Goal: Task Accomplishment & Management: Use online tool/utility

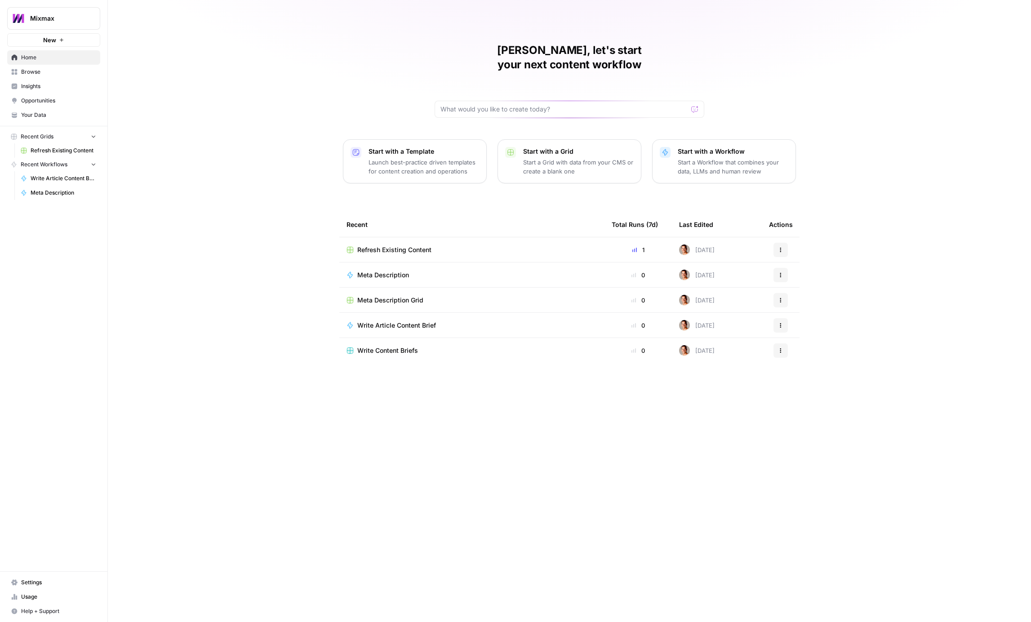
click at [32, 574] on nav "Settings Usage Help + Support" at bounding box center [53, 596] width 107 height 50
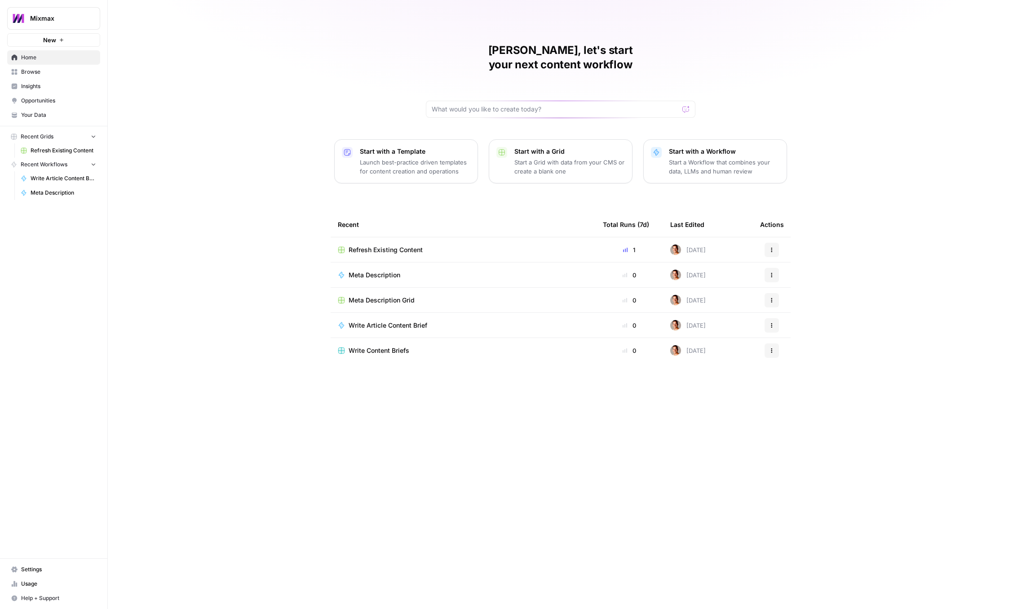
click at [20, 55] on link "Home" at bounding box center [53, 57] width 93 height 14
click at [52, 18] on span "Mixmax" at bounding box center [57, 18] width 54 height 9
click at [49, 98] on span "Log Out" at bounding box center [84, 101] width 123 height 9
click at [33, 584] on span "Usage" at bounding box center [58, 584] width 75 height 8
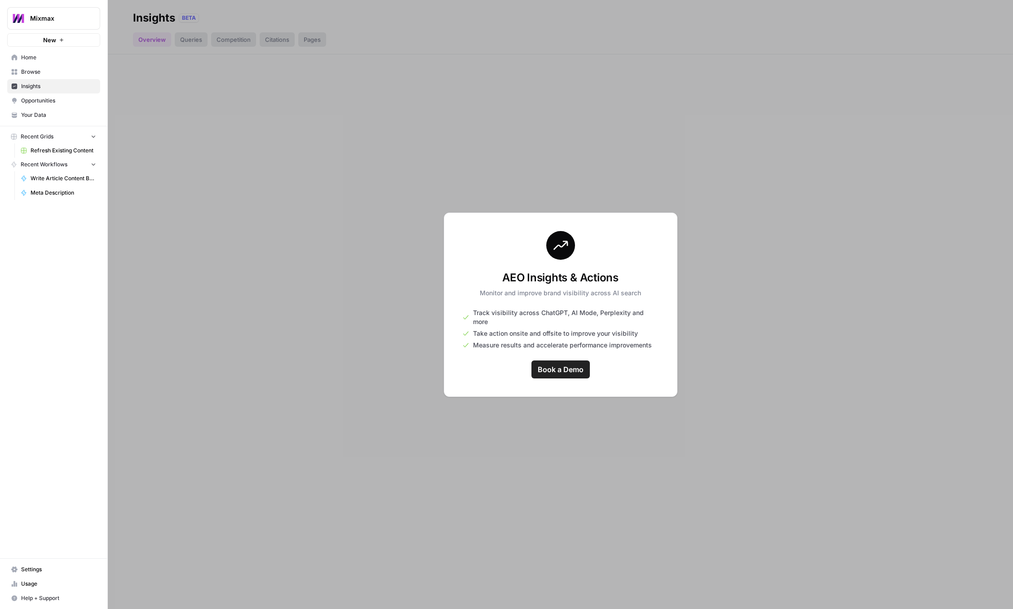
click at [183, 116] on div at bounding box center [560, 304] width 905 height 609
click at [39, 58] on span "Home" at bounding box center [58, 57] width 75 height 8
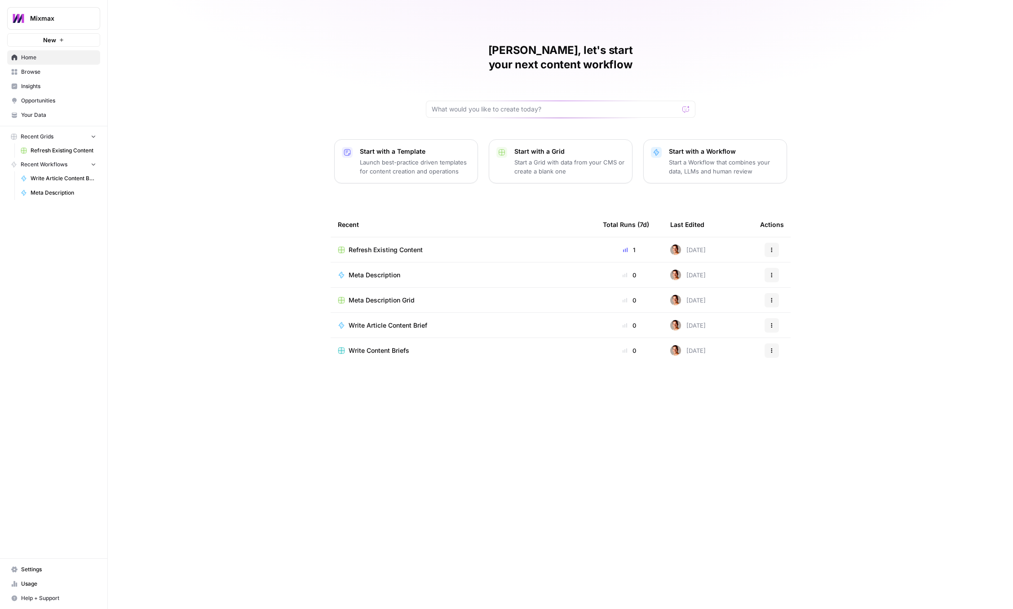
click at [66, 37] on button "New" at bounding box center [53, 39] width 93 height 13
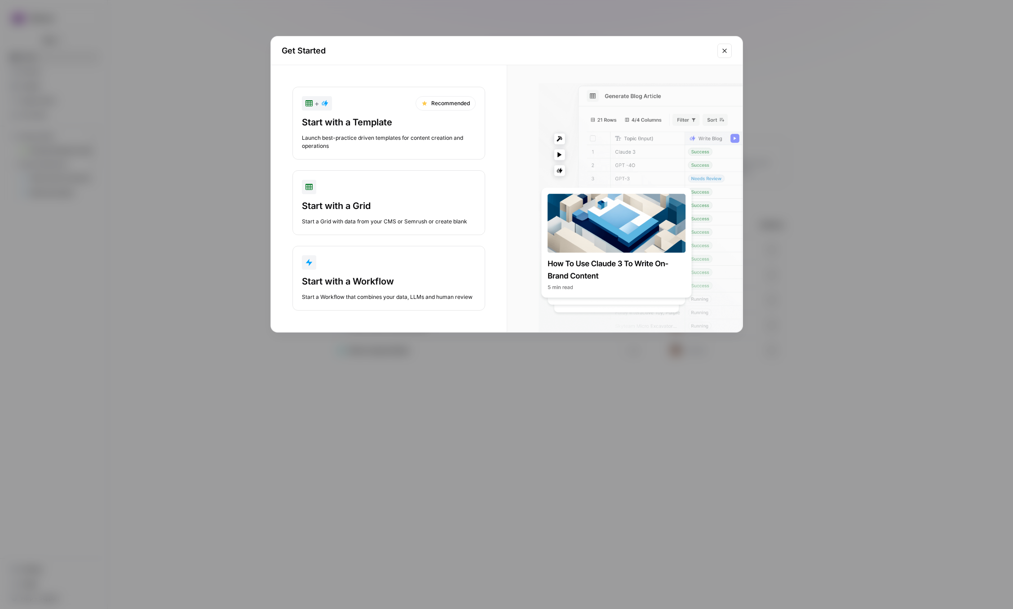
click at [608, 224] on div at bounding box center [633, 216] width 217 height 267
click at [610, 266] on div at bounding box center [633, 216] width 217 height 267
click at [625, 230] on div at bounding box center [633, 216] width 217 height 267
click at [725, 52] on icon "Close modal" at bounding box center [724, 51] width 4 height 4
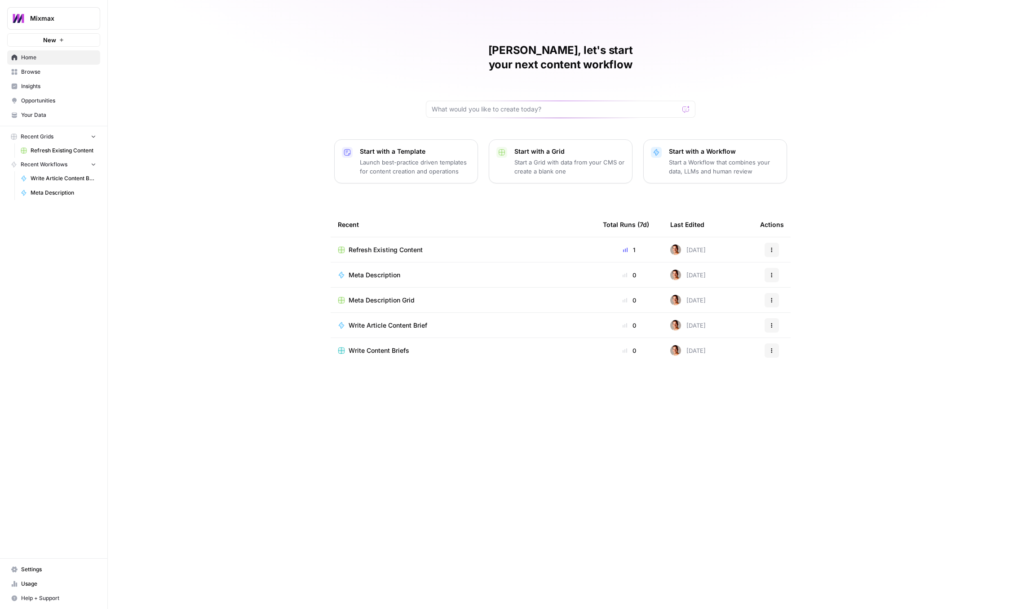
click at [93, 19] on icon "Workspace: Mixmax" at bounding box center [92, 18] width 9 height 9
click at [70, 97] on span "September Cohort" at bounding box center [86, 101] width 119 height 9
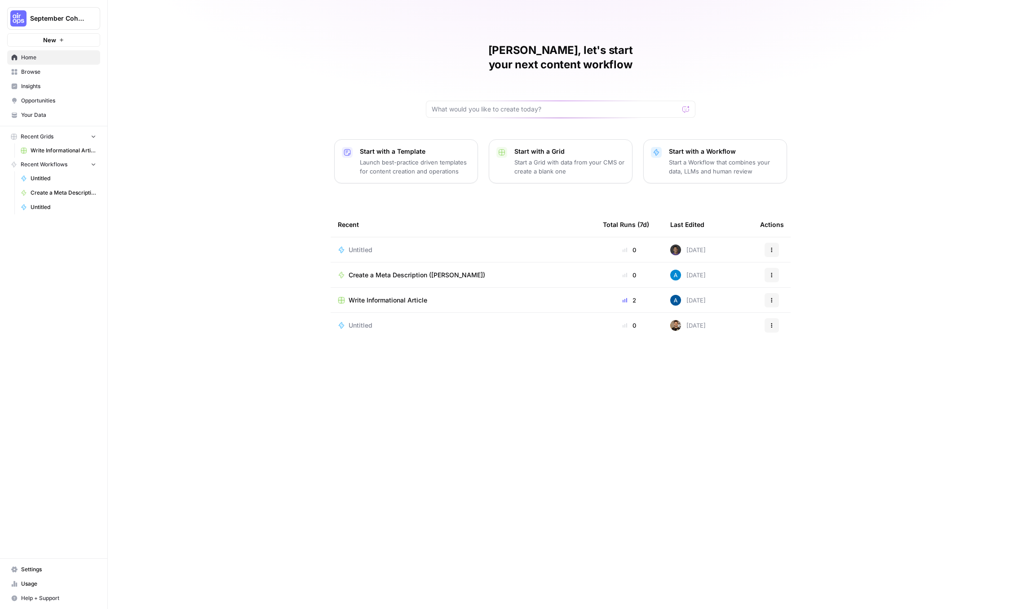
click at [40, 58] on span "Home" at bounding box center [58, 57] width 75 height 8
click at [40, 67] on link "Browse" at bounding box center [53, 72] width 93 height 14
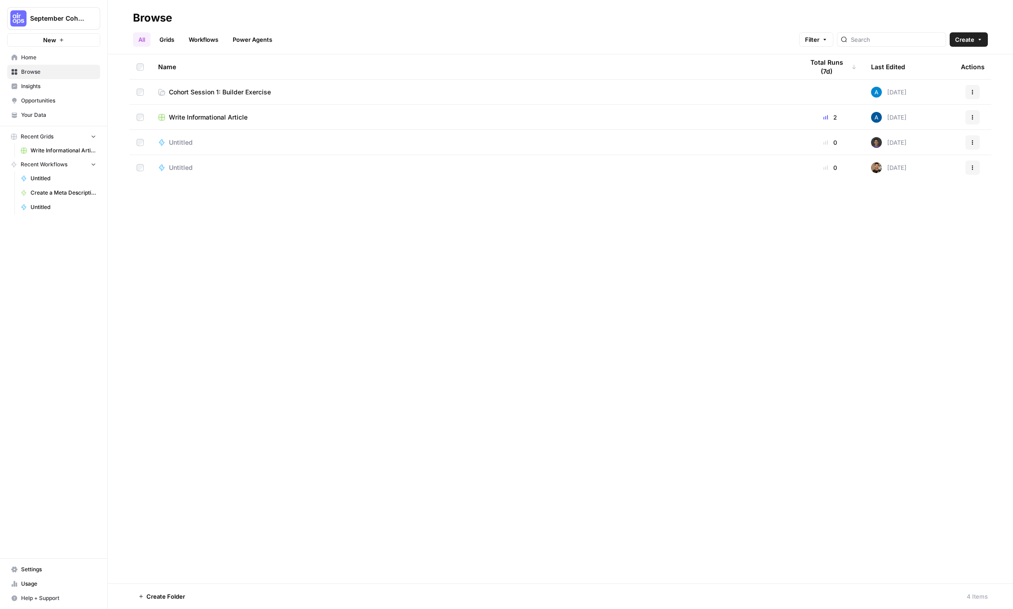
click at [273, 95] on link "Cohort Session 1: Builder Exercise" at bounding box center [473, 92] width 631 height 9
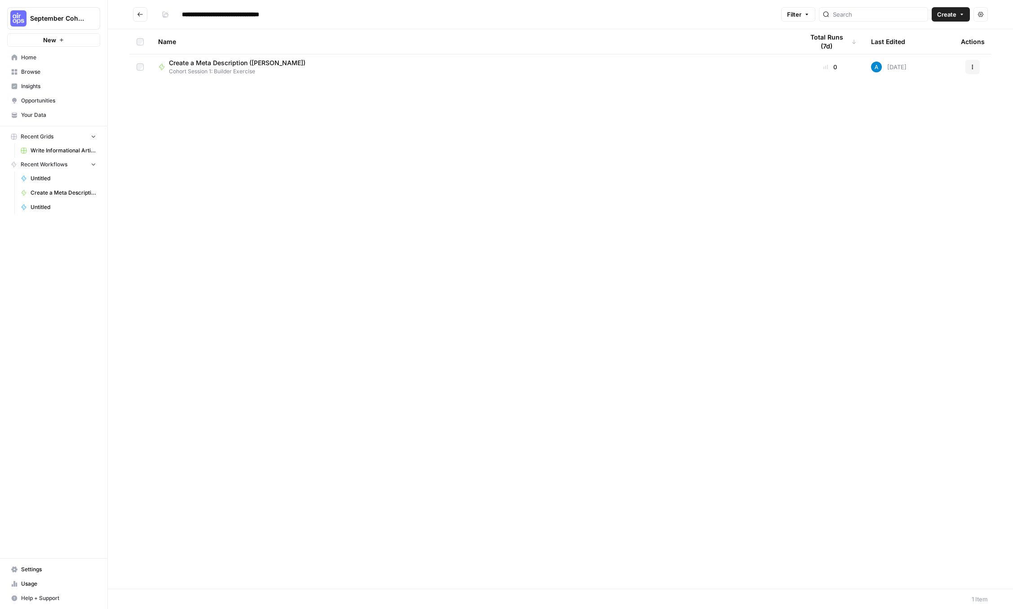
click at [292, 70] on div "Create a Meta Description ([PERSON_NAME]) Cohort Session 1: Builder Exercise" at bounding box center [473, 66] width 631 height 17
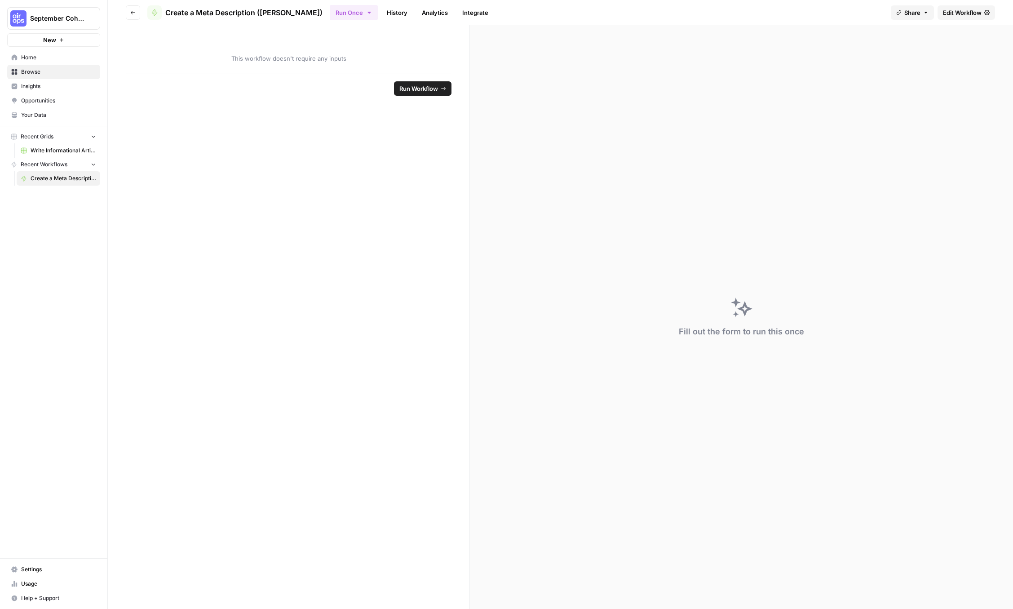
click at [956, 16] on span "Edit Workflow" at bounding box center [962, 12] width 39 height 9
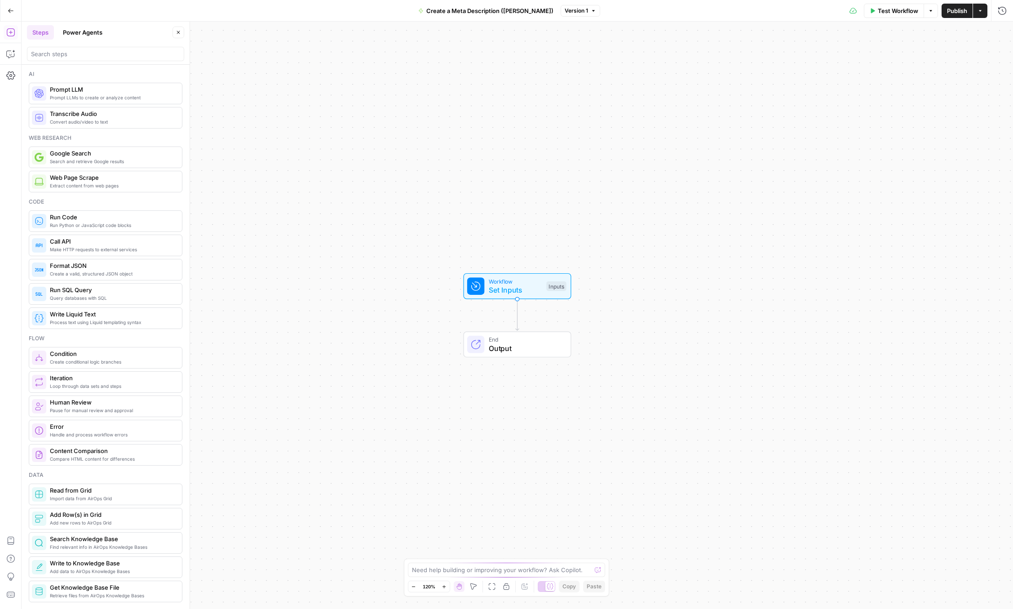
click at [983, 13] on icon "button" at bounding box center [980, 10] width 5 height 5
click at [13, 8] on icon "button" at bounding box center [11, 11] width 6 height 6
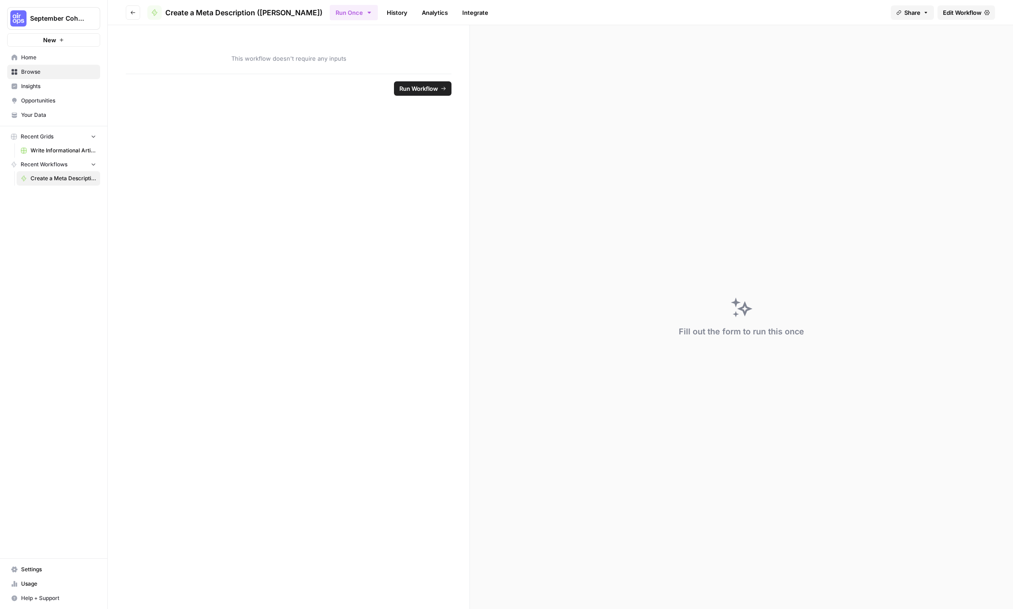
click at [924, 11] on icon "button" at bounding box center [925, 12] width 5 height 5
click at [185, 14] on span "Create a Meta Description ([PERSON_NAME])" at bounding box center [243, 12] width 157 height 11
click at [64, 59] on span "Home" at bounding box center [58, 57] width 75 height 8
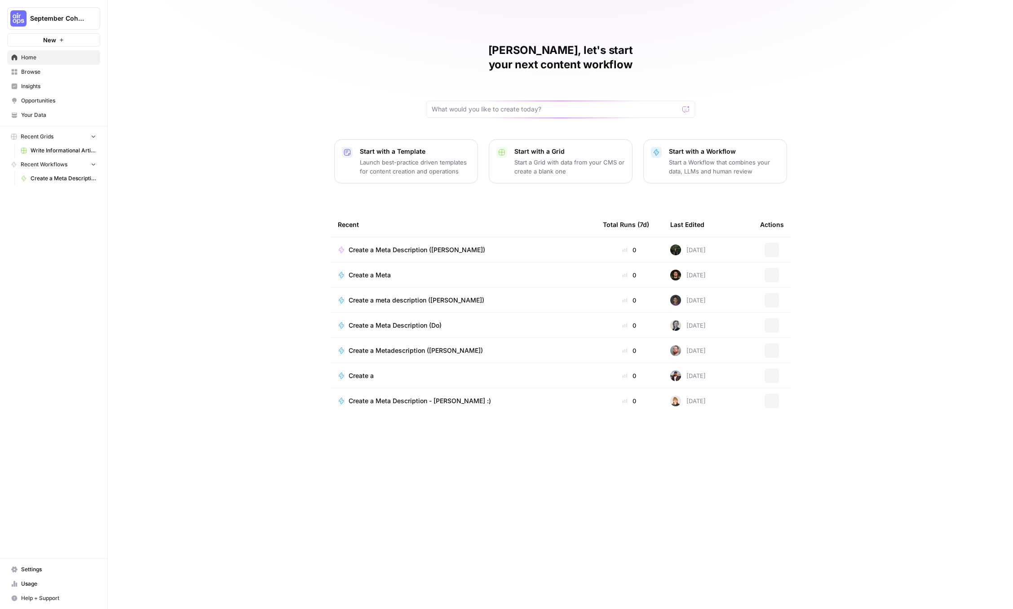
click at [52, 72] on span "Browse" at bounding box center [58, 72] width 75 height 8
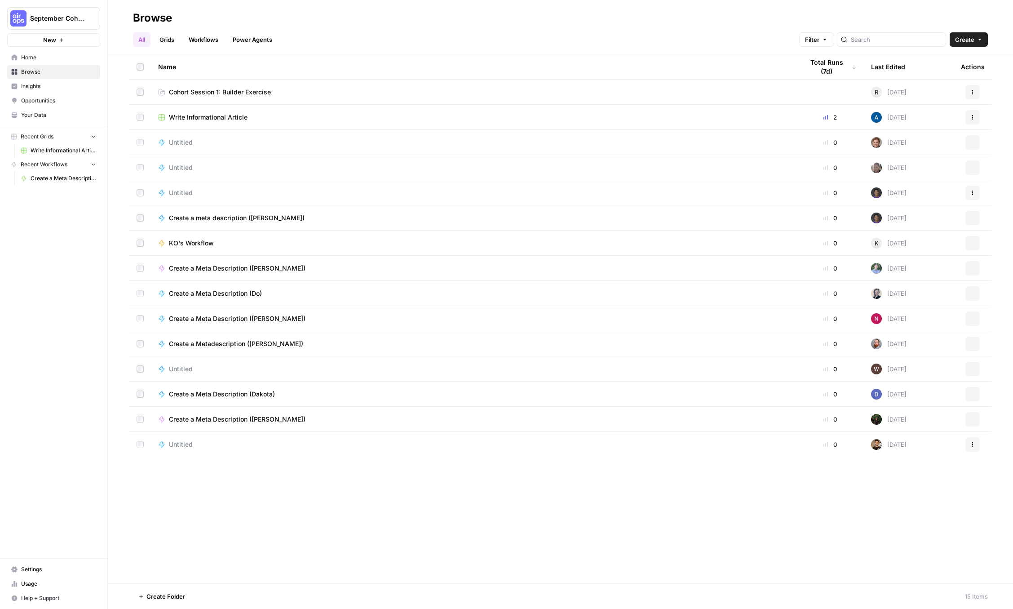
click at [300, 93] on link "Cohort Session 1: Builder Exercise" at bounding box center [473, 92] width 631 height 9
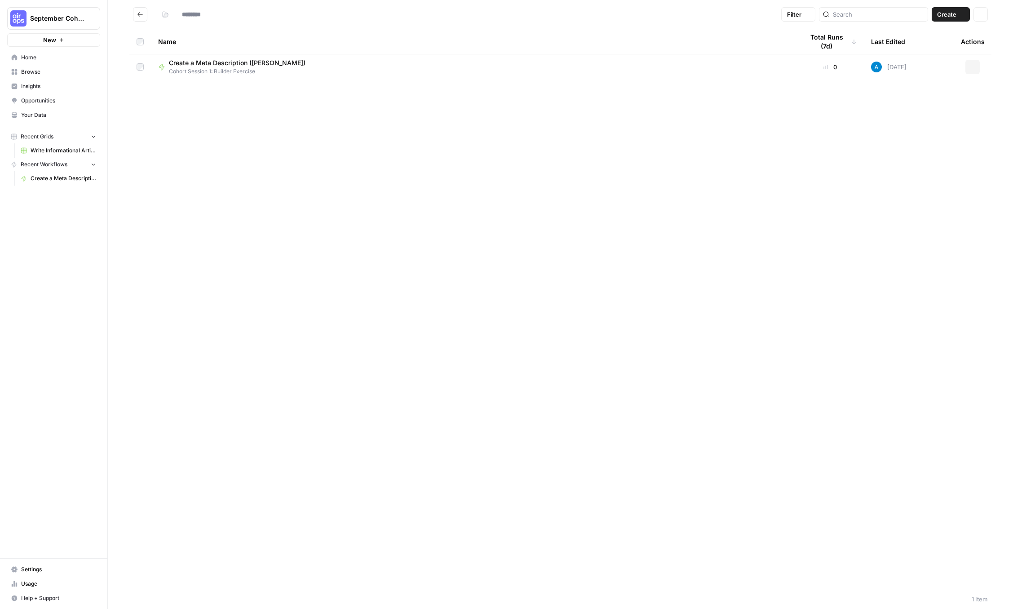
type input "**********"
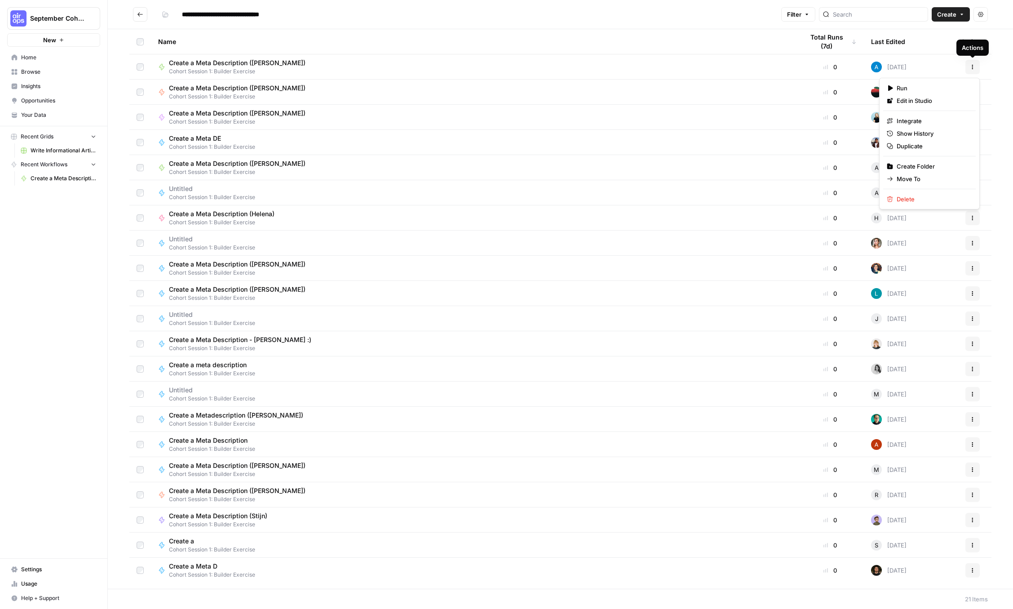
click at [973, 67] on icon "button" at bounding box center [972, 66] width 5 height 5
click at [923, 147] on span "Duplicate" at bounding box center [933, 146] width 72 height 9
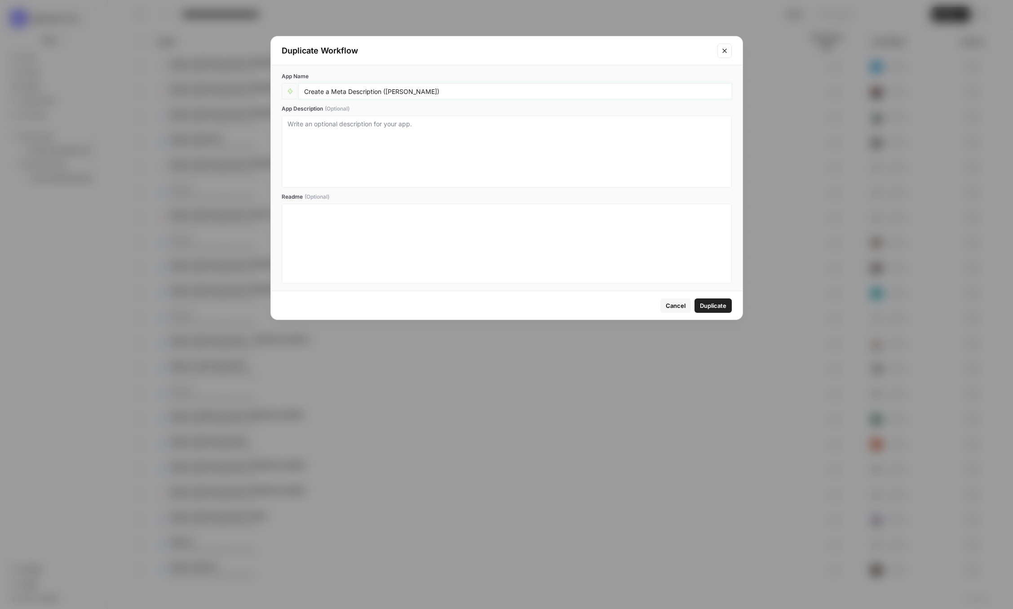
click at [402, 91] on input "Create a Meta Description ([PERSON_NAME])" at bounding box center [515, 91] width 422 height 8
type input "Create a Meta Description (Heath)"
click at [723, 310] on button "Duplicate" at bounding box center [713, 305] width 37 height 14
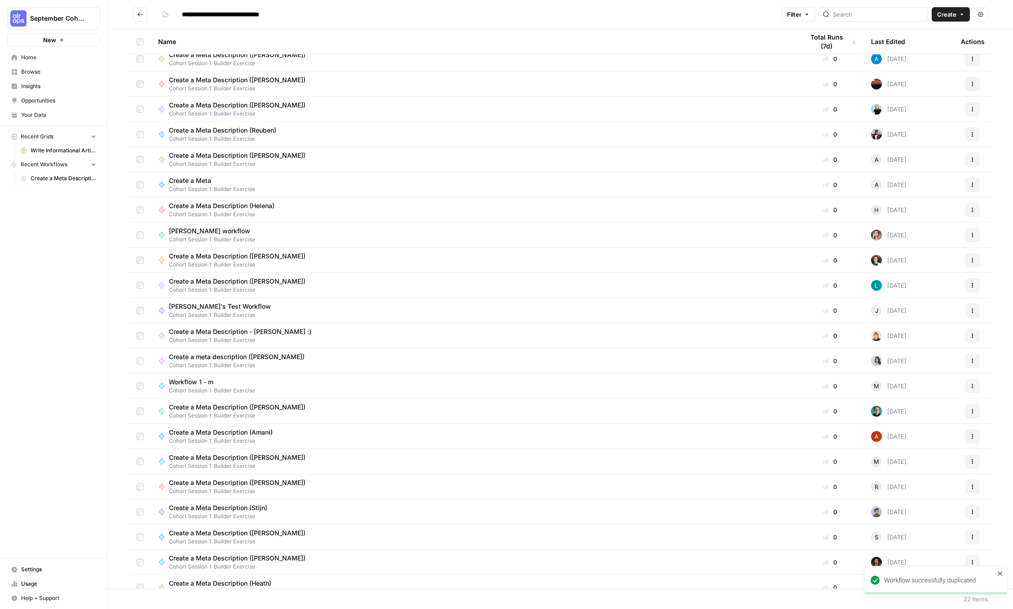
scroll to position [19, 0]
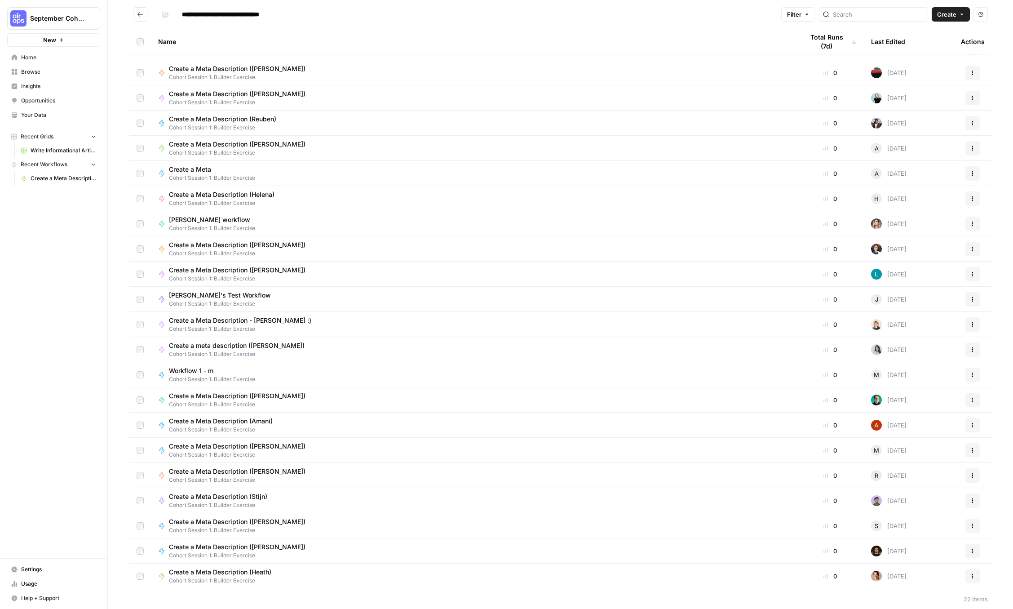
click at [230, 575] on span "Create a Meta Description (Heath)" at bounding box center [220, 571] width 102 height 9
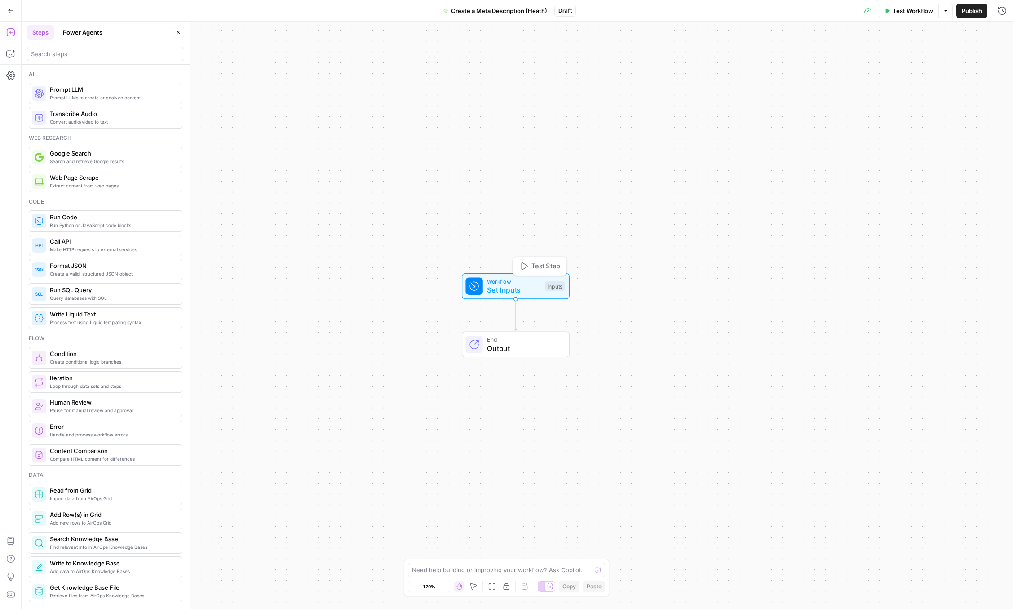
click at [536, 279] on span "Workflow" at bounding box center [513, 281] width 53 height 9
click at [931, 65] on button "Add Field" at bounding box center [916, 61] width 150 height 14
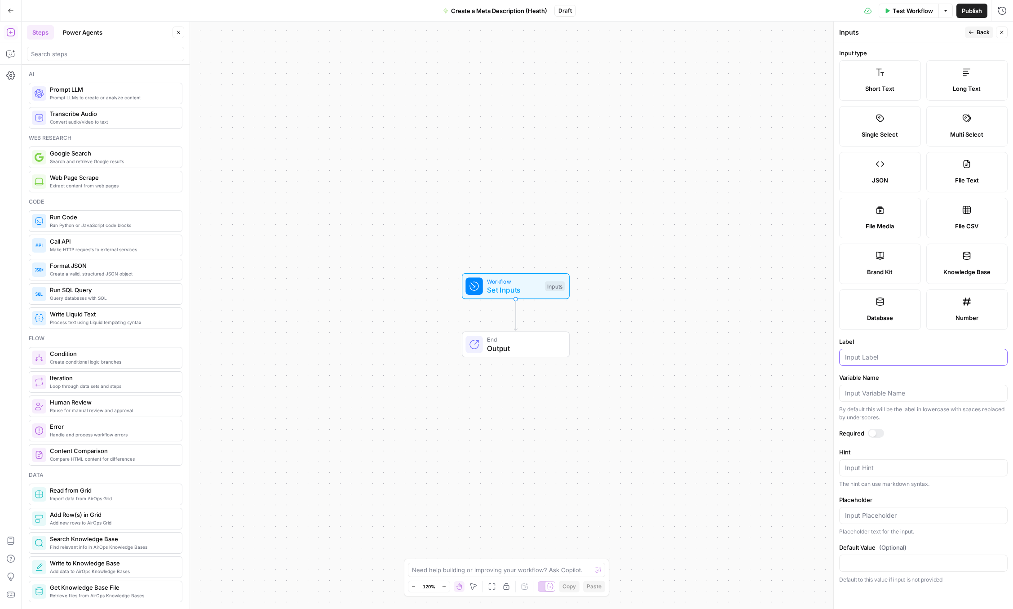
click at [895, 357] on input "Label" at bounding box center [923, 357] width 157 height 9
type input "URL"
click at [876, 434] on div at bounding box center [876, 433] width 16 height 9
click at [896, 470] on textarea "Hint" at bounding box center [923, 467] width 157 height 9
type textarea "Add a Blog URL that you want to enrich the Metadeta"
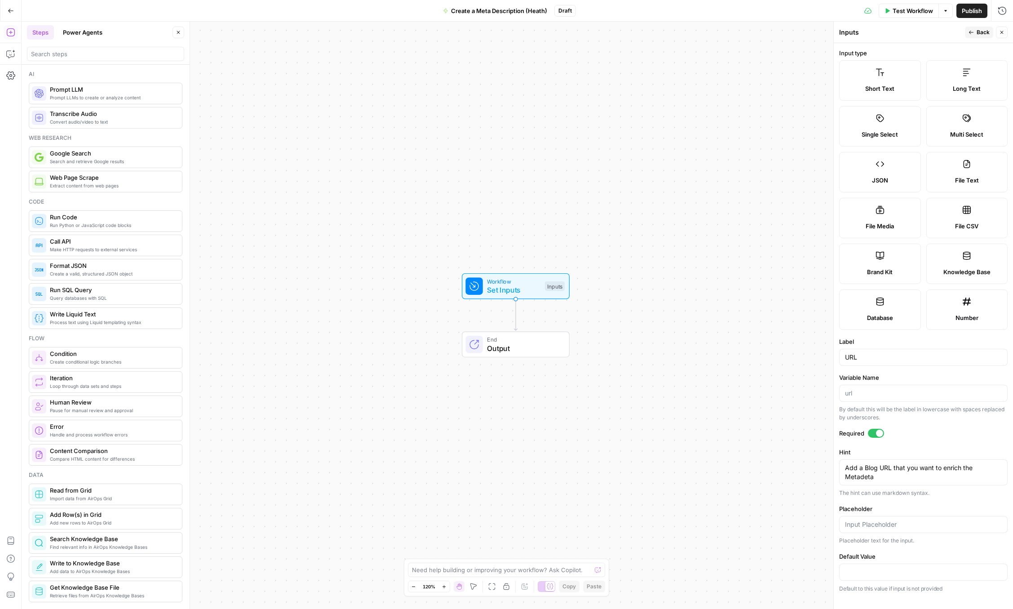
click at [876, 433] on div at bounding box center [879, 432] width 7 height 7
click at [977, 31] on span "Back" at bounding box center [983, 32] width 13 height 8
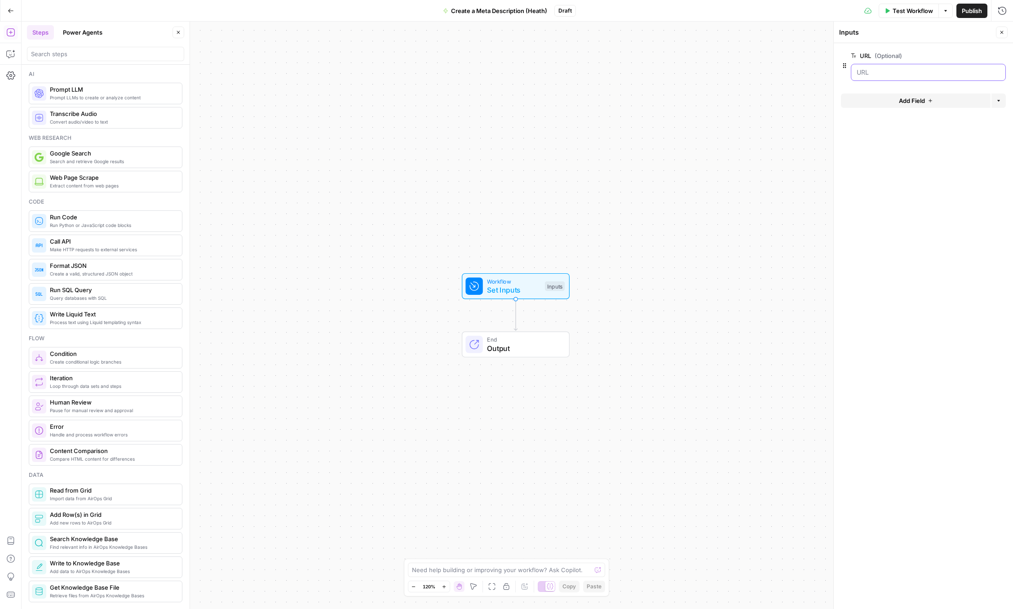
click at [893, 75] on input "URL (Optional)" at bounding box center [928, 72] width 143 height 9
click at [971, 55] on span "edit field" at bounding box center [972, 55] width 20 height 7
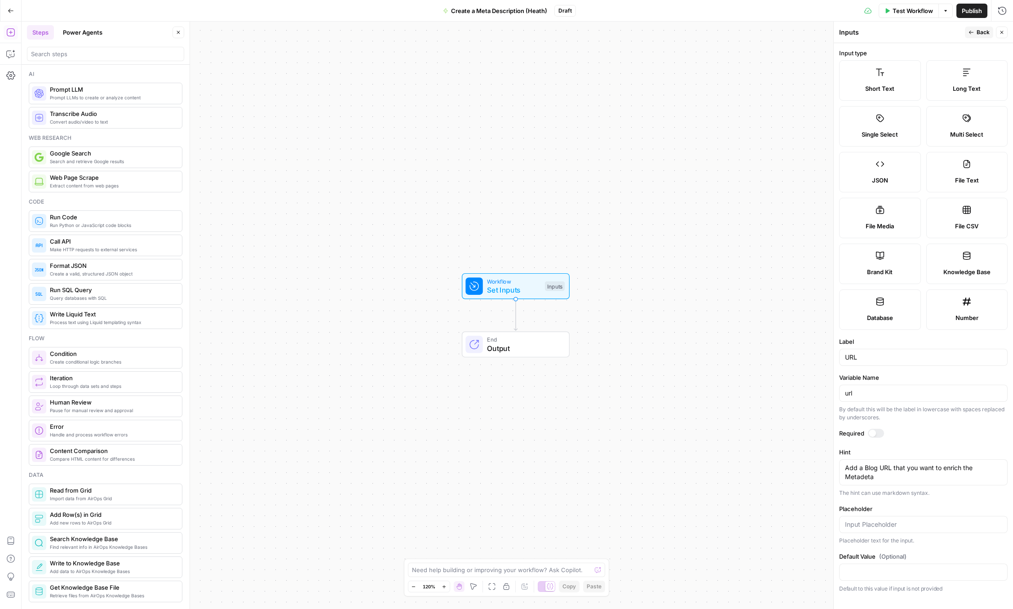
click at [844, 362] on div "URL" at bounding box center [923, 357] width 168 height 17
click at [847, 358] on input "URL" at bounding box center [923, 357] width 157 height 9
type input "Blog URL"
click at [950, 434] on label "Required" at bounding box center [923, 433] width 168 height 9
click at [857, 394] on input "url" at bounding box center [923, 393] width 157 height 9
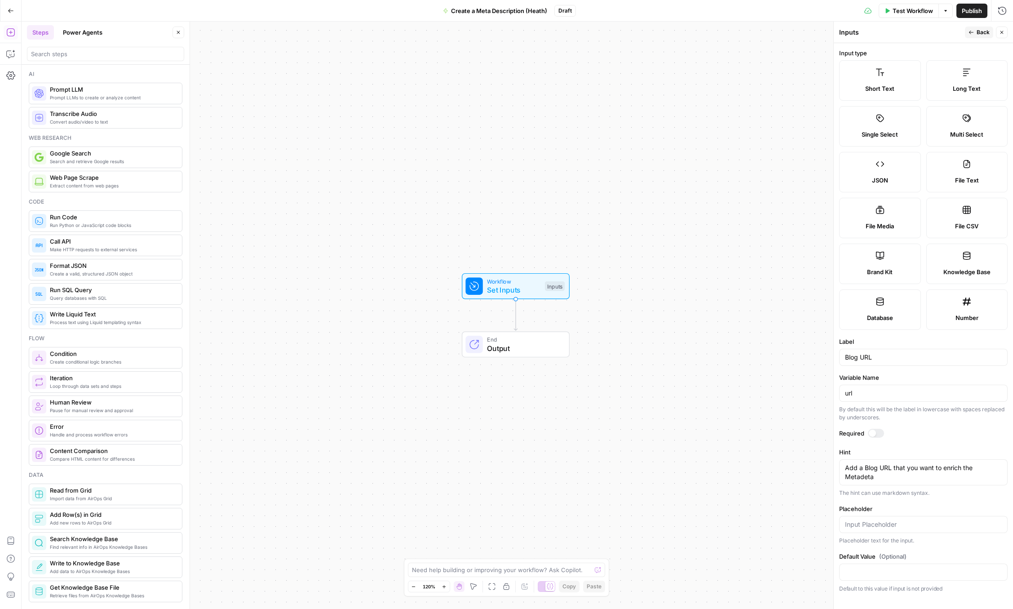
click at [880, 418] on div "By default this will be the label in lowercase with spaces replaced by undersco…" at bounding box center [923, 413] width 168 height 16
click at [845, 394] on input "url" at bounding box center [923, 393] width 157 height 9
type input "blog_url"
click at [926, 420] on div "By default this will be the label in lowercase with spaces replaced by undersco…" at bounding box center [923, 413] width 168 height 16
click at [978, 31] on span "Back" at bounding box center [983, 32] width 13 height 8
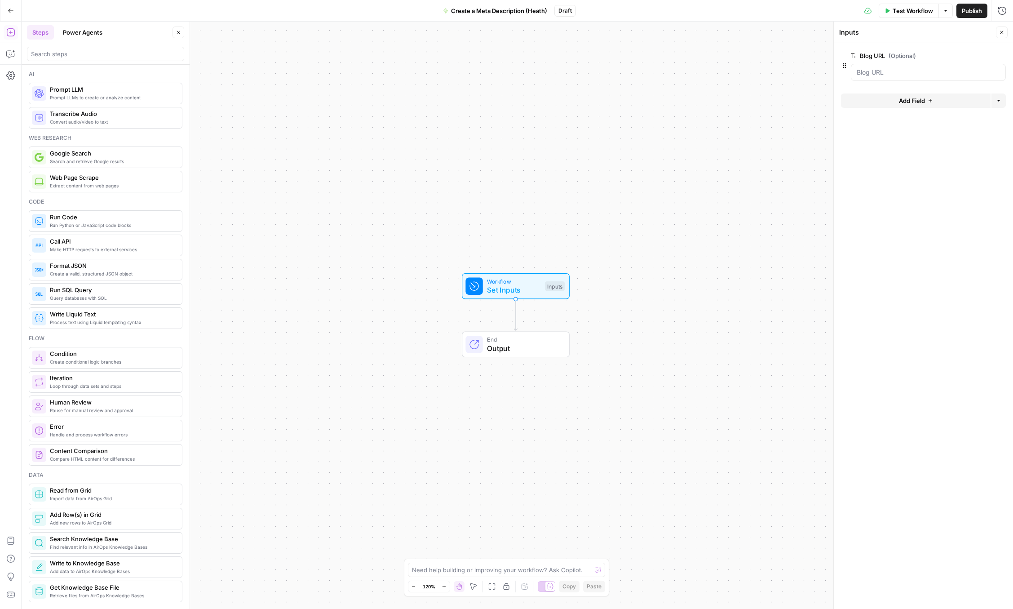
click at [969, 54] on span "edit field" at bounding box center [972, 55] width 20 height 7
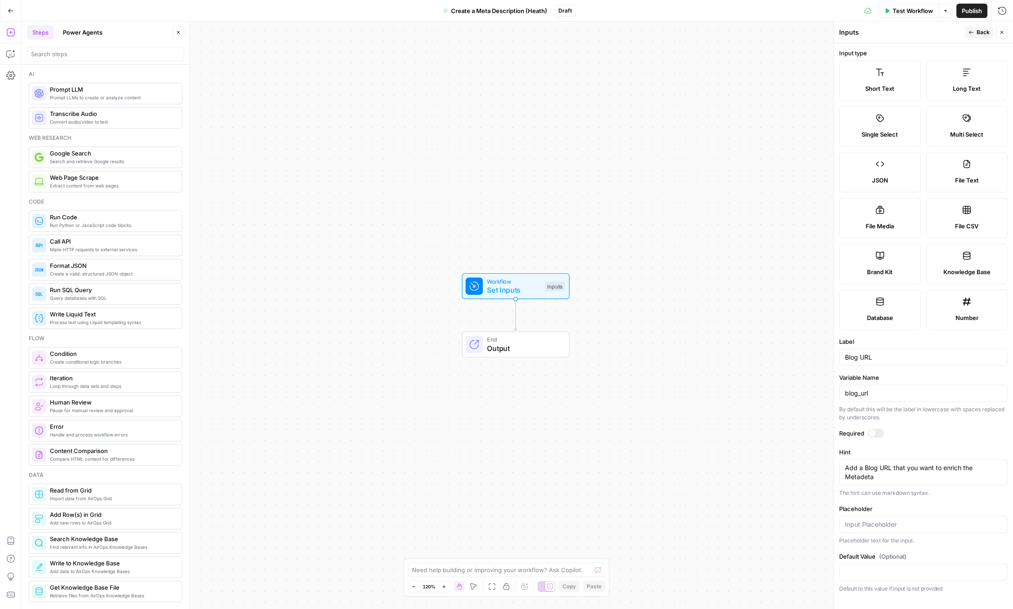
click at [876, 429] on div at bounding box center [876, 433] width 16 height 9
click at [980, 32] on span "Back" at bounding box center [983, 32] width 13 height 8
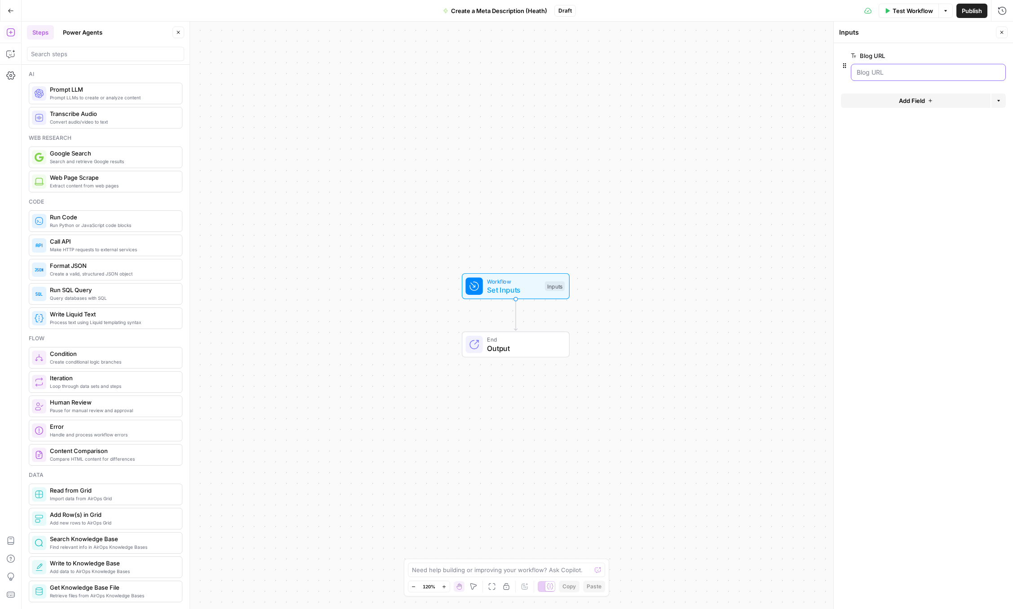
click at [903, 70] on URL "Blog URL" at bounding box center [928, 72] width 143 height 9
click at [969, 59] on span "edit field" at bounding box center [972, 55] width 20 height 7
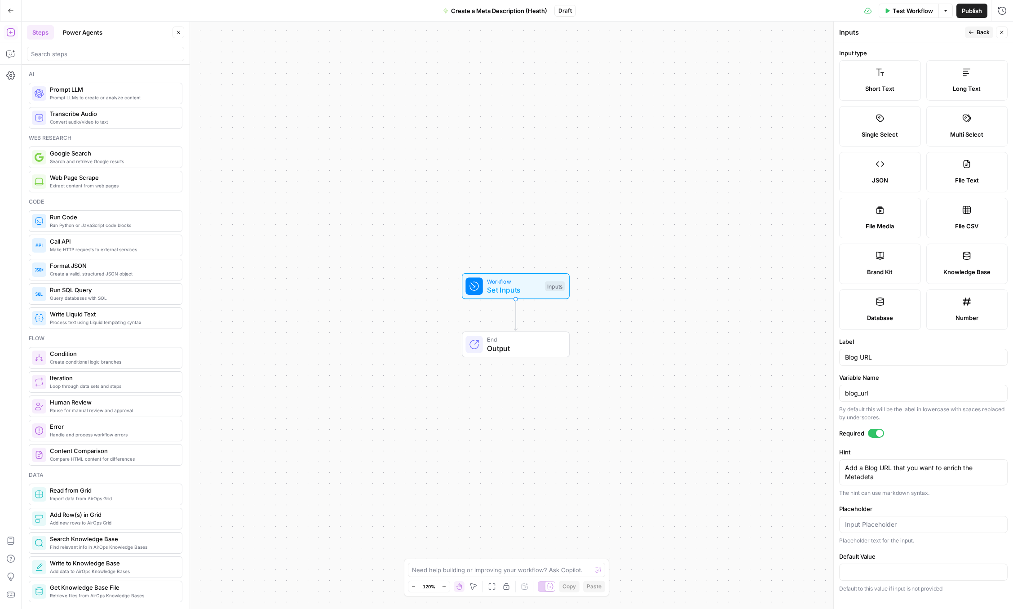
click at [876, 429] on div at bounding box center [876, 433] width 16 height 9
click at [980, 29] on span "Back" at bounding box center [983, 32] width 13 height 8
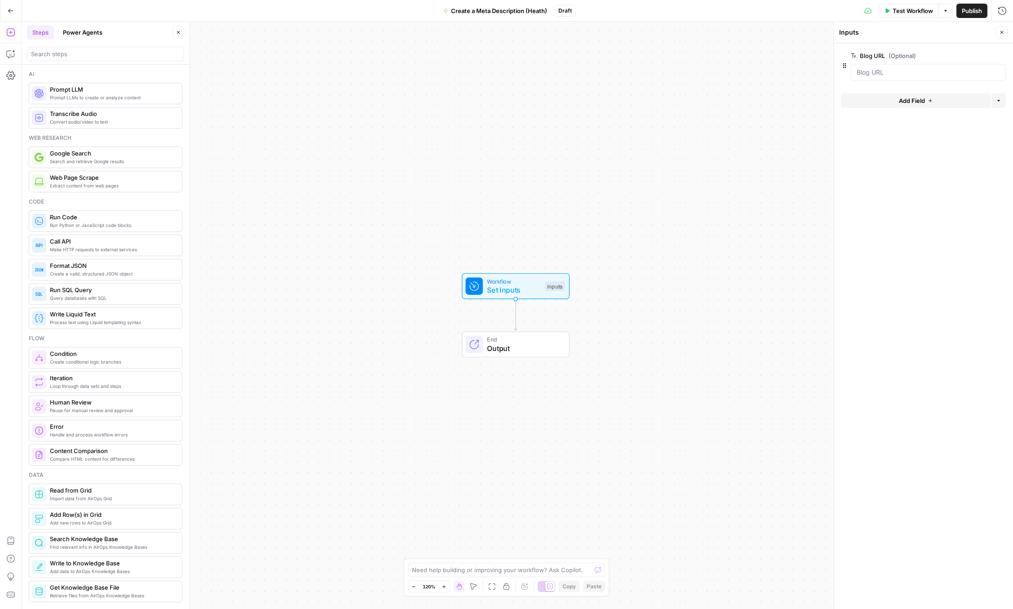
click at [899, 186] on form "Blog URL (Optional) edit field Delete group Add Field Options" at bounding box center [923, 326] width 179 height 566
click at [968, 57] on span "edit field" at bounding box center [972, 55] width 20 height 7
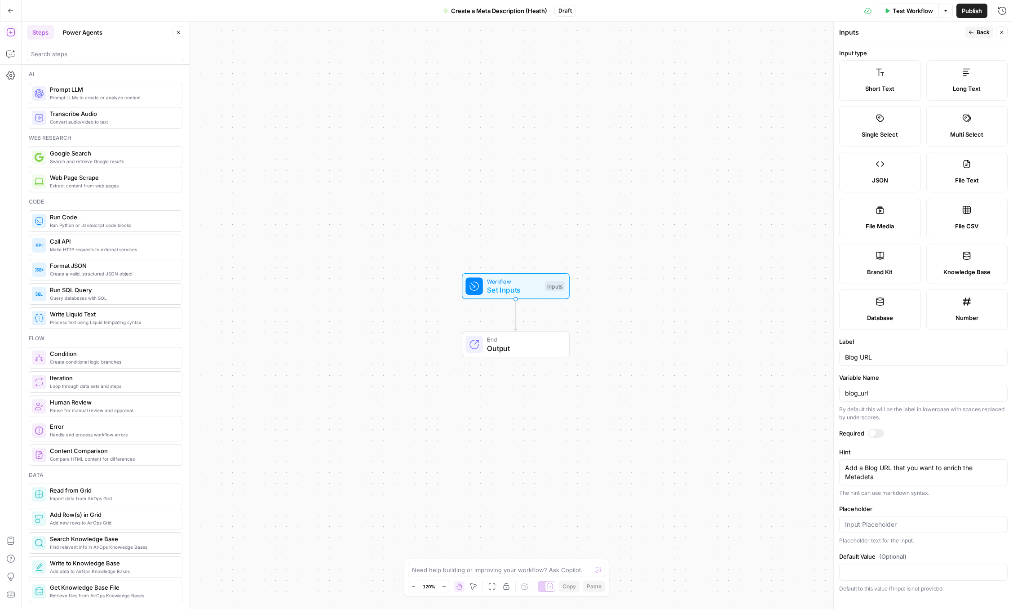
click at [876, 432] on div at bounding box center [876, 433] width 16 height 9
click at [971, 31] on icon "button" at bounding box center [971, 32] width 5 height 5
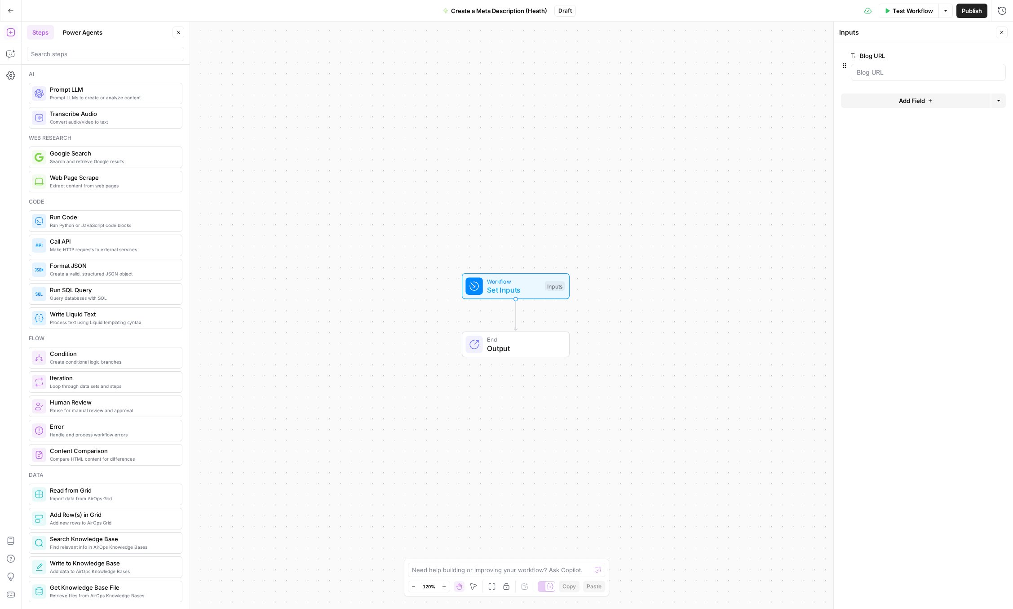
click at [913, 13] on span "Test Workflow" at bounding box center [913, 10] width 40 height 9
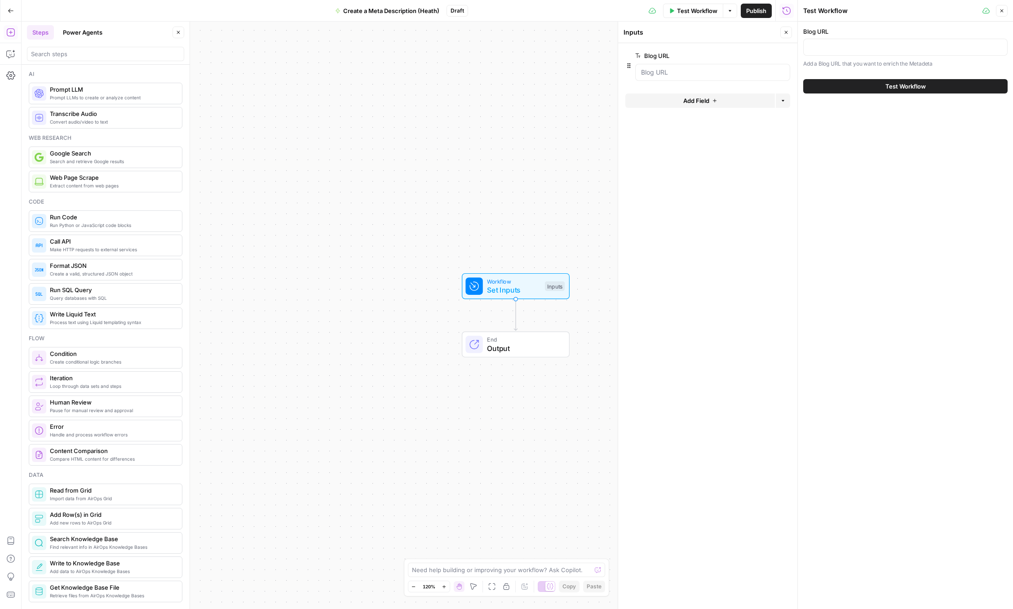
click at [906, 37] on div "Blog URL Add a Blog URL that you want to enrich the Metadeta" at bounding box center [905, 47] width 204 height 41
click at [902, 48] on input "Blog URL" at bounding box center [905, 47] width 193 height 9
paste input "[URL][DOMAIN_NAME]"
type input "[URL][DOMAIN_NAME]"
click at [891, 87] on span "Test Workflow" at bounding box center [905, 86] width 40 height 9
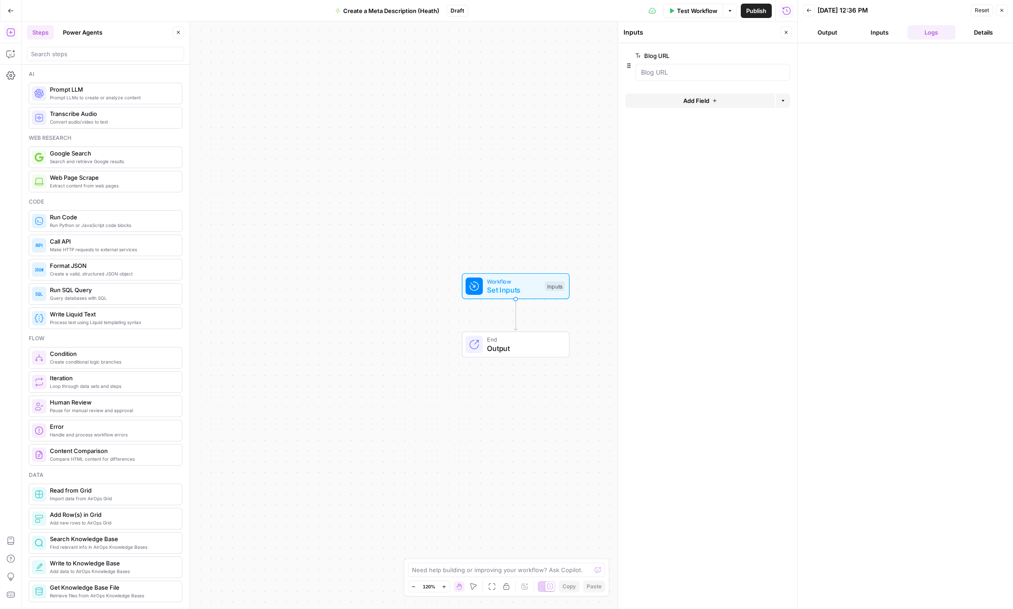
click at [832, 31] on button "Output" at bounding box center [827, 32] width 49 height 14
click at [1003, 10] on icon "button" at bounding box center [1001, 10] width 5 height 5
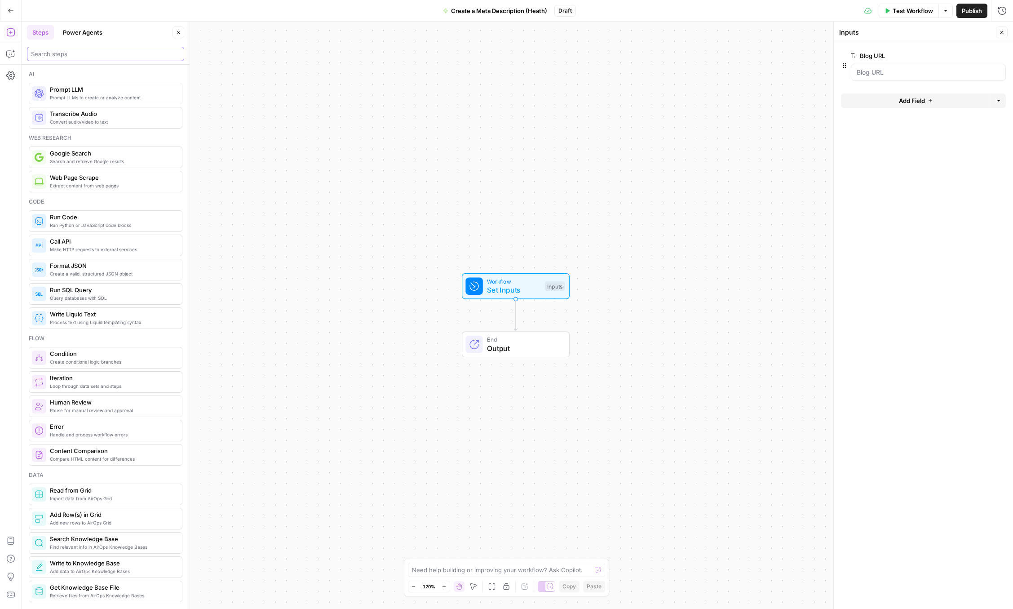
click at [93, 53] on input "search" at bounding box center [105, 53] width 149 height 9
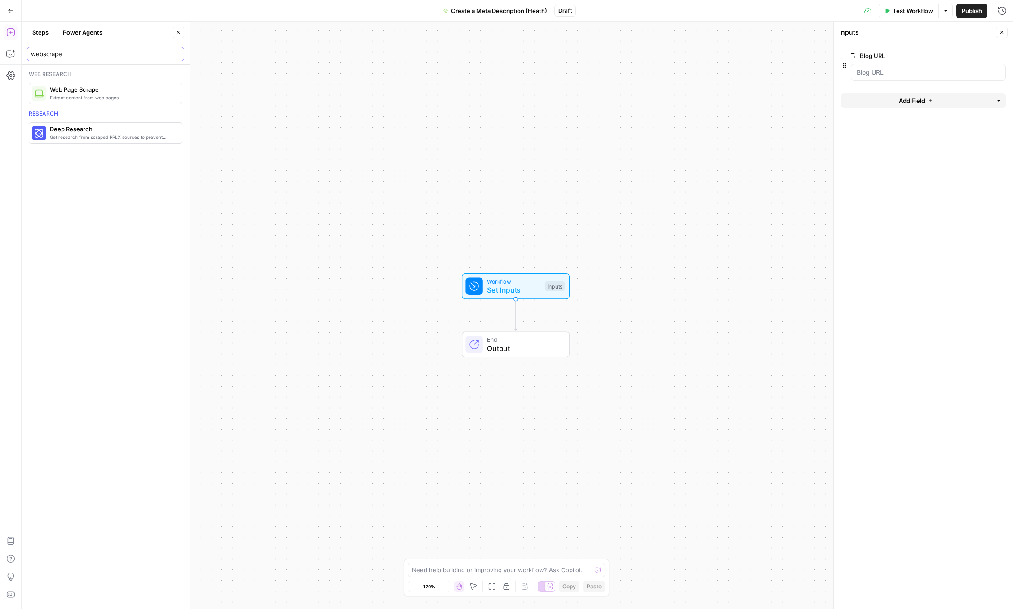
type input "webscrape"
click at [97, 98] on span "Extract content from web pages" at bounding box center [112, 97] width 125 height 7
type textarea "Web Page Scrape"
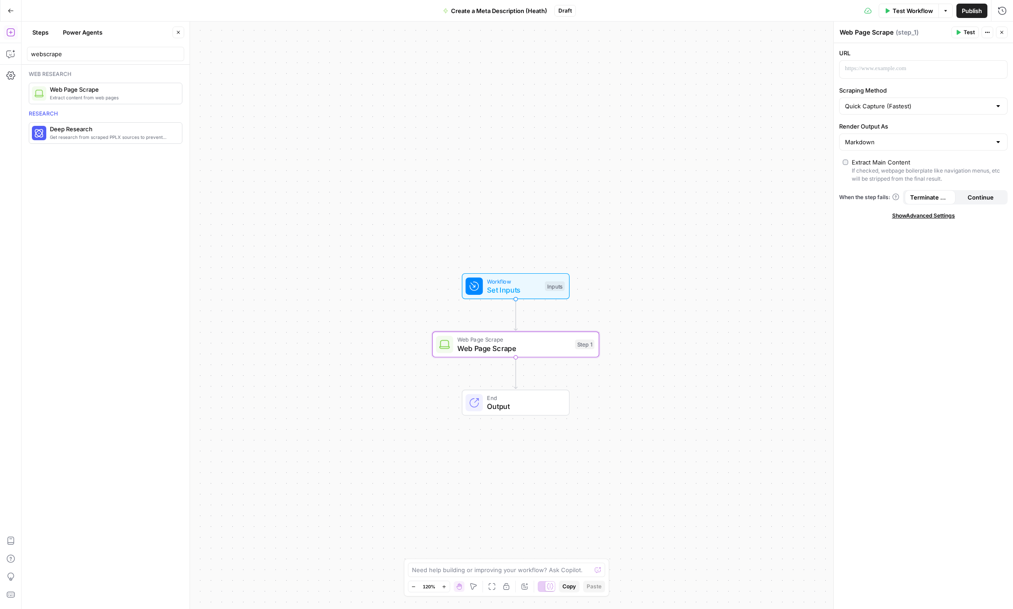
click at [918, 111] on div "Quick Capture (Fastest)" at bounding box center [923, 105] width 168 height 17
click at [897, 128] on span "Quick Capture (Fastest)" at bounding box center [918, 128] width 142 height 9
type input "Quick Capture (Fastest)"
click at [890, 68] on p at bounding box center [916, 68] width 142 height 9
click at [998, 68] on icon "button" at bounding box center [999, 68] width 4 height 4
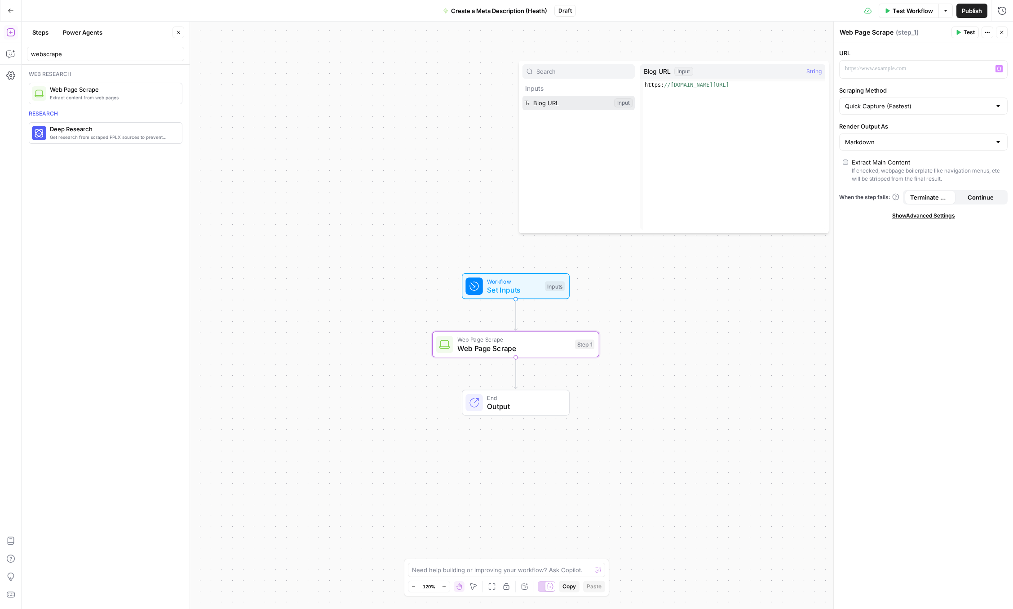
click at [591, 106] on button "Select variable Blog URL" at bounding box center [578, 103] width 112 height 14
click at [918, 106] on input "Scraping Method" at bounding box center [918, 106] width 146 height 9
click at [899, 137] on span "Detailed Scrape (Slowest)" at bounding box center [922, 141] width 150 height 9
type input "Detailed Scrape (Slowest)"
click at [889, 140] on input "Render Output As" at bounding box center [918, 141] width 146 height 9
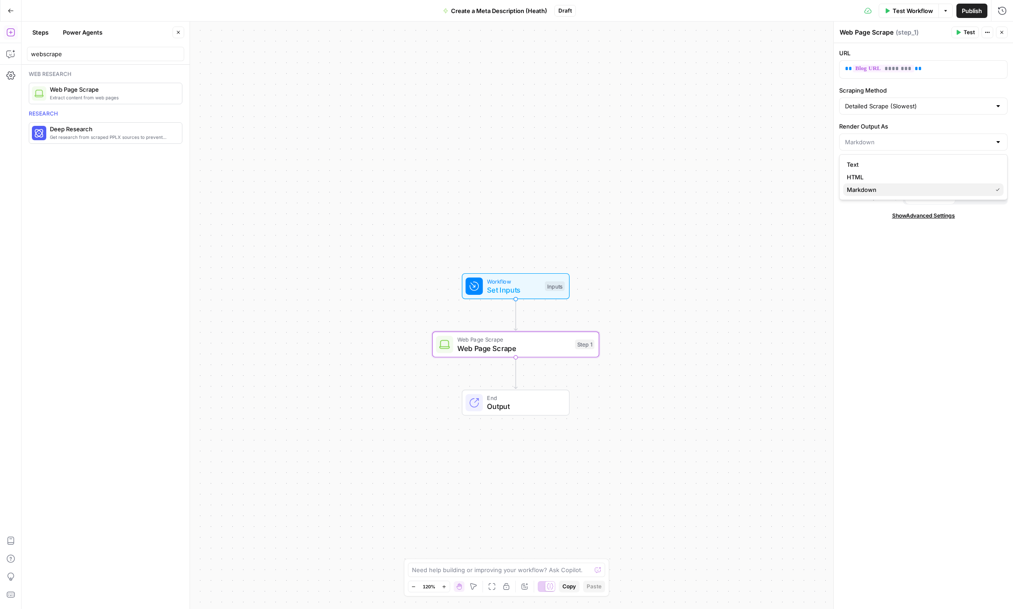
click at [872, 189] on span "Markdown" at bounding box center [918, 189] width 142 height 9
type input "Markdown"
click at [964, 33] on span "Test" at bounding box center [969, 32] width 11 height 8
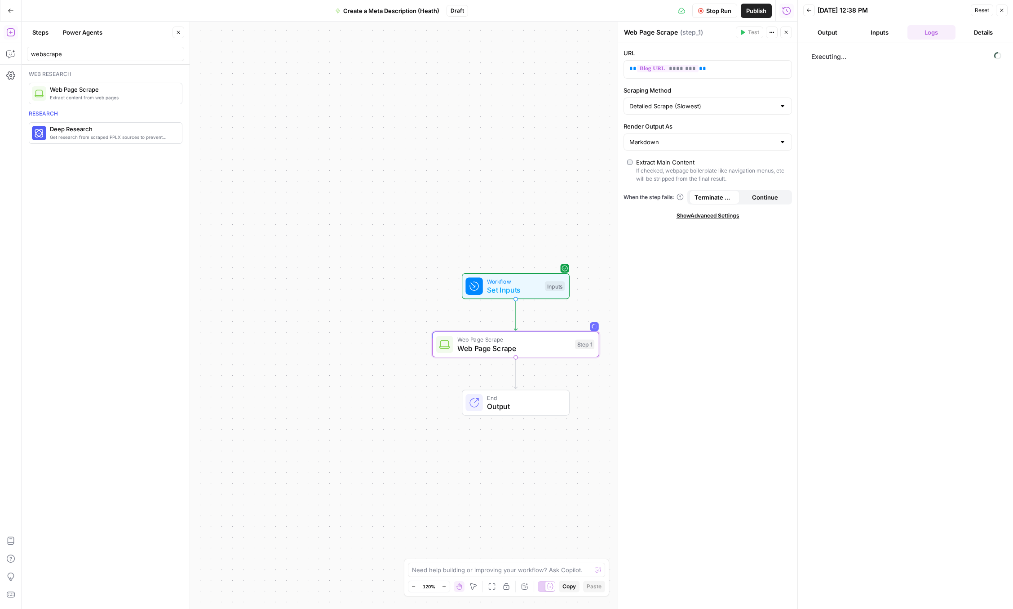
click at [716, 10] on span "Stop Run" at bounding box center [718, 10] width 25 height 9
click at [1004, 6] on button "Close" at bounding box center [1002, 10] width 12 height 12
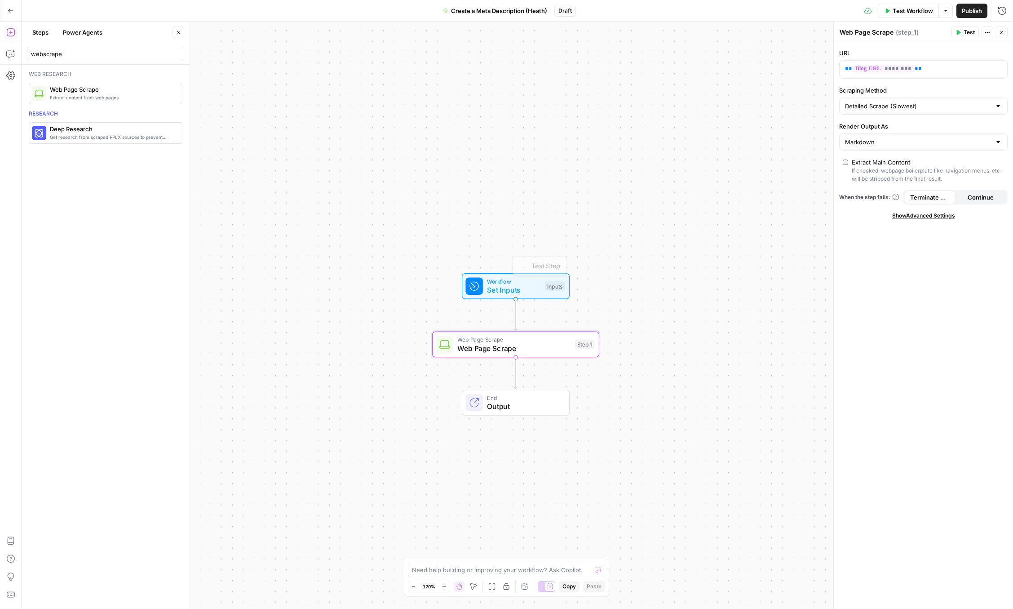
click at [525, 283] on span "Workflow" at bounding box center [513, 281] width 53 height 9
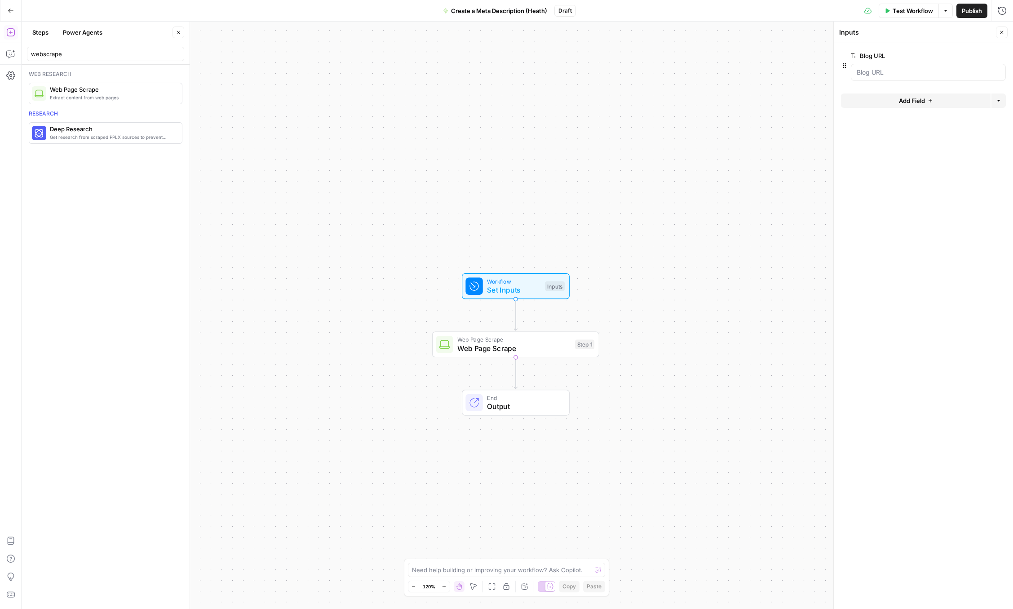
click at [890, 67] on div at bounding box center [928, 72] width 155 height 17
click at [886, 71] on URL "Blog URL" at bounding box center [928, 72] width 143 height 9
click at [885, 72] on URL "Blog URL" at bounding box center [928, 72] width 143 height 9
click at [904, 81] on div at bounding box center [923, 83] width 165 height 5
click at [904, 78] on div at bounding box center [928, 72] width 155 height 17
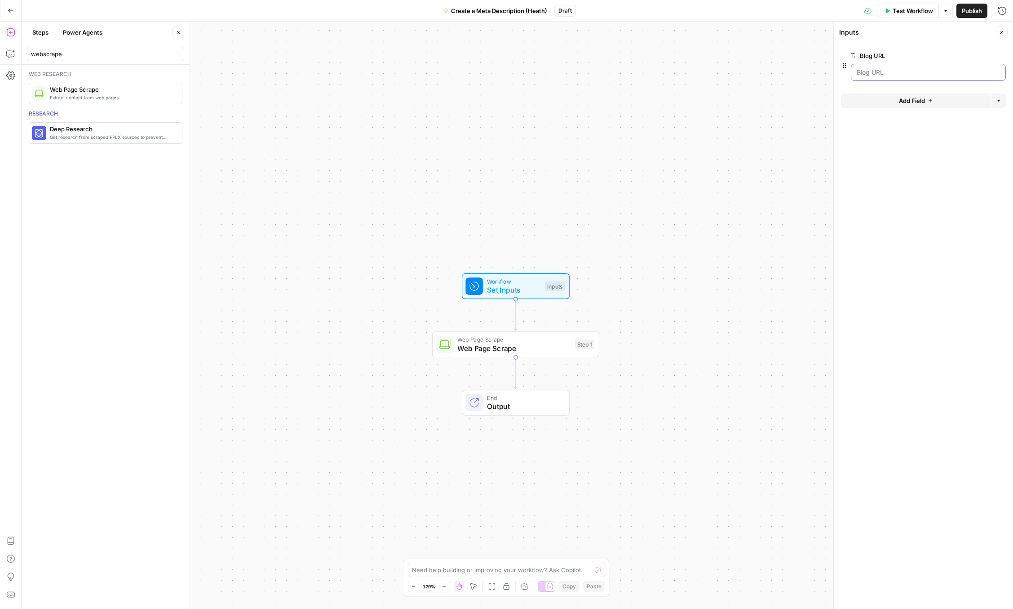
click at [904, 76] on URL "Blog URL" at bounding box center [928, 72] width 143 height 9
click at [901, 69] on URL "Blog URL" at bounding box center [928, 72] width 143 height 9
click at [897, 15] on span "Test Workflow" at bounding box center [913, 10] width 40 height 9
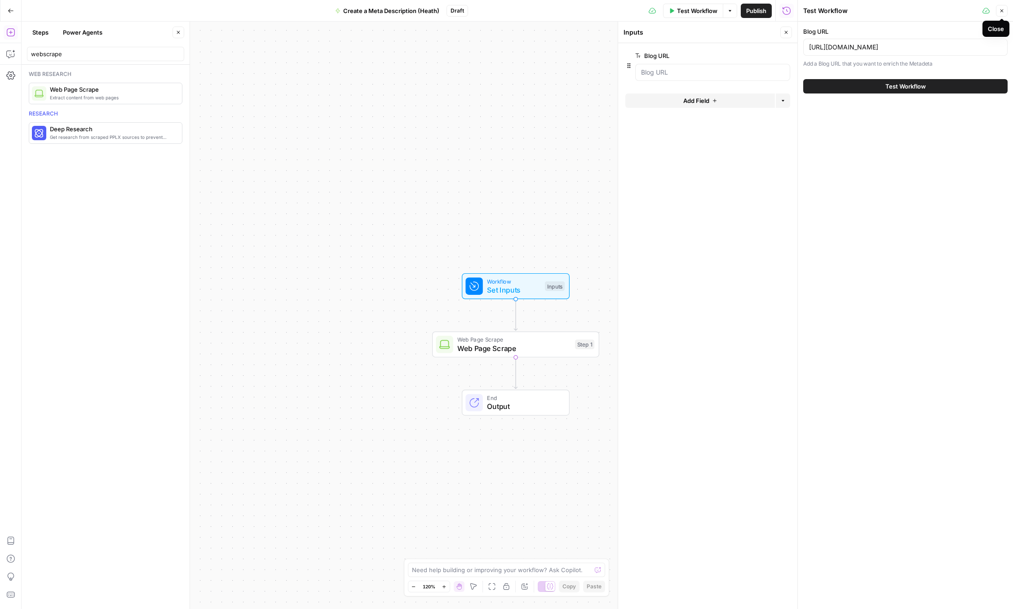
click at [1000, 11] on icon "button" at bounding box center [1001, 10] width 5 height 5
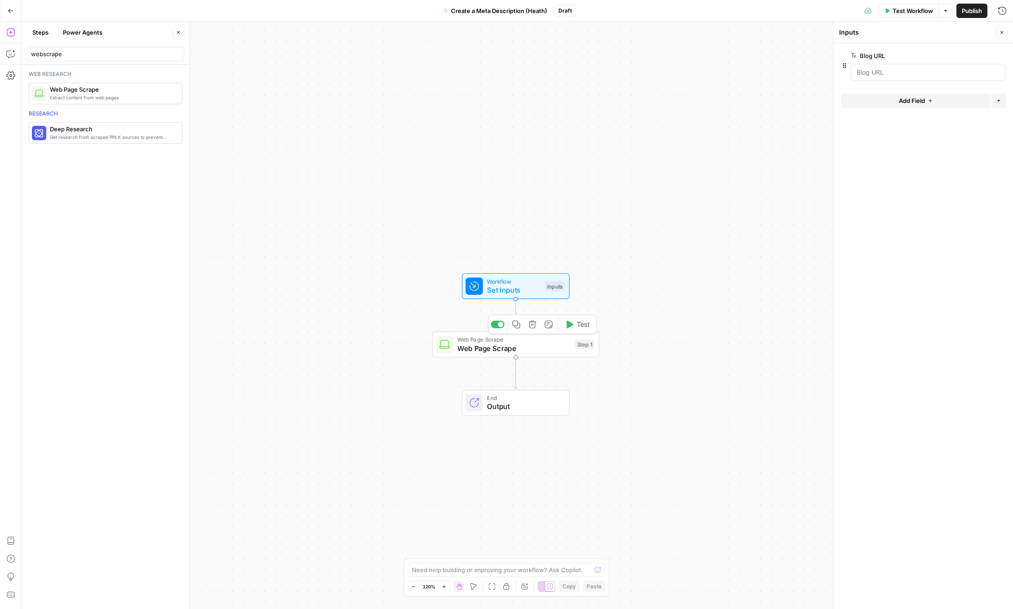
click at [546, 341] on span "Web Page Scrape" at bounding box center [513, 339] width 113 height 9
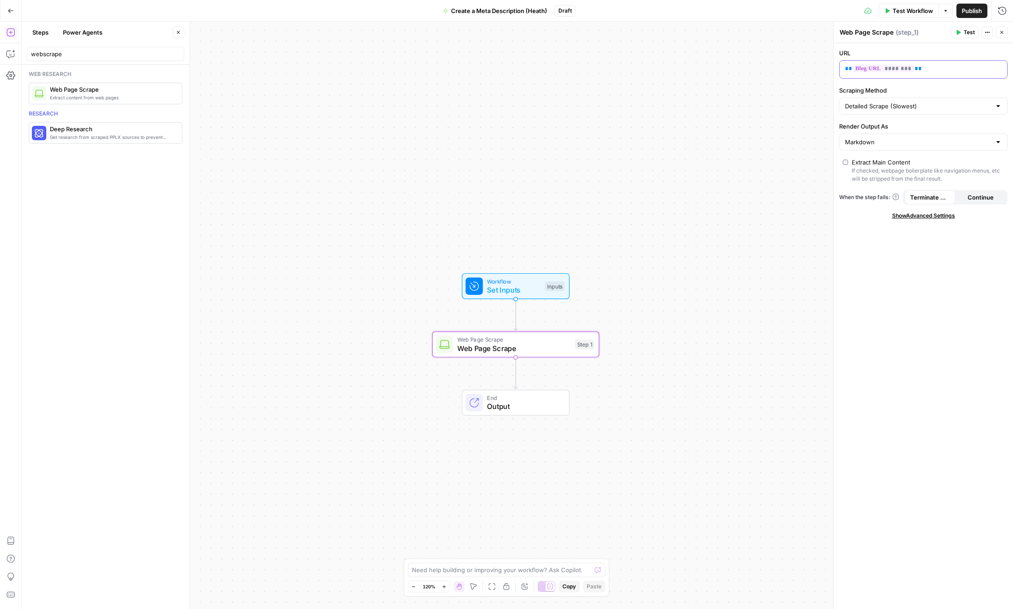
click at [933, 75] on div "** ******** **" at bounding box center [916, 70] width 153 height 18
click at [996, 71] on button "Variables Menu" at bounding box center [999, 68] width 7 height 7
click at [924, 102] on input "Scraping Method" at bounding box center [918, 106] width 146 height 9
click at [899, 127] on span "Quick Capture (Fastest)" at bounding box center [922, 128] width 150 height 9
type input "Quick Capture (Fastest)"
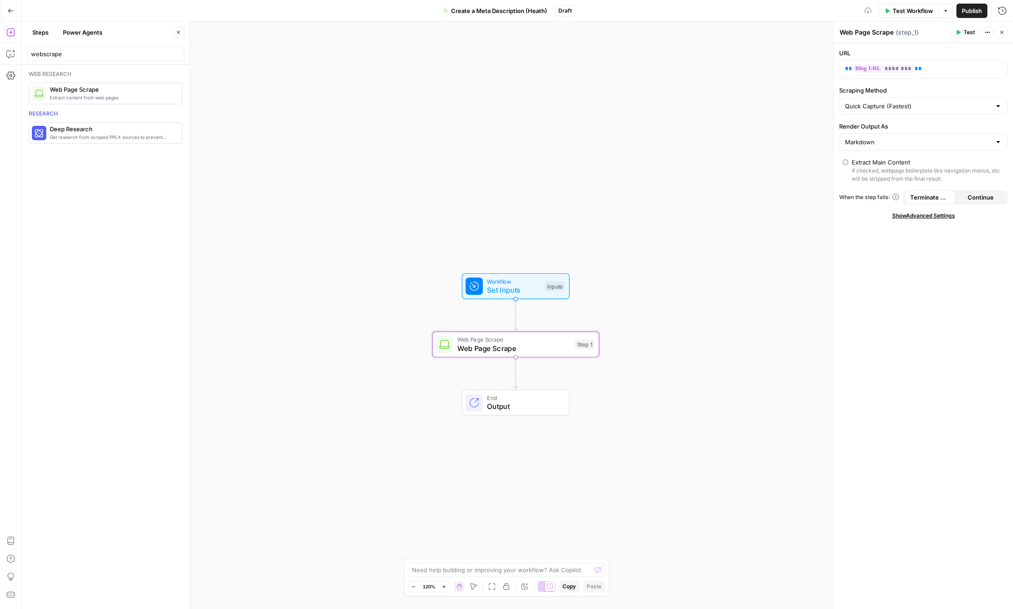
click at [967, 33] on span "Test" at bounding box center [969, 32] width 11 height 8
click at [930, 199] on span "Terminate Workflow" at bounding box center [930, 197] width 40 height 9
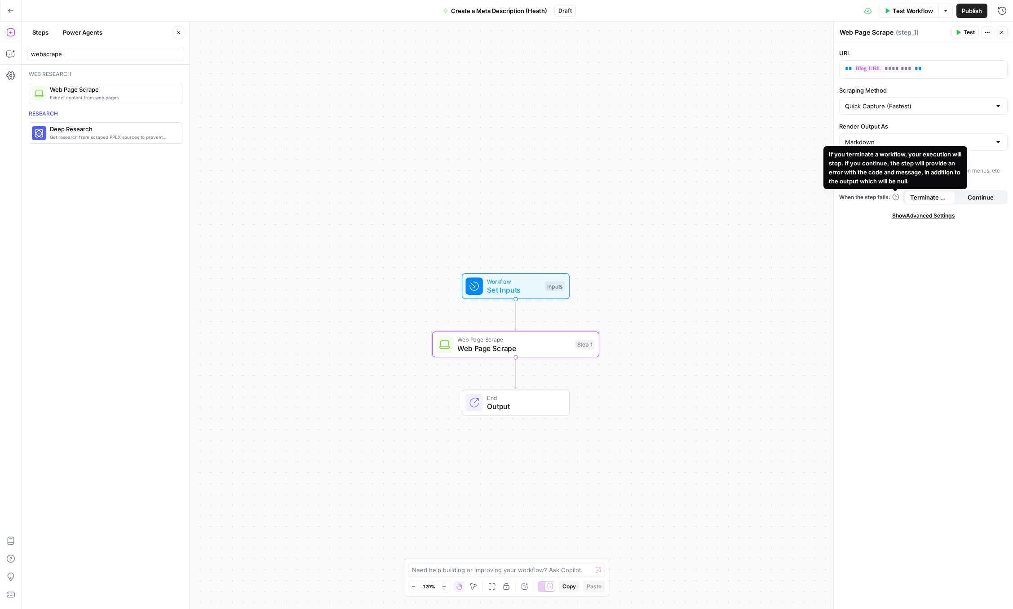
click at [921, 195] on span "Terminate Workflow" at bounding box center [930, 197] width 40 height 9
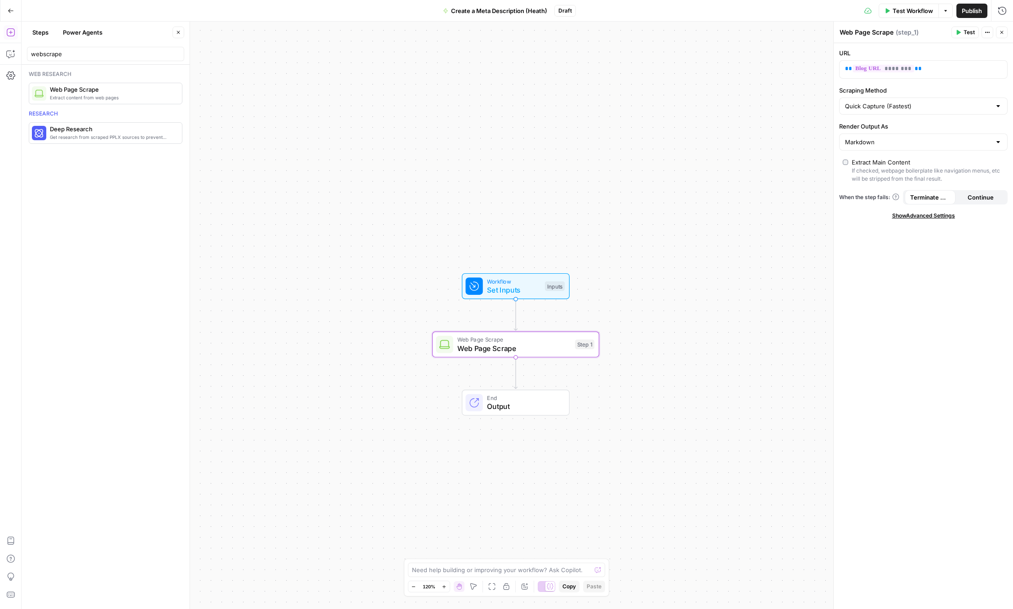
click at [990, 199] on span "Continue" at bounding box center [981, 197] width 26 height 9
click at [934, 202] on button "Terminate Workflow" at bounding box center [930, 197] width 51 height 14
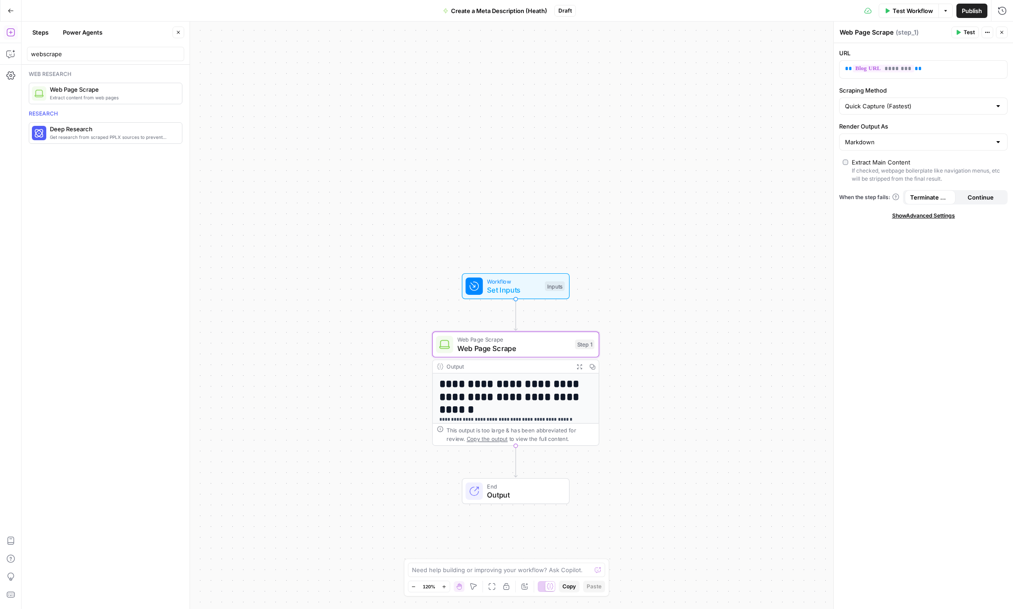
click at [567, 399] on h1 "**********" at bounding box center [515, 391] width 153 height 26
click at [580, 364] on icon "button" at bounding box center [579, 366] width 6 height 6
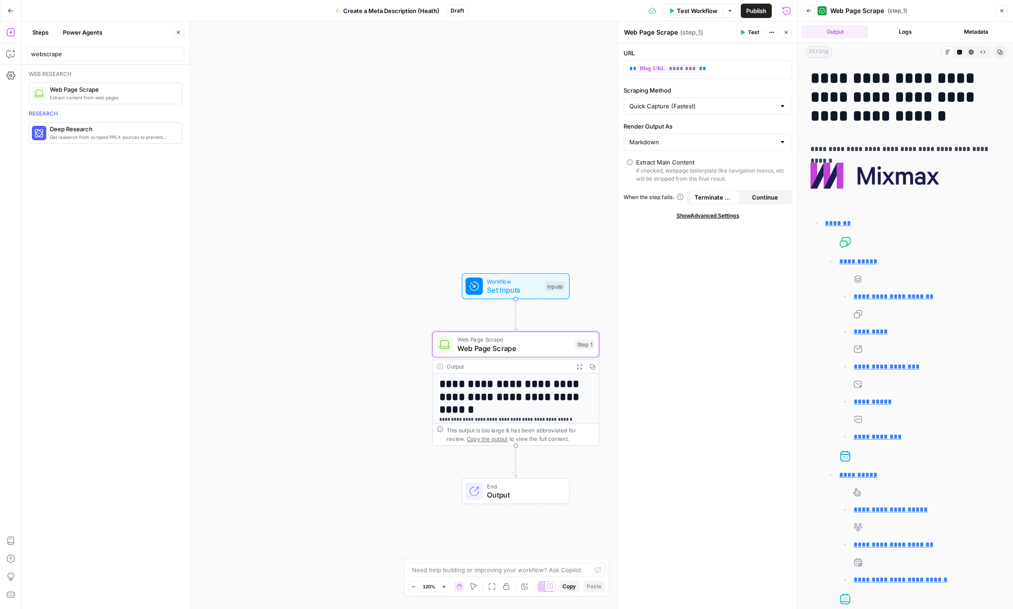
click at [810, 10] on icon "button" at bounding box center [808, 10] width 5 height 5
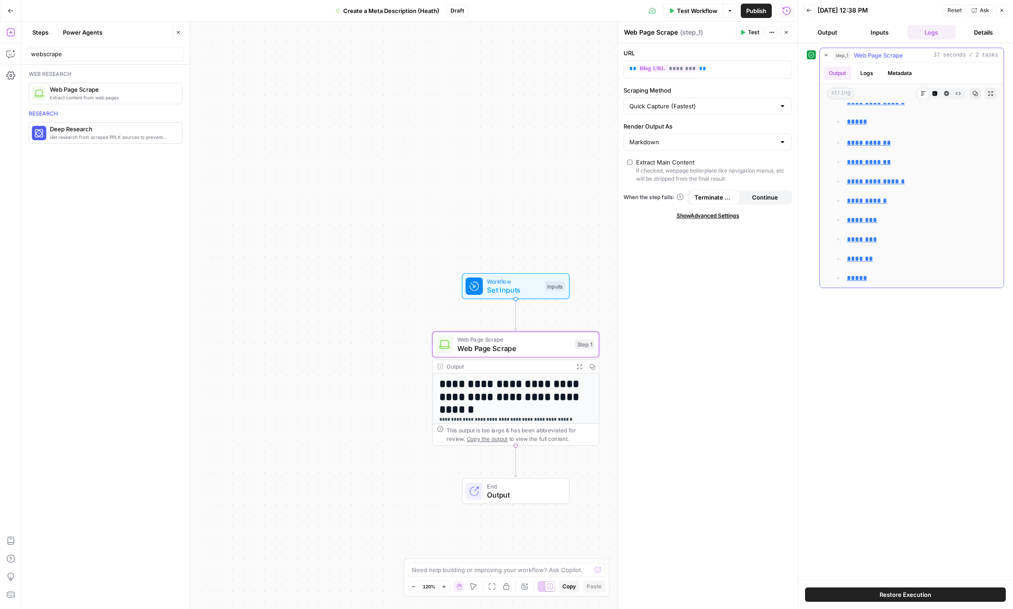
scroll to position [2064, 0]
click at [868, 72] on button "Logs" at bounding box center [867, 72] width 24 height 13
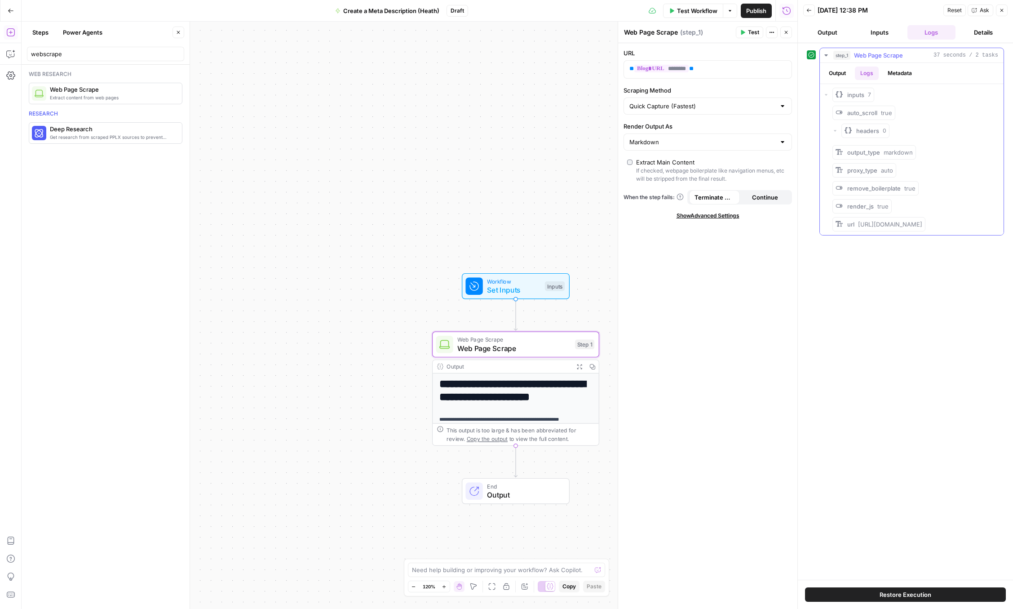
scroll to position [0, 0]
click at [901, 67] on button "Metadata" at bounding box center [899, 72] width 35 height 13
click at [873, 74] on button "Logs" at bounding box center [867, 72] width 24 height 13
click at [835, 133] on icon "button" at bounding box center [834, 130] width 5 height 5
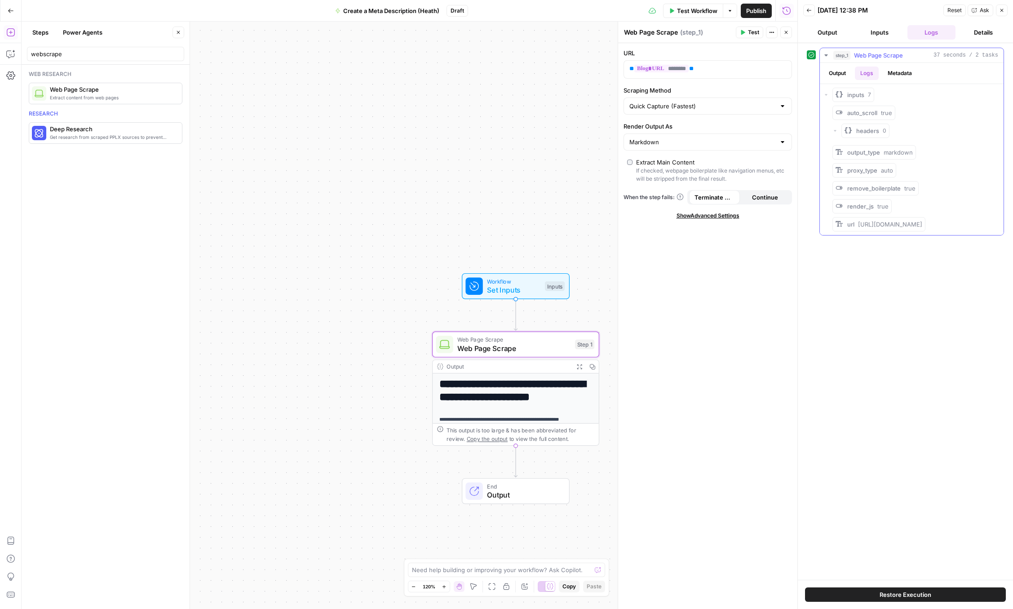
click at [871, 124] on button "headers 0" at bounding box center [865, 131] width 48 height 14
click at [864, 147] on span "output_type" at bounding box center [863, 148] width 33 height 7
click at [828, 95] on icon "button" at bounding box center [825, 94] width 5 height 5
click at [835, 128] on icon "button" at bounding box center [834, 130] width 5 height 5
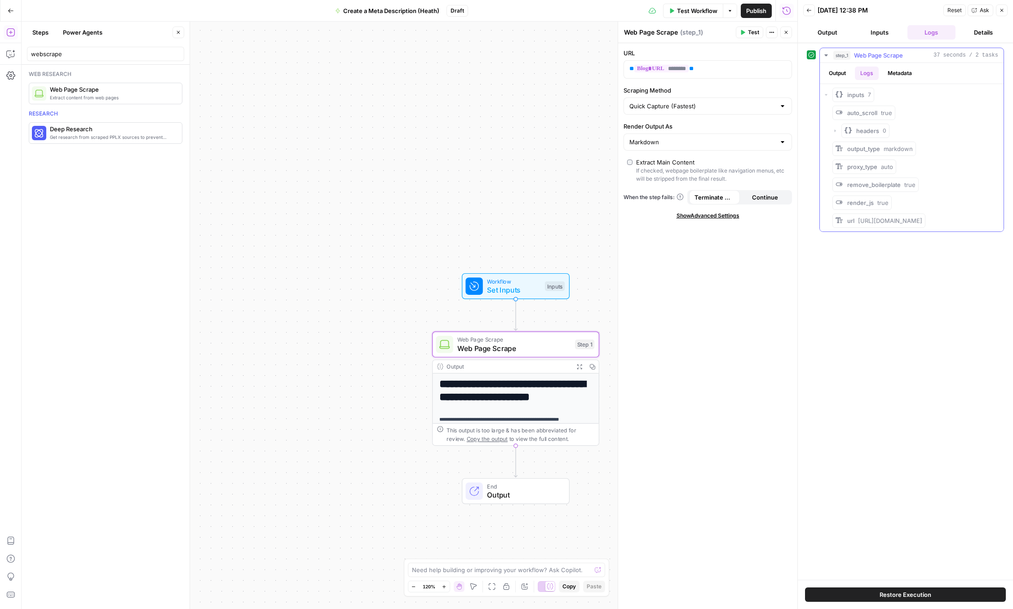
click at [835, 128] on icon "button" at bounding box center [834, 130] width 5 height 5
click at [836, 67] on button "Output" at bounding box center [837, 72] width 28 height 13
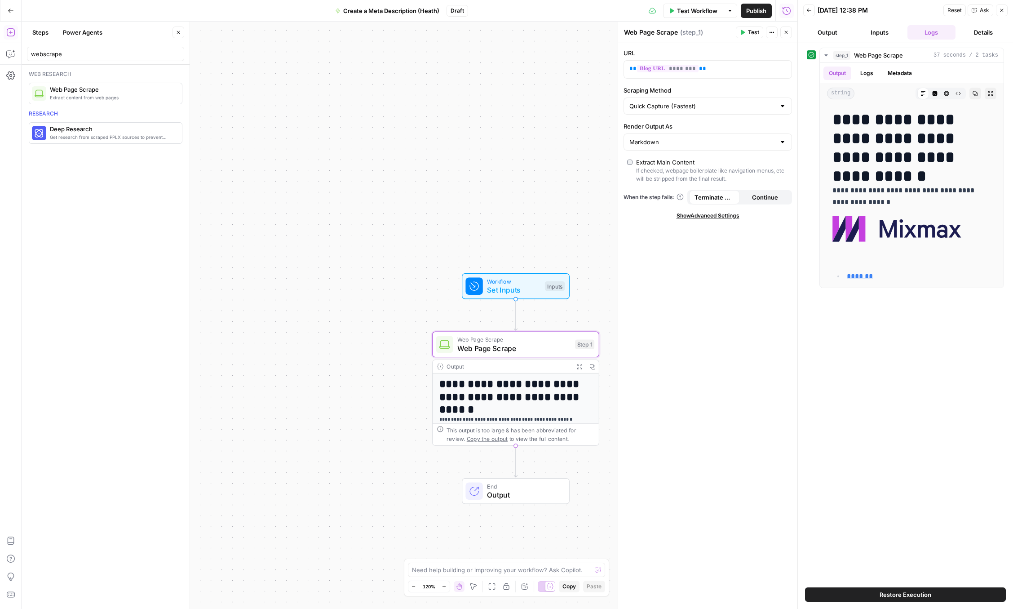
click at [823, 39] on button "Output" at bounding box center [827, 32] width 49 height 14
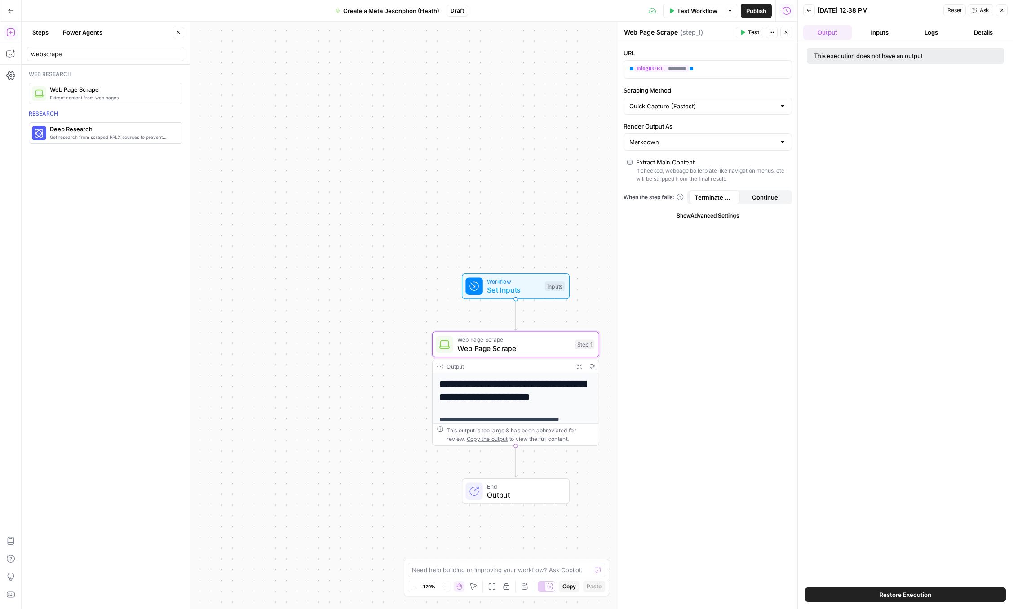
click at [869, 29] on button "Inputs" at bounding box center [879, 32] width 49 height 14
click at [809, 9] on icon "button" at bounding box center [809, 11] width 4 height 4
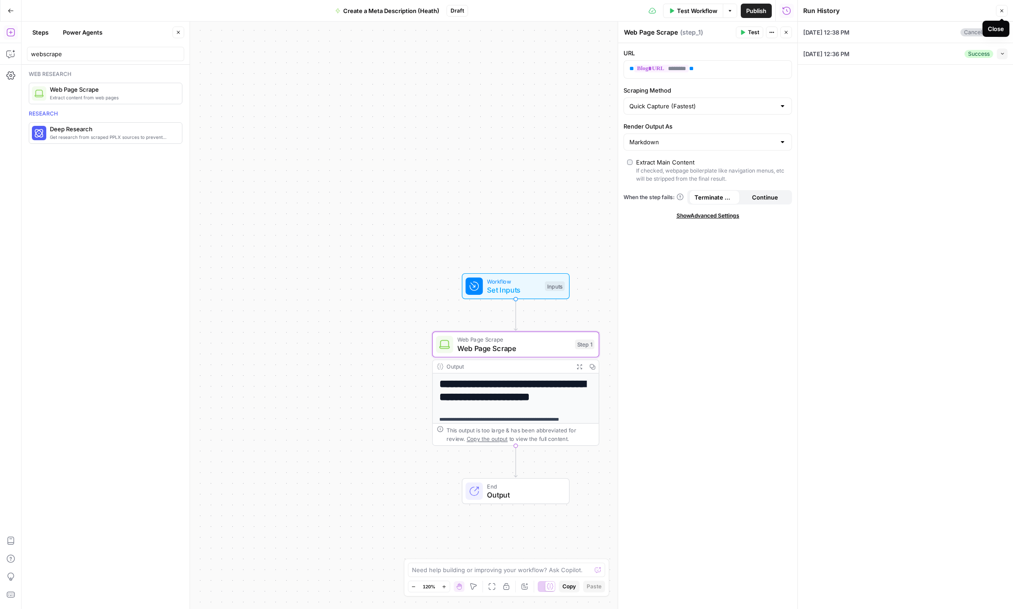
click at [999, 12] on icon "button" at bounding box center [1001, 10] width 5 height 5
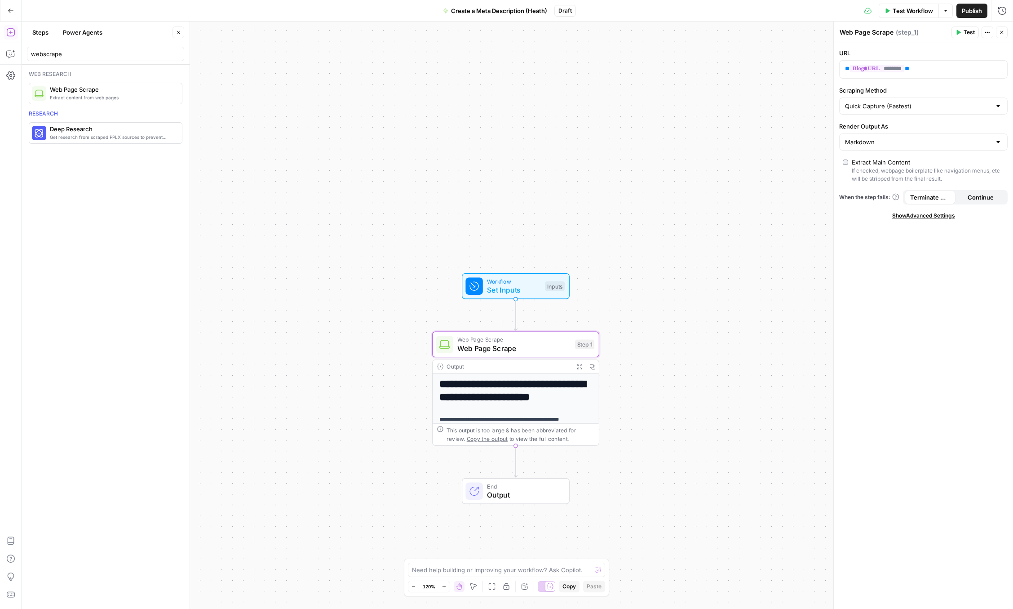
click at [907, 214] on span "Show Advanced Settings" at bounding box center [923, 216] width 63 height 8
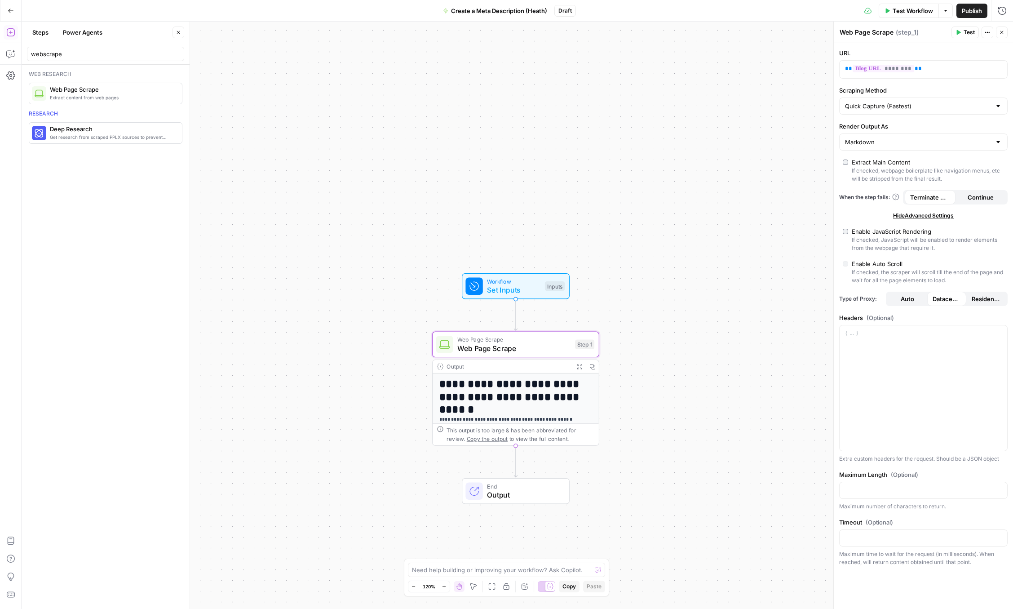
click at [916, 215] on span "Hide Advanced Settings" at bounding box center [923, 216] width 61 height 8
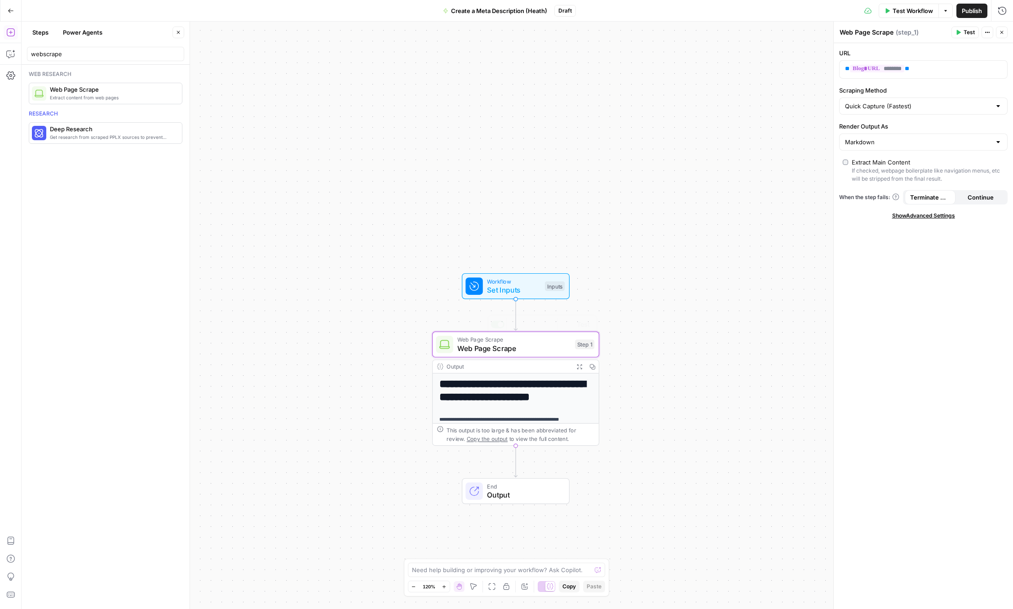
click at [561, 397] on h1 "**********" at bounding box center [515, 391] width 153 height 26
click at [580, 368] on icon "button" at bounding box center [579, 366] width 6 height 6
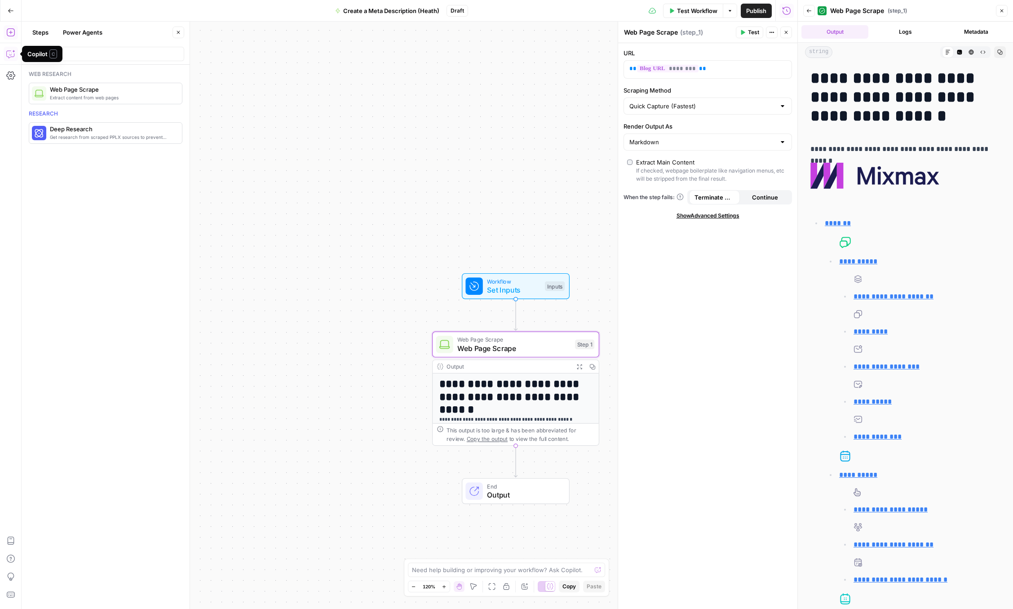
click at [9, 9] on icon "button" at bounding box center [11, 11] width 6 height 6
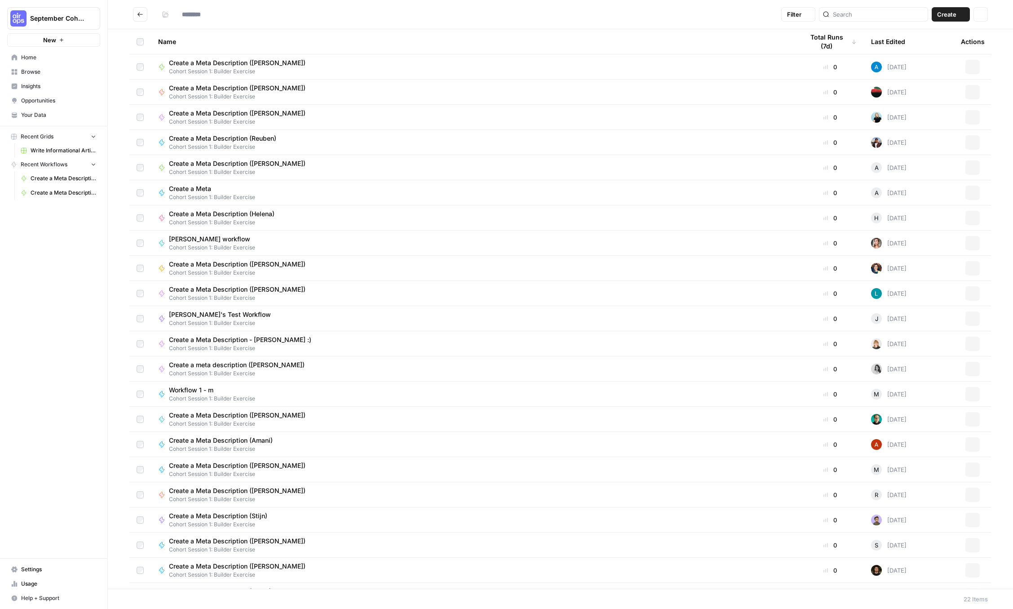
type input "**********"
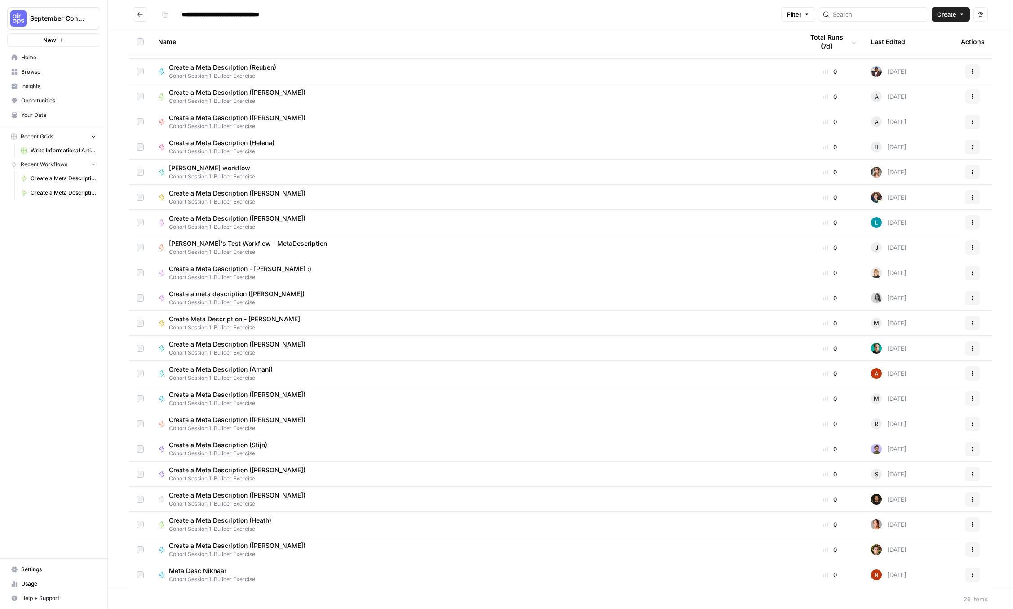
scroll to position [74, 0]
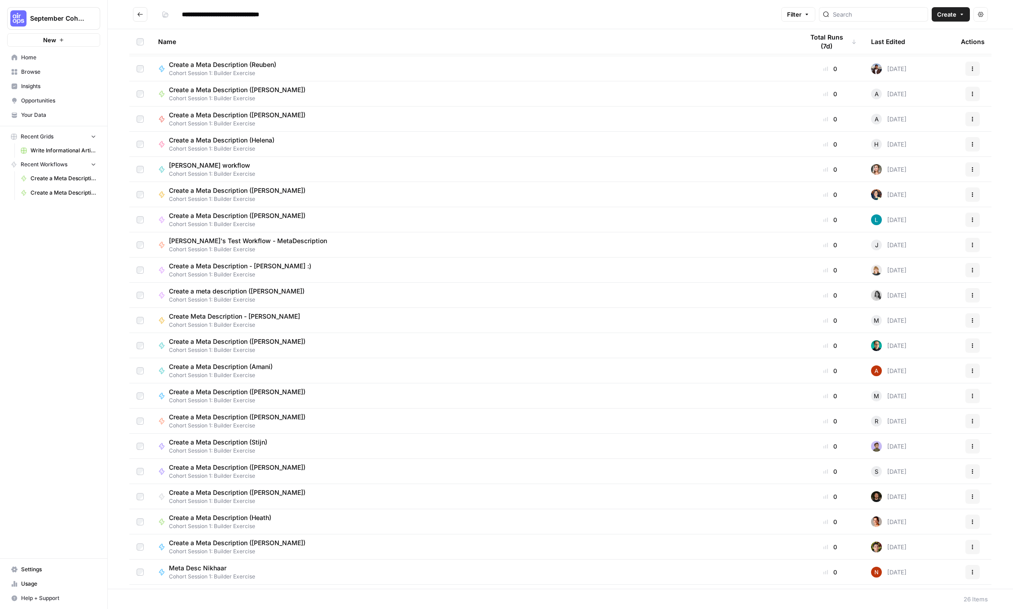
click at [257, 522] on span "Cohort Session 1: Builder Exercise" at bounding box center [224, 526] width 110 height 8
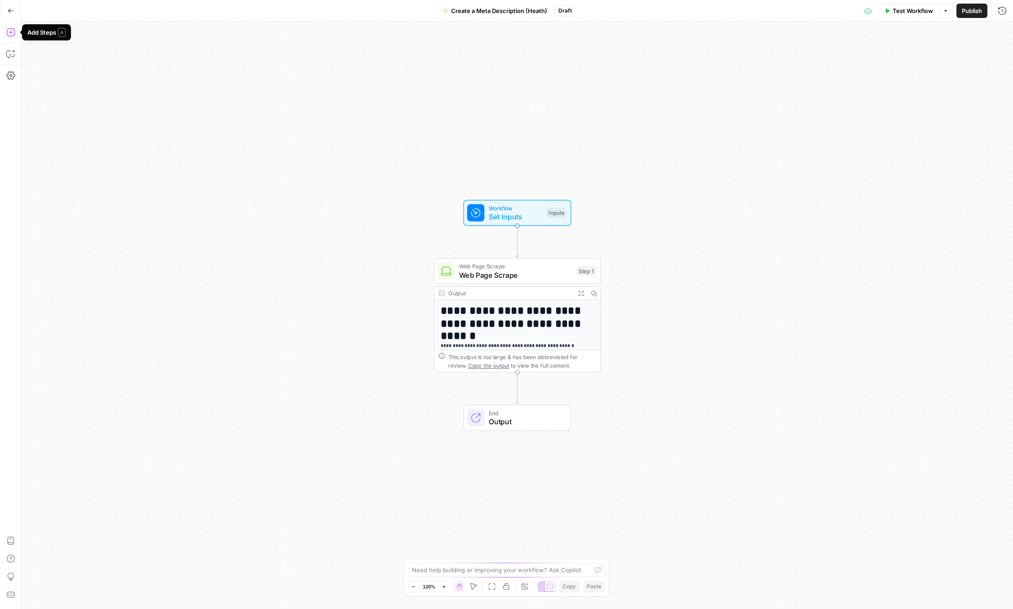
click at [11, 36] on icon "button" at bounding box center [10, 32] width 8 height 8
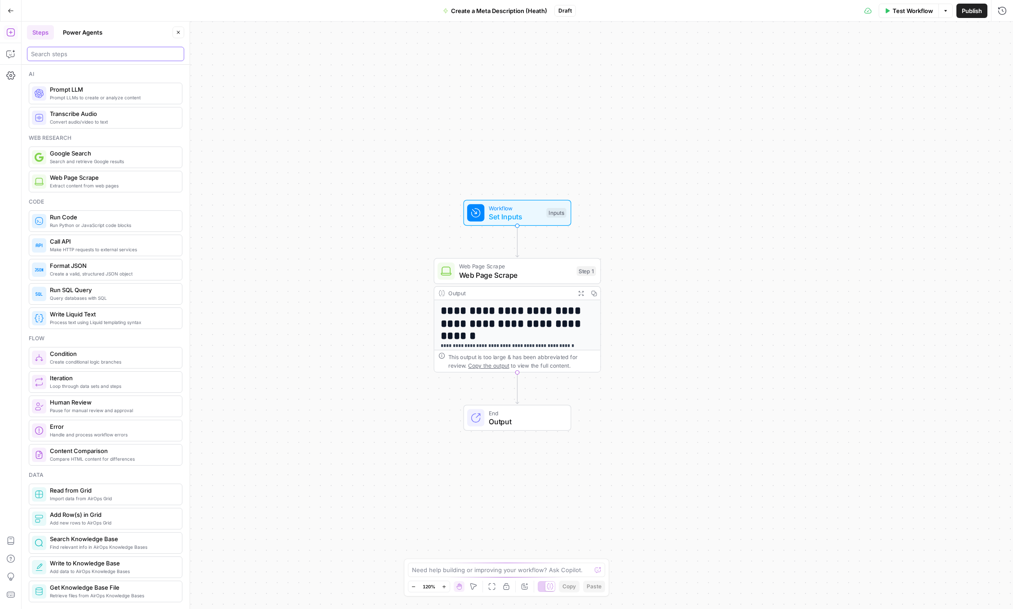
click at [82, 53] on input "search" at bounding box center [105, 53] width 149 height 9
click at [81, 88] on span "Prompt LLM" at bounding box center [112, 89] width 125 height 9
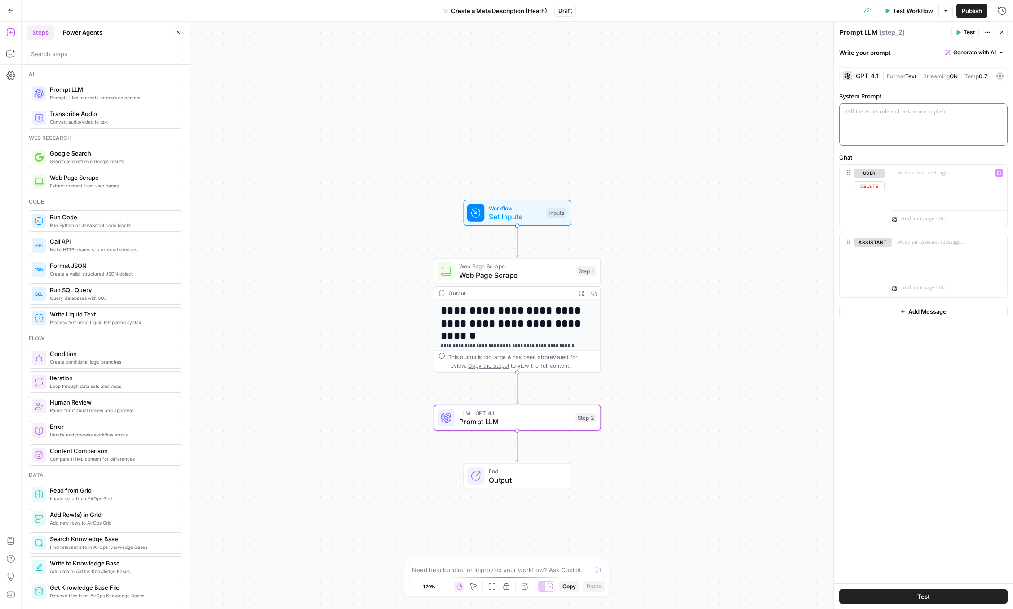
click at [902, 134] on div at bounding box center [924, 124] width 168 height 41
click at [871, 76] on div "GPT-4.1" at bounding box center [867, 76] width 23 height 6
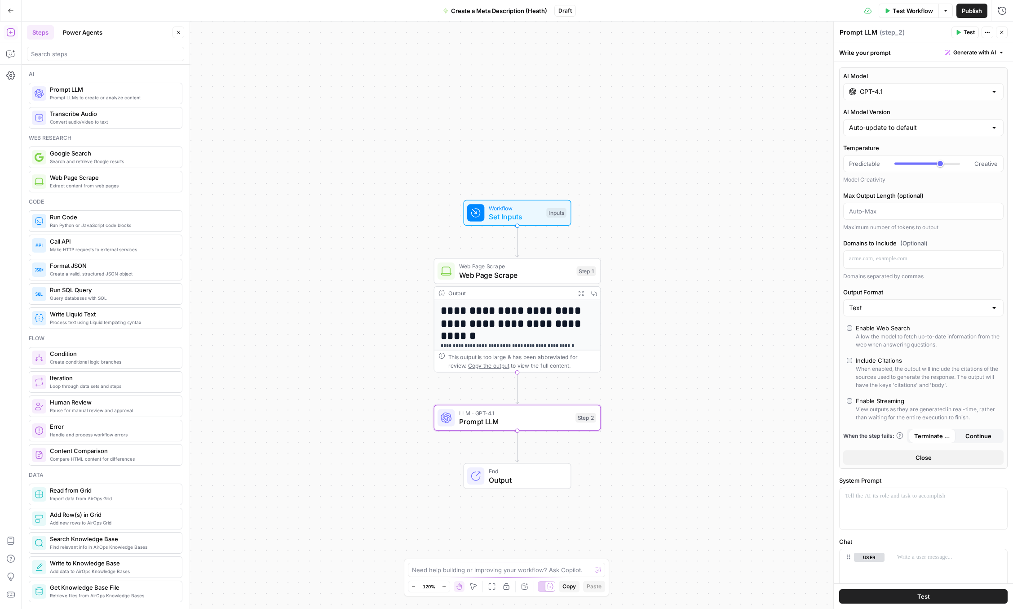
click at [872, 93] on input "GPT-4.1" at bounding box center [923, 91] width 127 height 9
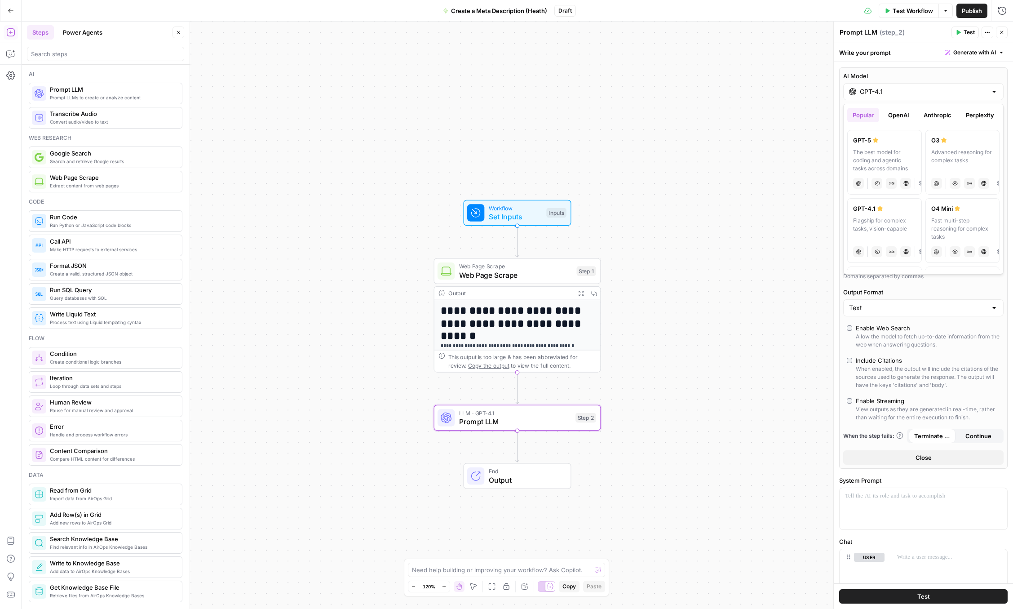
click at [947, 117] on button "Anthropic" at bounding box center [937, 115] width 39 height 14
click at [883, 214] on label "[PERSON_NAME] 4 Hybrid reasoning: fast answers or deep thinking anthropic Visio…" at bounding box center [884, 230] width 75 height 65
type input "[PERSON_NAME] 4"
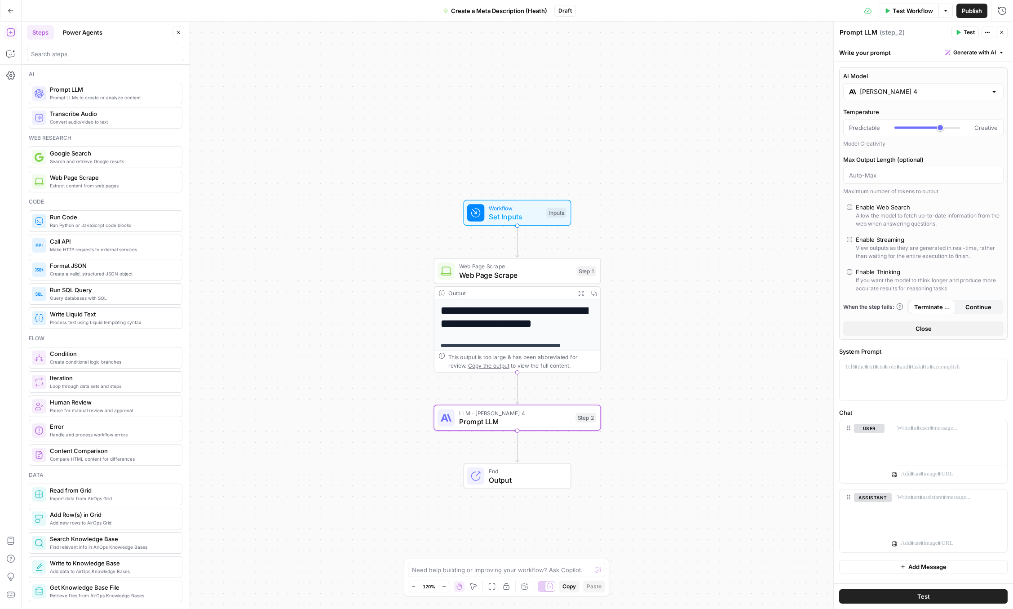
click at [879, 269] on div "Enable Thinking" at bounding box center [878, 271] width 44 height 9
type input "*"
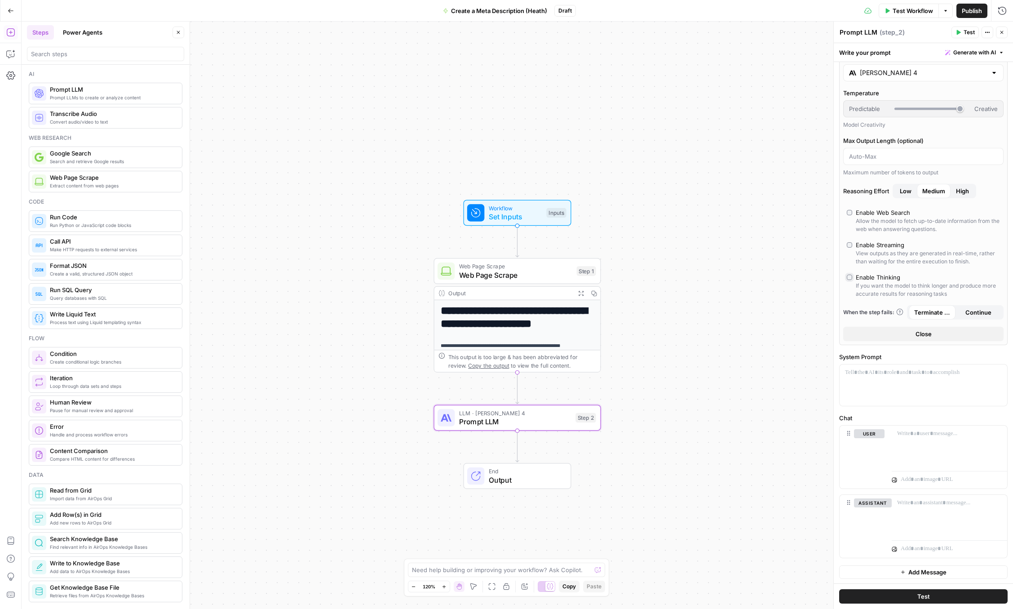
scroll to position [20, 0]
click at [937, 379] on div at bounding box center [924, 383] width 168 height 41
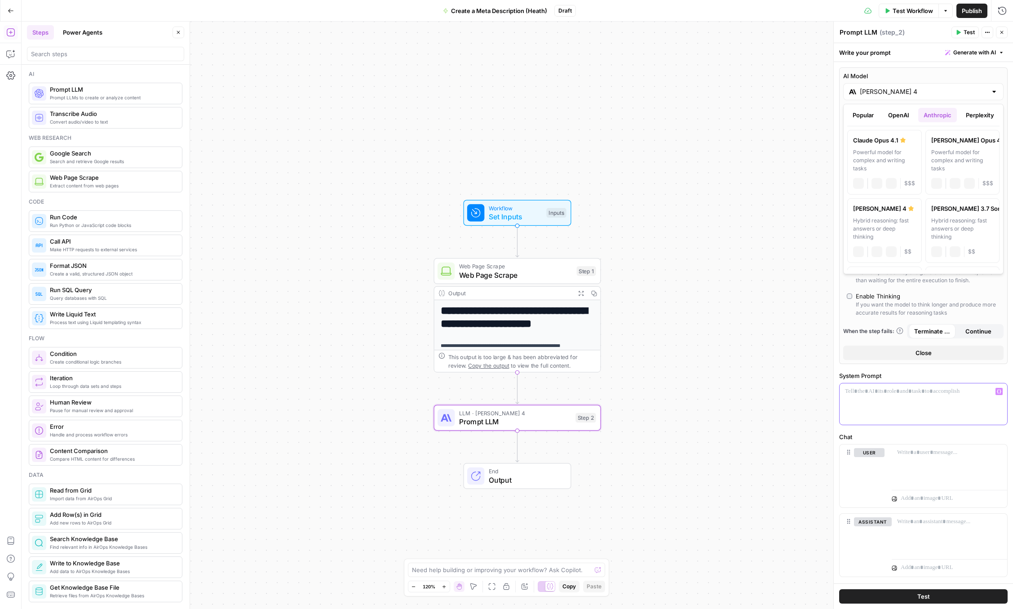
click at [997, 88] on div at bounding box center [994, 91] width 7 height 9
click at [996, 90] on div at bounding box center [994, 91] width 7 height 9
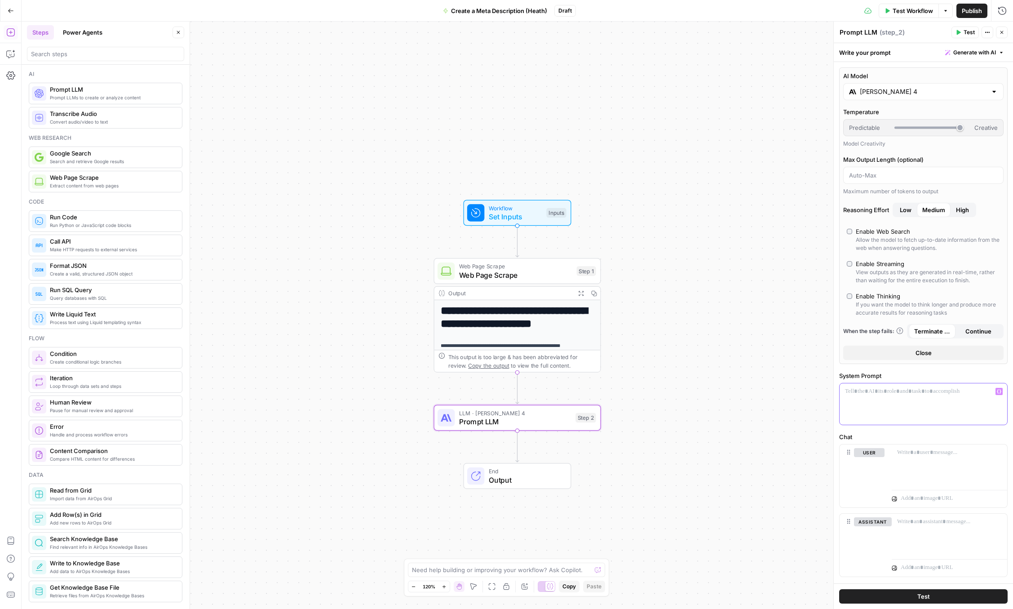
click at [867, 399] on div at bounding box center [924, 403] width 168 height 41
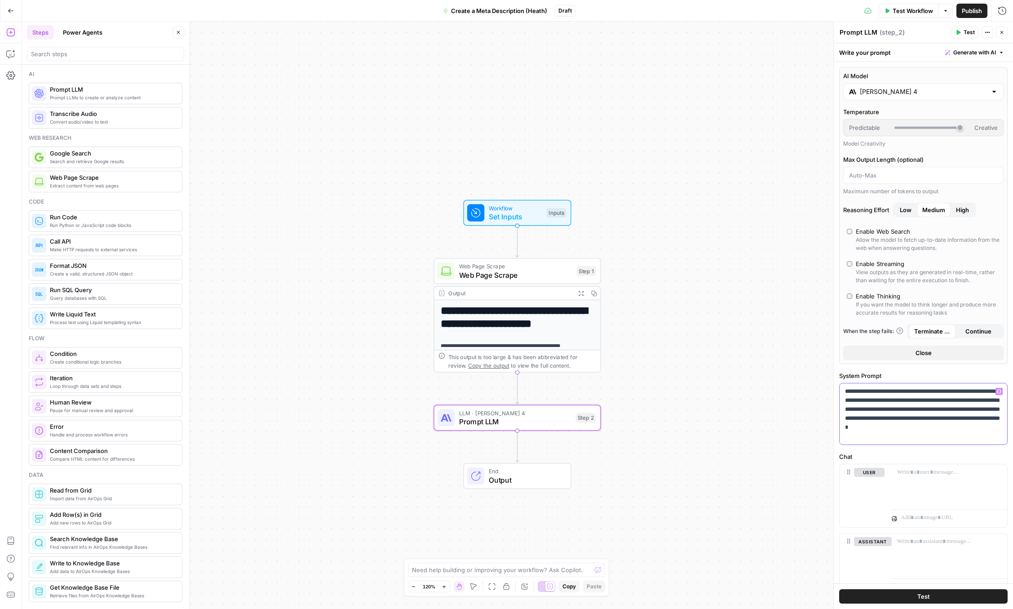
click at [915, 407] on p "**********" at bounding box center [923, 414] width 157 height 54
click at [924, 427] on p "**********" at bounding box center [923, 414] width 157 height 54
click at [907, 486] on div at bounding box center [949, 484] width 115 height 41
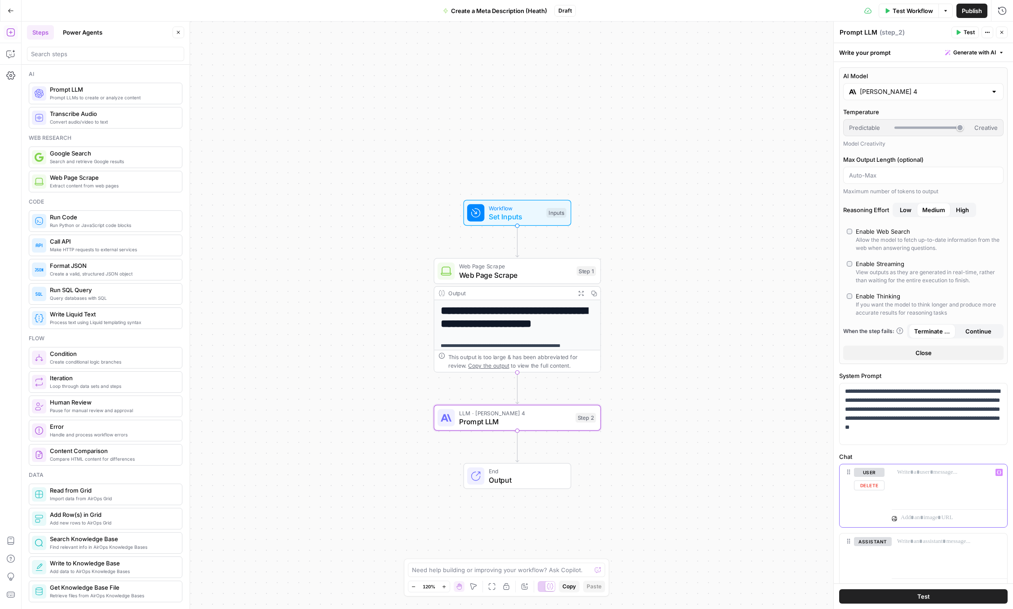
click at [921, 474] on p at bounding box center [949, 472] width 105 height 9
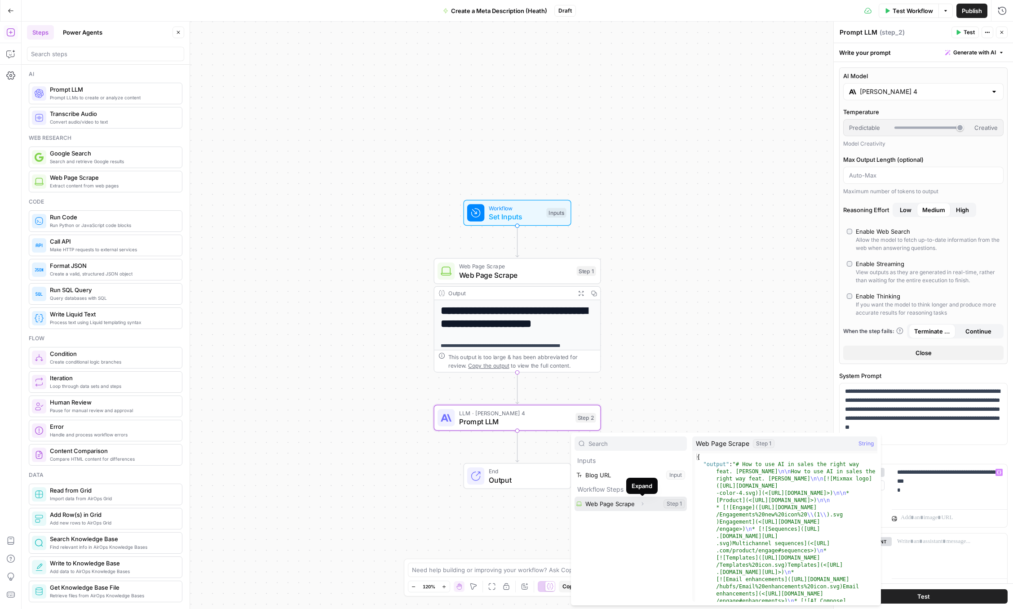
click at [641, 503] on icon "button" at bounding box center [642, 503] width 5 height 5
click at [666, 504] on button "Select variable Web Page Scrape" at bounding box center [631, 503] width 112 height 14
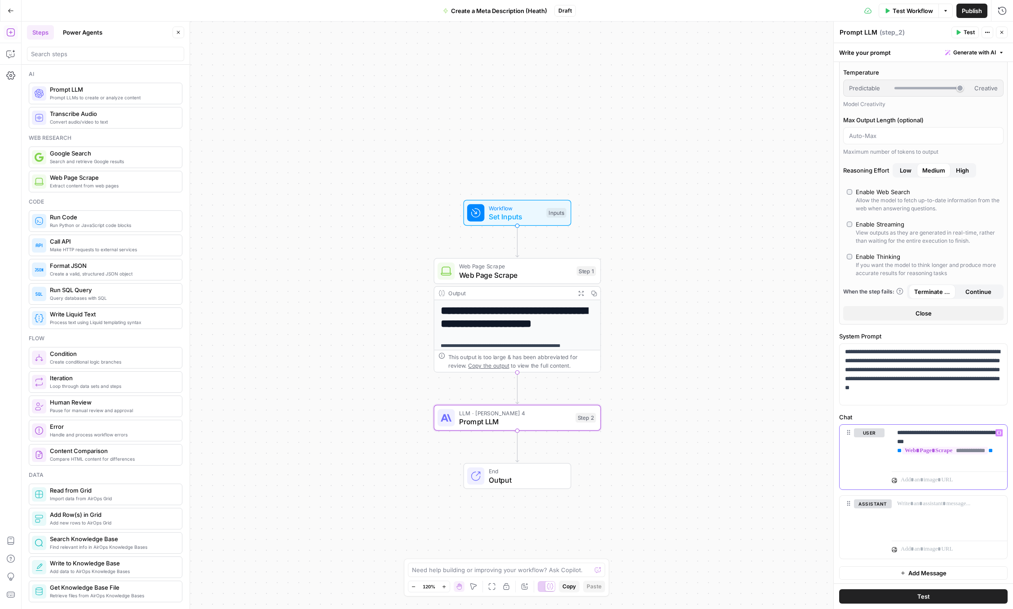
scroll to position [41, 0]
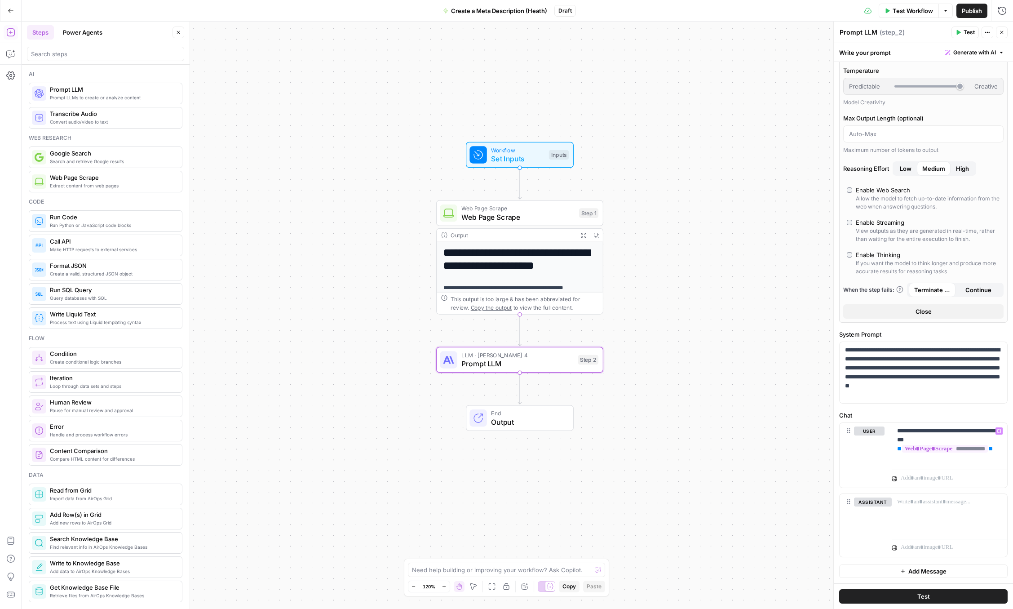
click at [967, 38] on button "Test" at bounding box center [965, 33] width 27 height 12
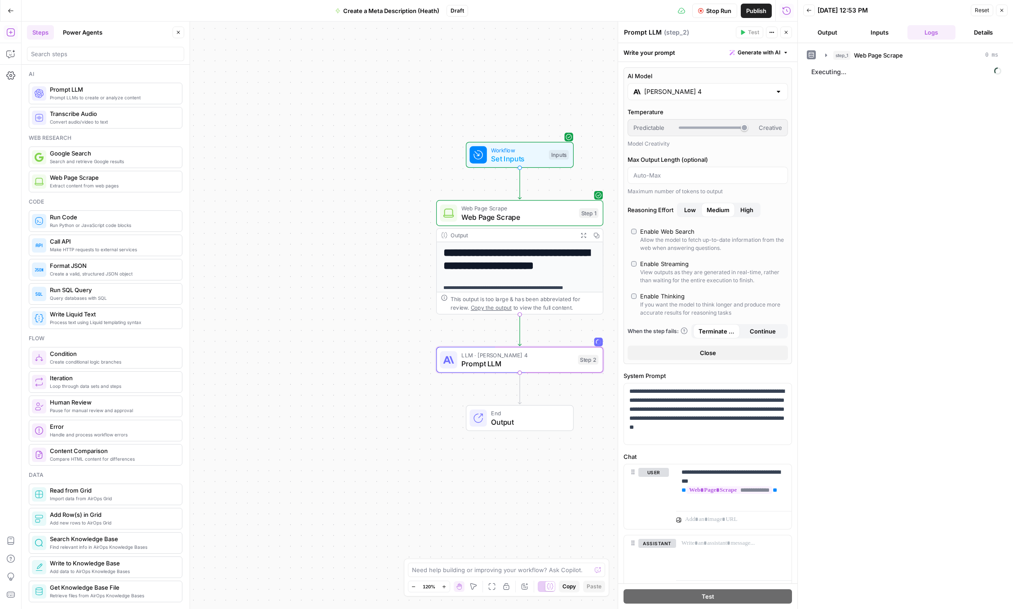
click at [643, 295] on div "Enable Thinking" at bounding box center [662, 296] width 44 height 9
type input "***"
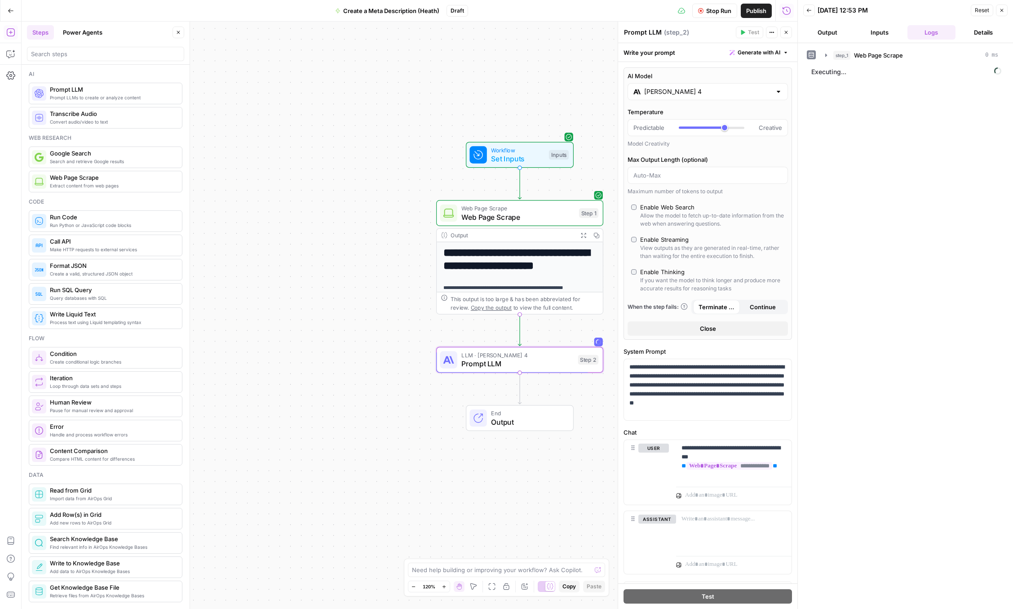
click at [716, 14] on span "Stop Run" at bounding box center [718, 10] width 25 height 9
click at [748, 34] on span "Test" at bounding box center [753, 32] width 11 height 8
click at [827, 31] on button "Output" at bounding box center [827, 32] width 49 height 14
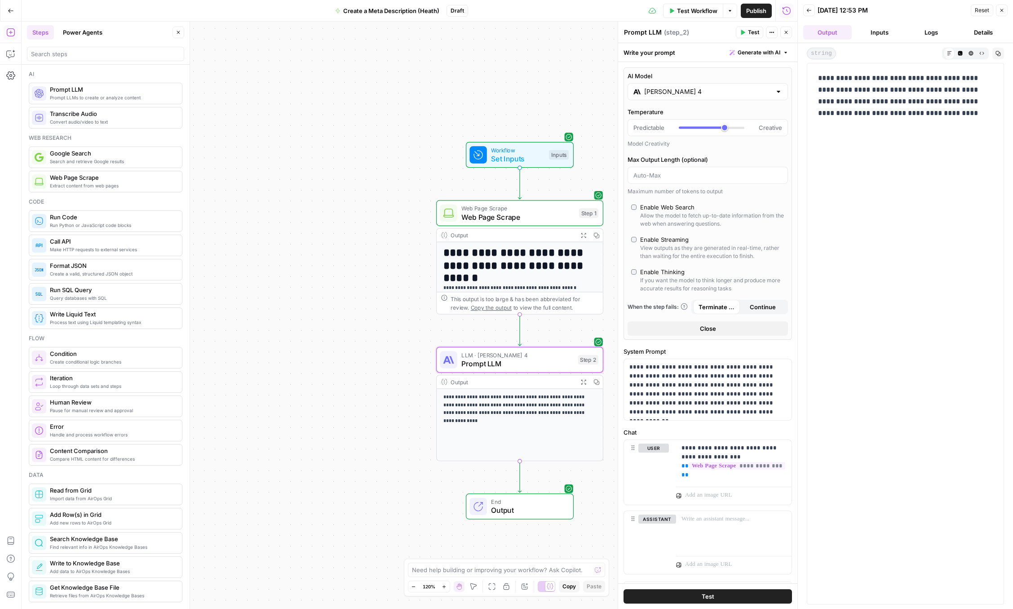
click at [936, 32] on button "Logs" at bounding box center [931, 32] width 49 height 14
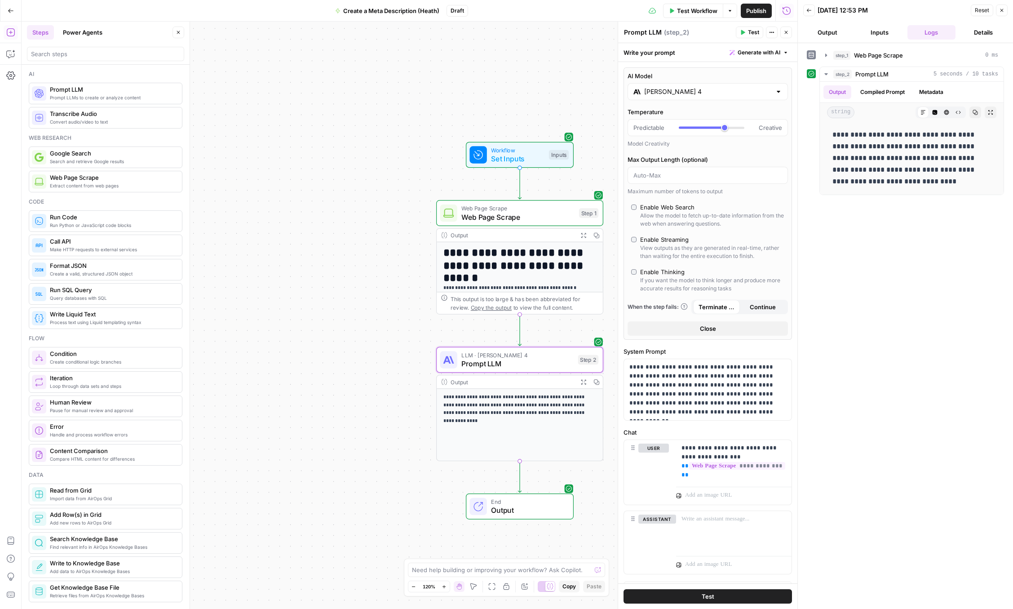
click at [829, 38] on button "Output" at bounding box center [827, 32] width 49 height 14
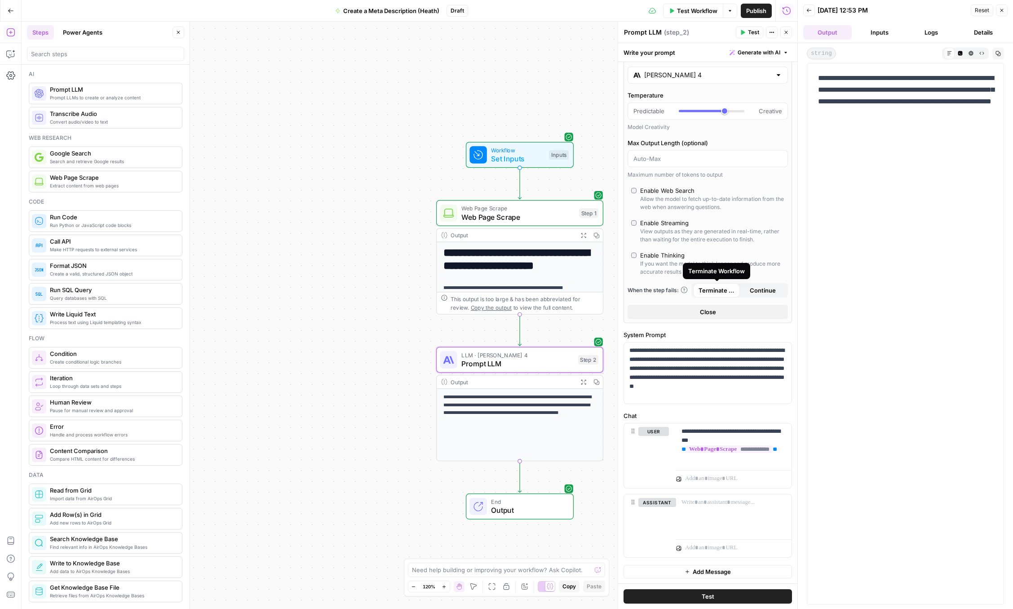
scroll to position [17, 0]
click at [708, 392] on p "**********" at bounding box center [707, 372] width 157 height 54
click at [1003, 11] on icon "button" at bounding box center [1001, 10] width 5 height 5
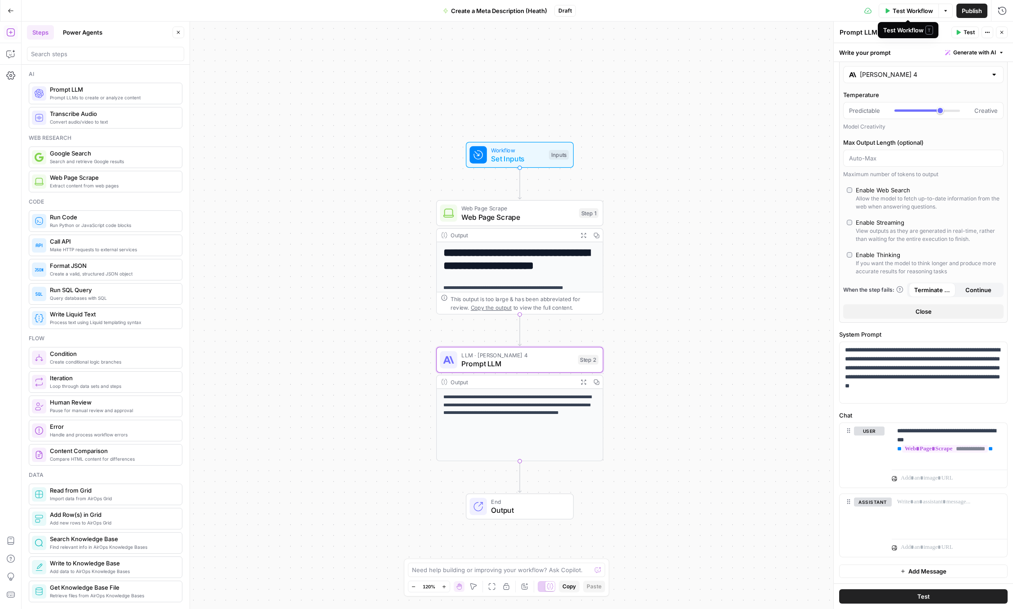
click at [903, 11] on span "Test Workflow" at bounding box center [913, 10] width 40 height 9
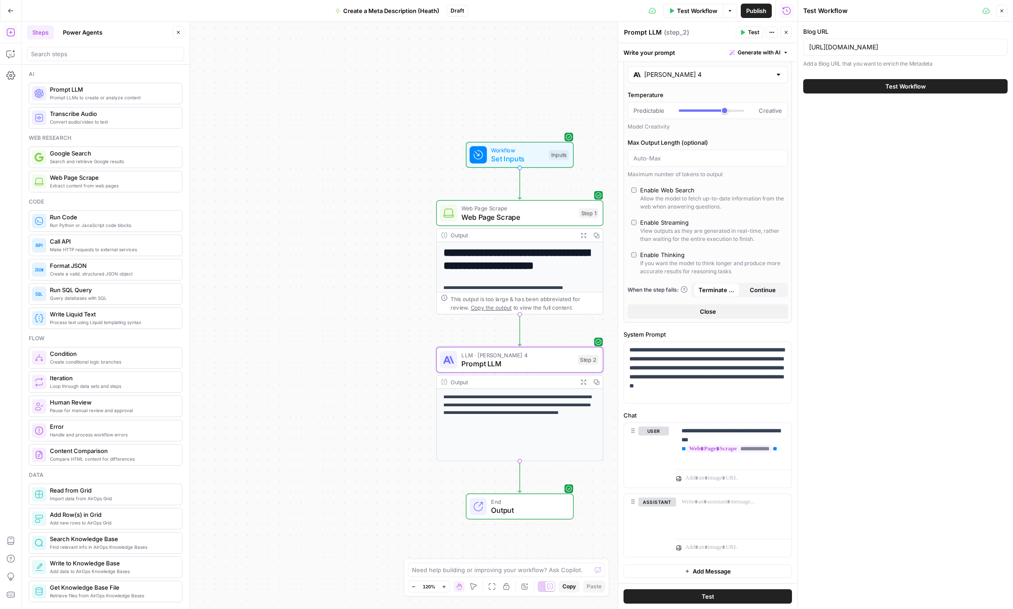
click at [888, 86] on span "Test Workflow" at bounding box center [905, 86] width 40 height 9
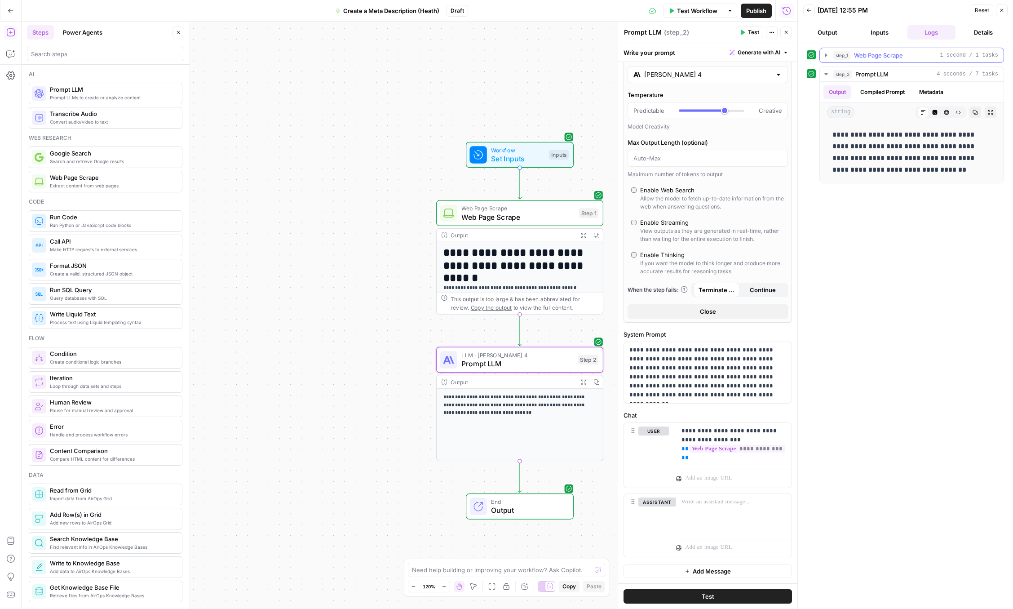
click at [828, 53] on icon "button" at bounding box center [826, 55] width 7 height 7
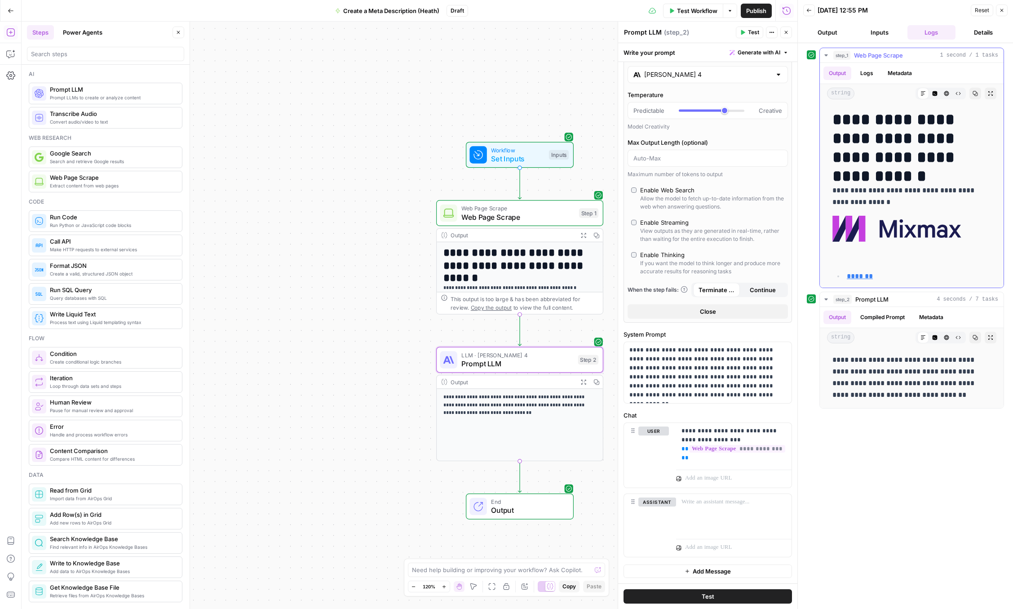
click at [827, 54] on icon "button" at bounding box center [826, 55] width 7 height 7
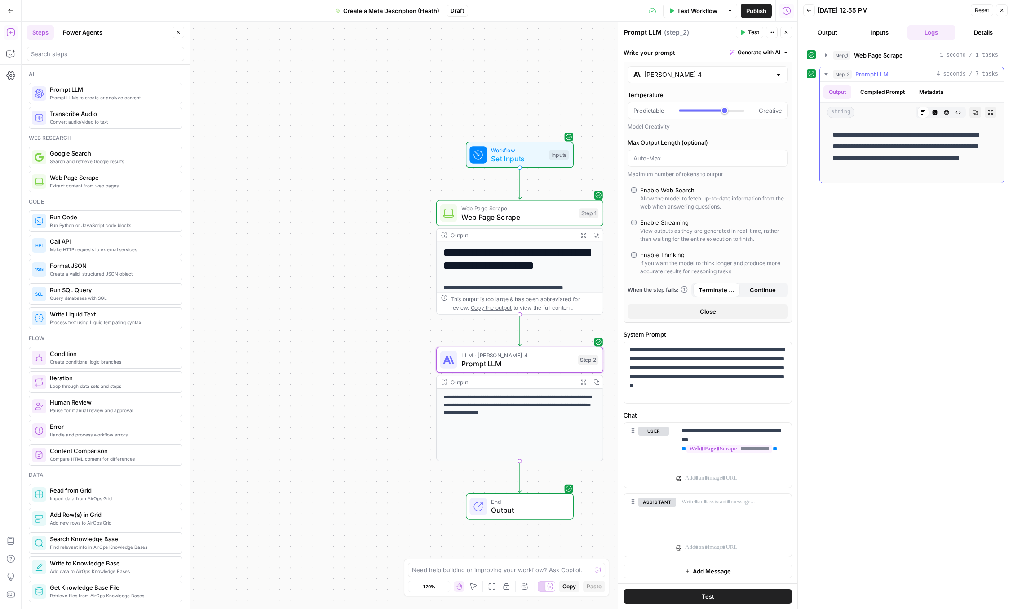
click at [829, 73] on icon "button" at bounding box center [826, 74] width 7 height 7
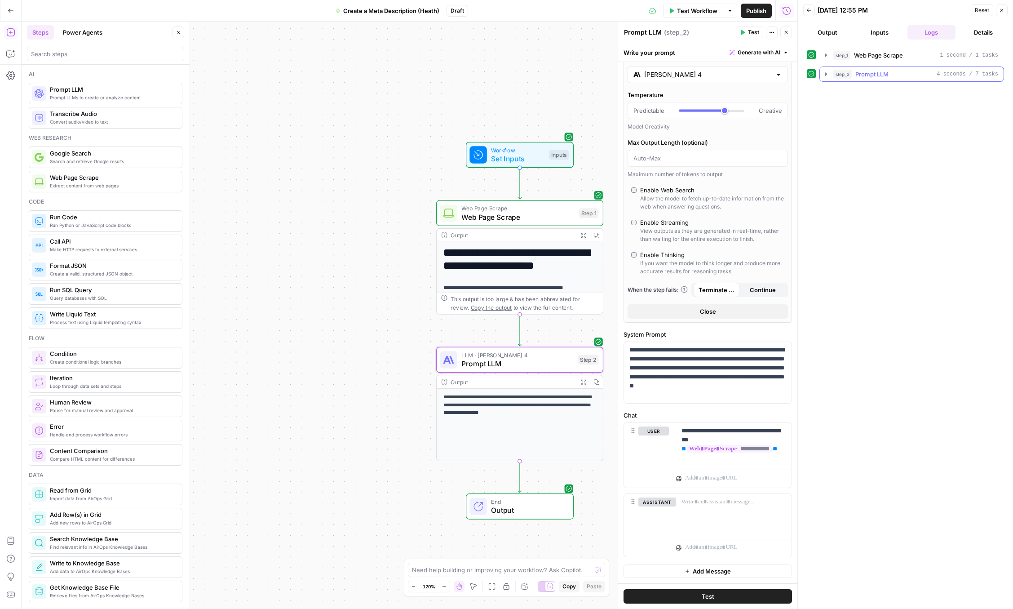
click at [828, 76] on icon "button" at bounding box center [826, 74] width 7 height 7
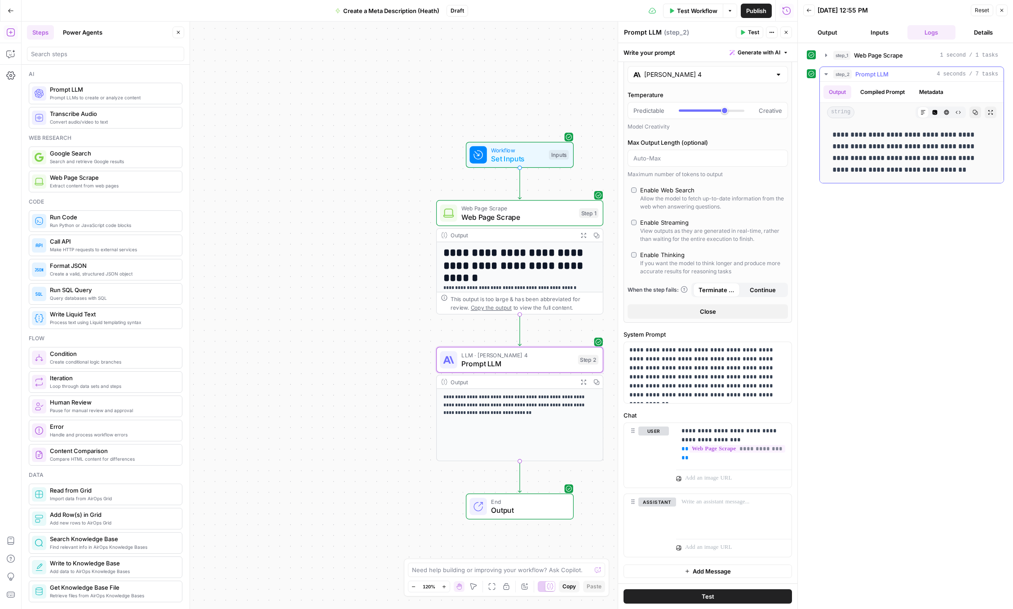
click at [883, 87] on button "Compiled Prompt" at bounding box center [882, 91] width 55 height 13
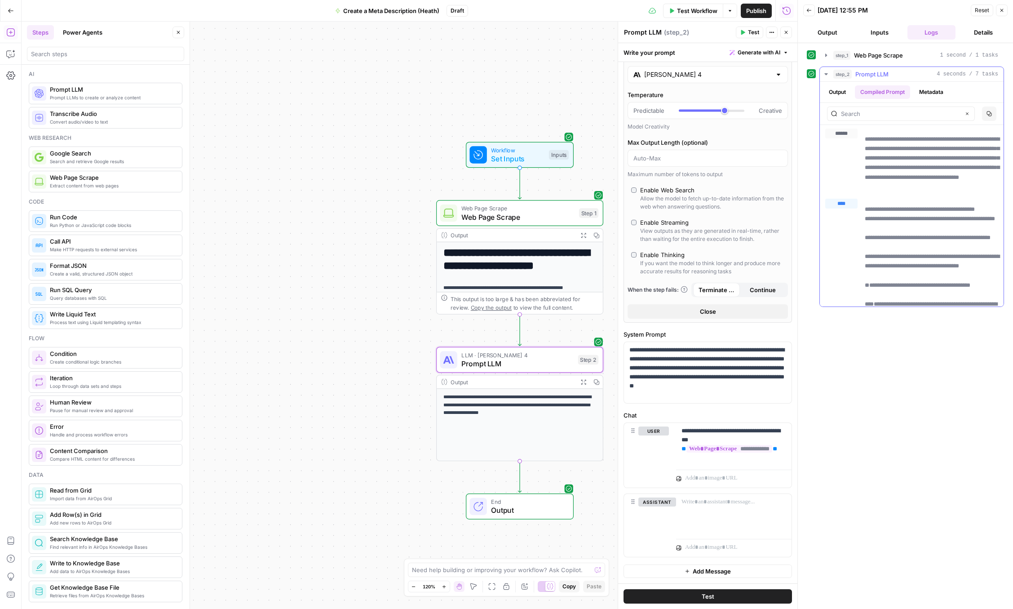
click at [944, 92] on button "Metadata" at bounding box center [931, 91] width 35 height 13
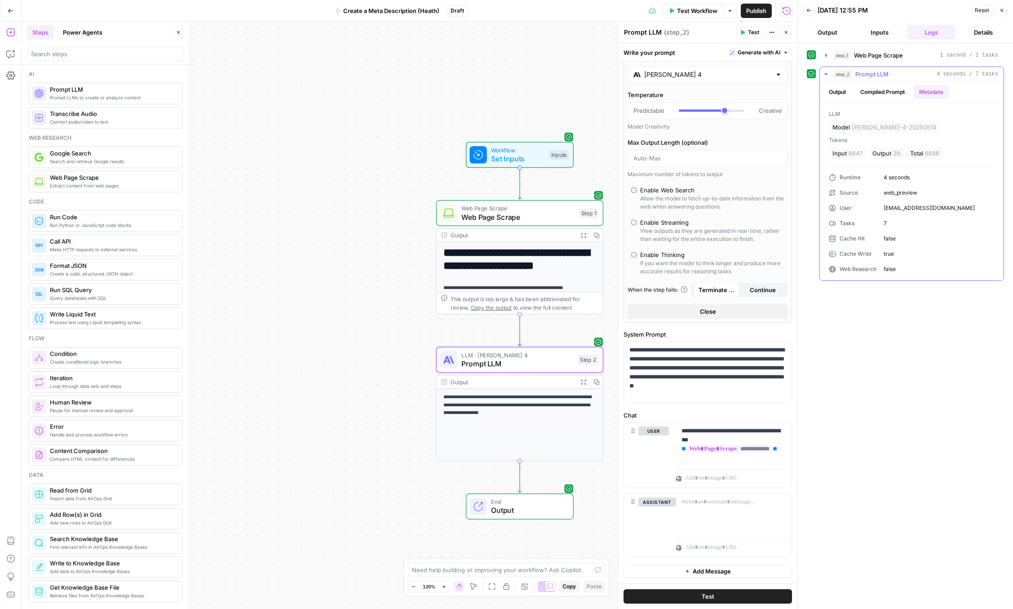
click at [879, 92] on button "Compiled Prompt" at bounding box center [882, 91] width 55 height 13
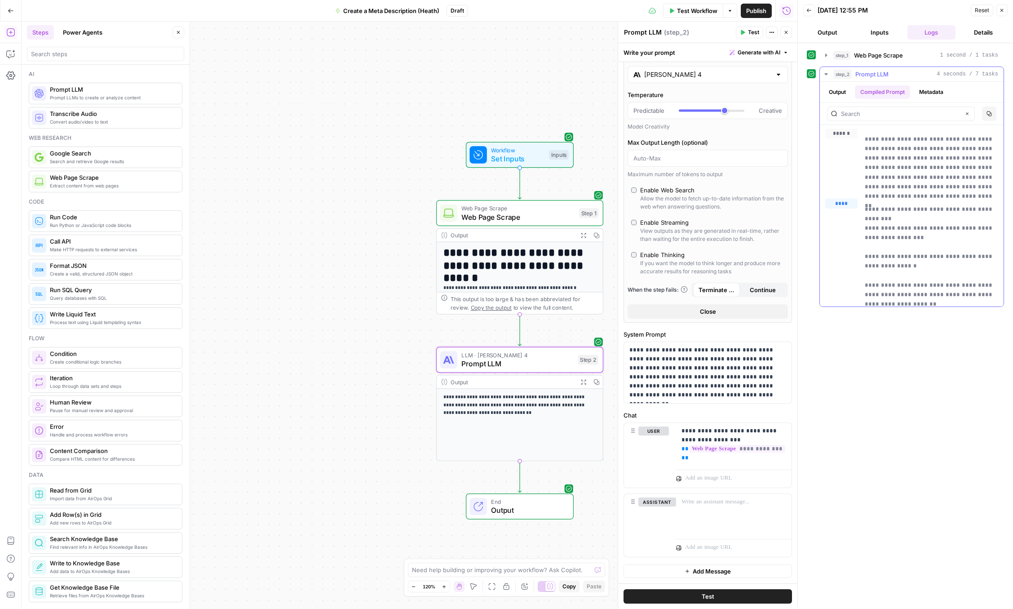
click at [838, 92] on button "Output" at bounding box center [837, 91] width 28 height 13
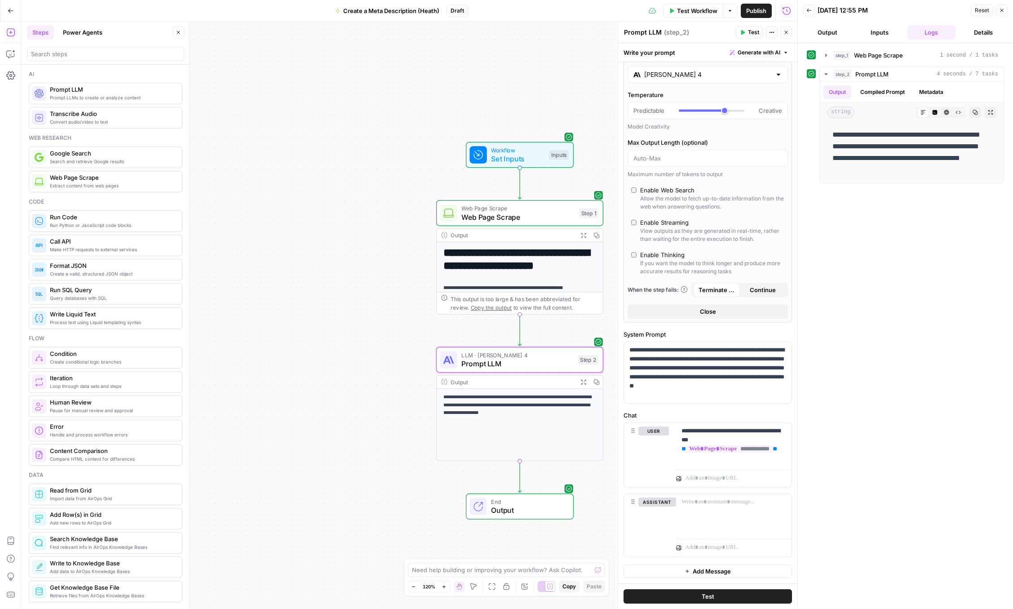
click at [869, 216] on div "**********" at bounding box center [905, 326] width 197 height 557
click at [827, 73] on icon "button" at bounding box center [825, 74] width 3 height 2
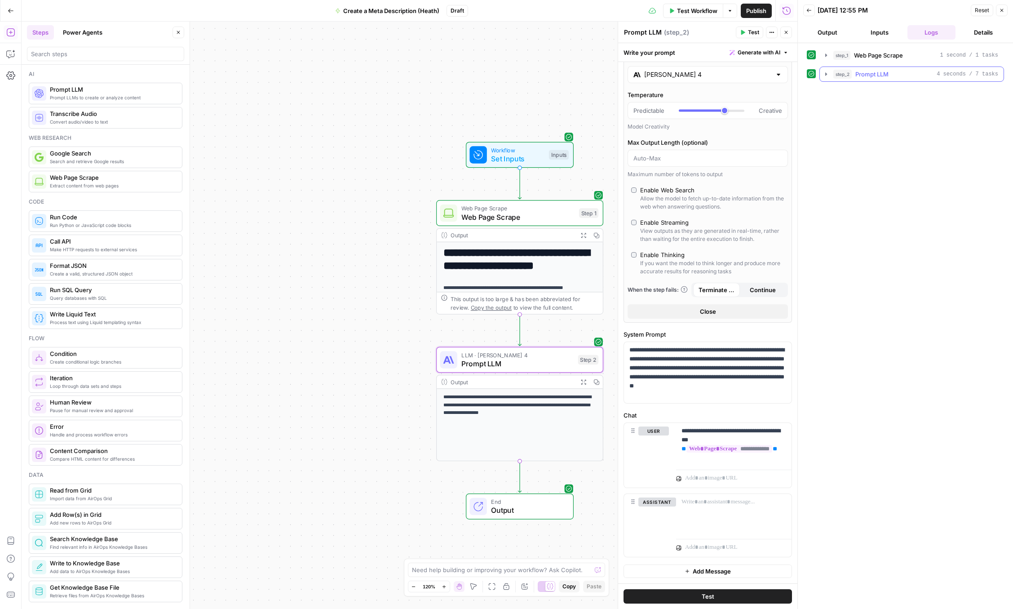
click at [826, 75] on icon "button" at bounding box center [826, 73] width 2 height 3
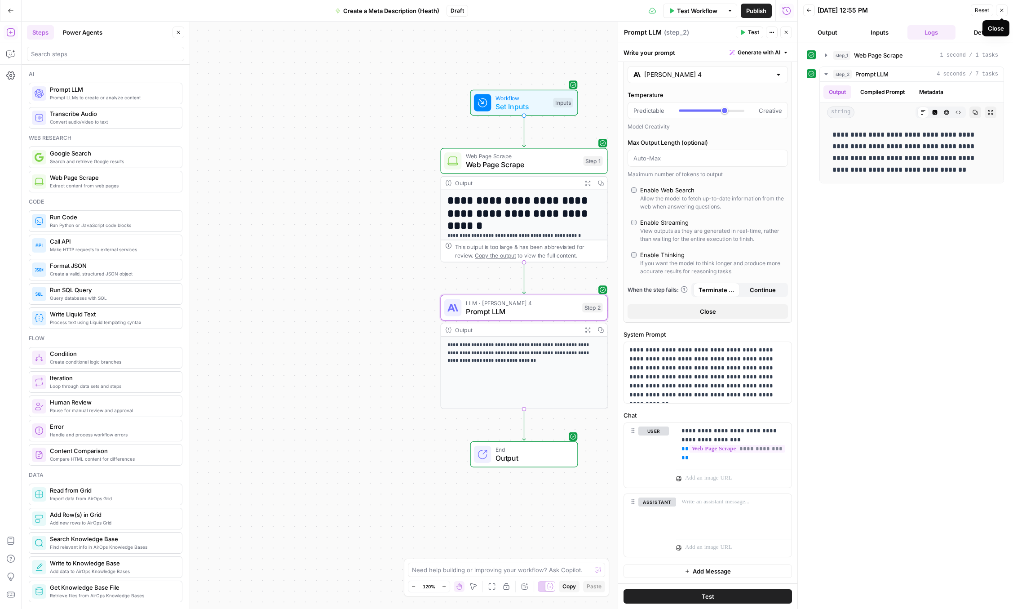
click at [996, 9] on button "Close" at bounding box center [1002, 10] width 12 height 12
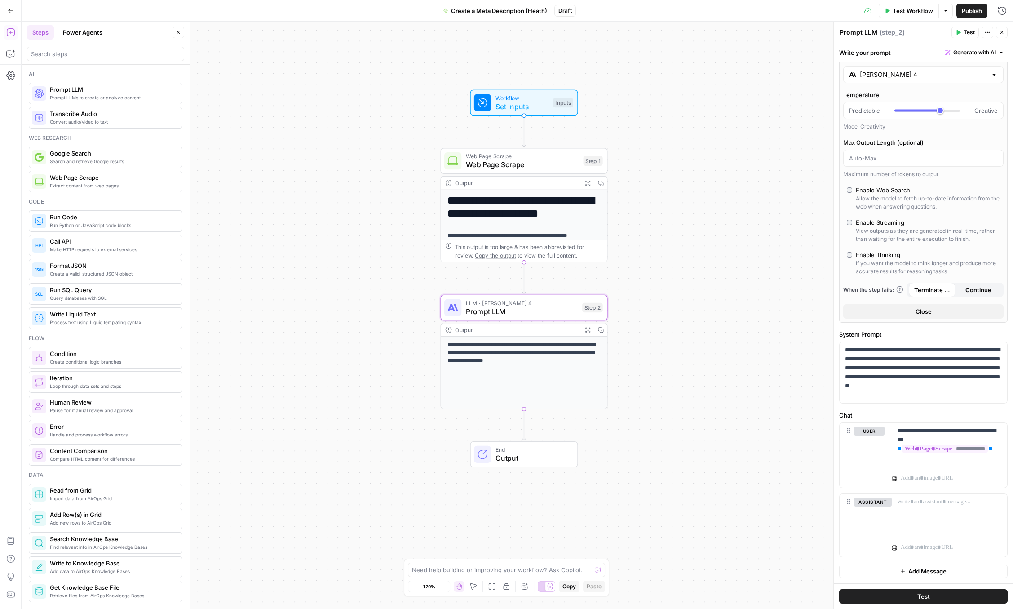
click at [54, 59] on div at bounding box center [105, 54] width 157 height 14
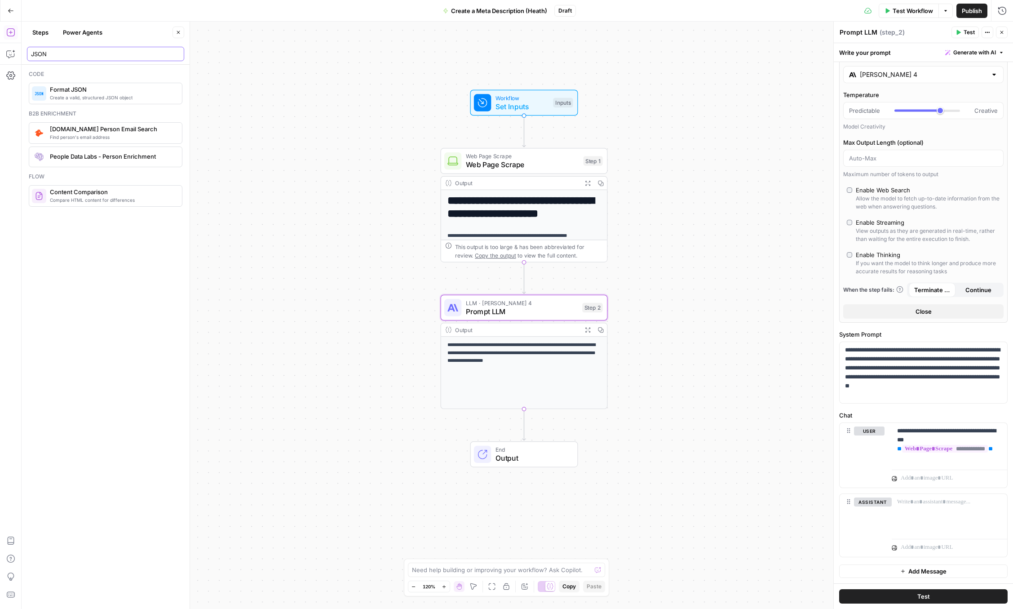
type input "JSON"
click at [68, 98] on span "Create a valid, structured JSON object" at bounding box center [112, 97] width 125 height 7
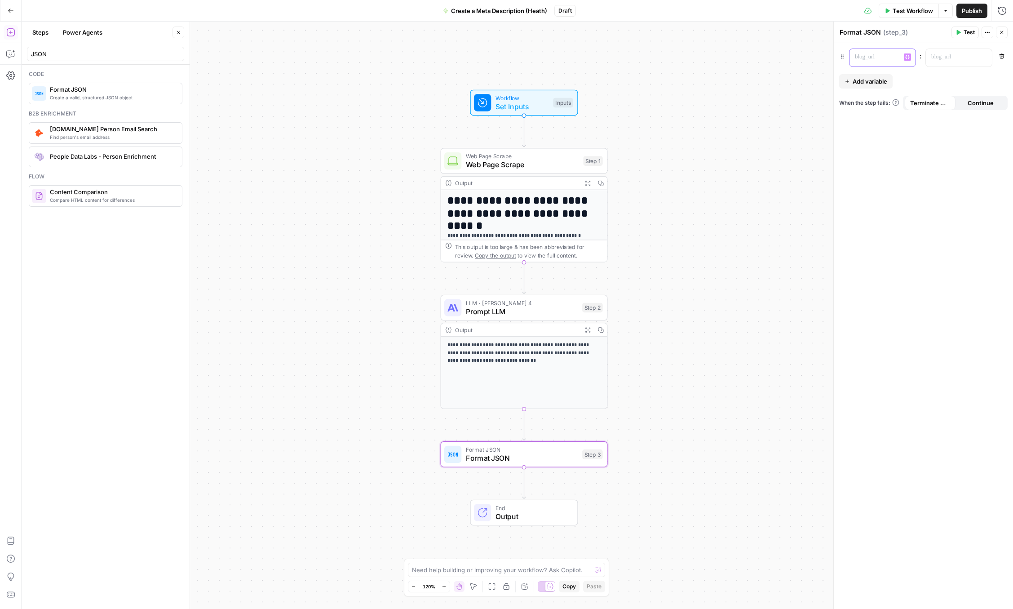
click at [876, 60] on p at bounding box center [875, 57] width 41 height 9
click at [941, 59] on p at bounding box center [951, 57] width 41 height 9
click at [983, 58] on icon "button" at bounding box center [984, 57] width 4 height 4
click at [704, 249] on div "**********" at bounding box center [517, 315] width 991 height 587
click at [877, 58] on p at bounding box center [875, 57] width 41 height 9
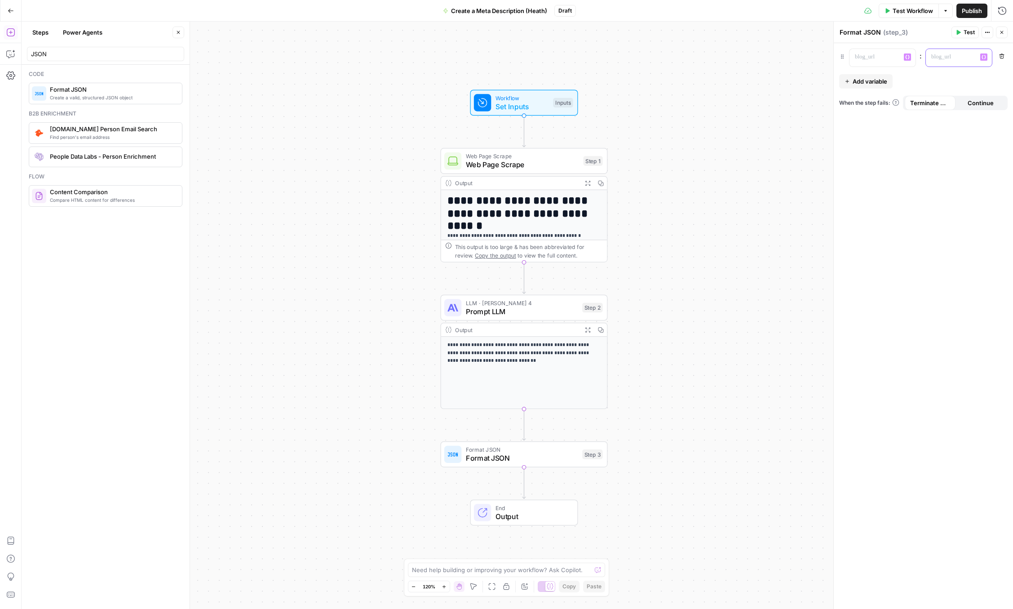
click at [962, 60] on p at bounding box center [951, 57] width 41 height 9
click at [984, 58] on icon "button" at bounding box center [984, 57] width 4 height 4
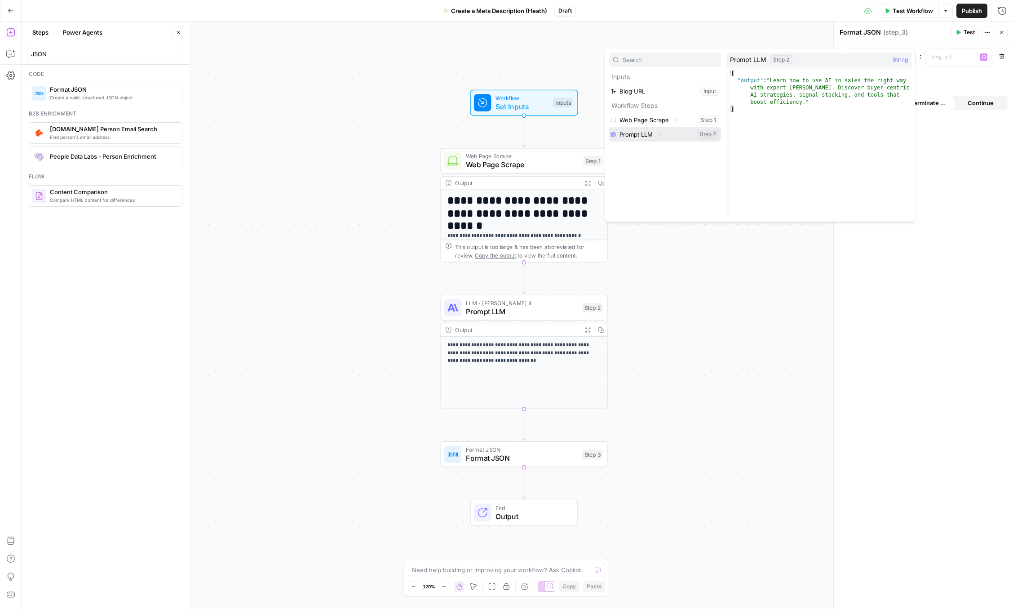
click at [706, 137] on button "Select variable Prompt LLM" at bounding box center [665, 134] width 112 height 14
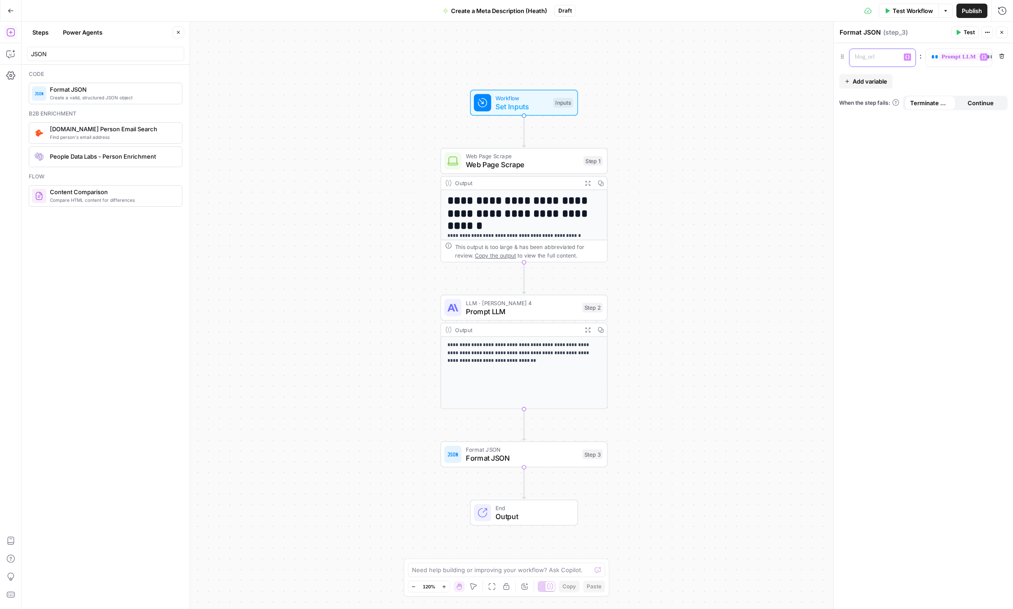
click at [881, 55] on p at bounding box center [875, 57] width 41 height 9
click at [1000, 57] on icon "button" at bounding box center [1001, 55] width 5 height 5
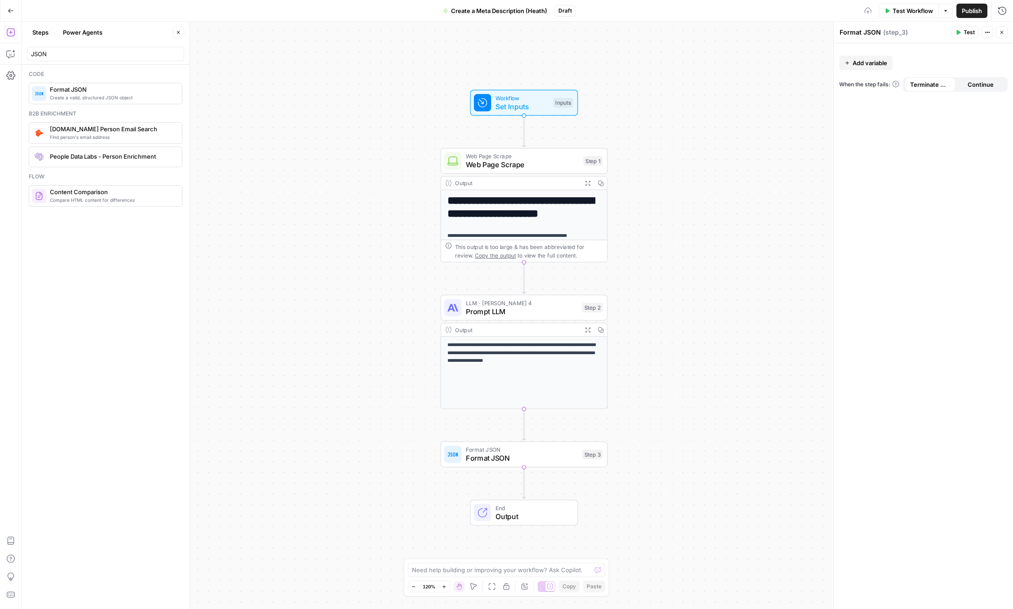
click at [873, 62] on span "Add variable" at bounding box center [870, 62] width 35 height 9
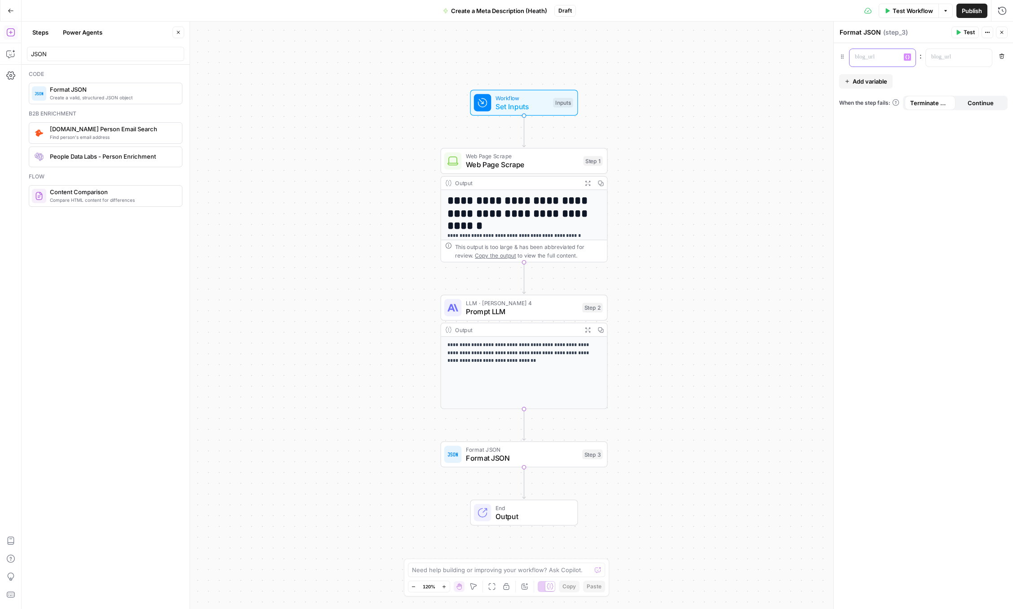
click at [872, 63] on div at bounding box center [876, 58] width 52 height 18
click at [959, 57] on p at bounding box center [951, 57] width 41 height 9
click at [987, 59] on button "Variables Menu" at bounding box center [983, 56] width 7 height 7
click at [681, 90] on button "Select variable Blog URL" at bounding box center [665, 91] width 112 height 14
click at [877, 81] on span "Add variable" at bounding box center [870, 81] width 35 height 9
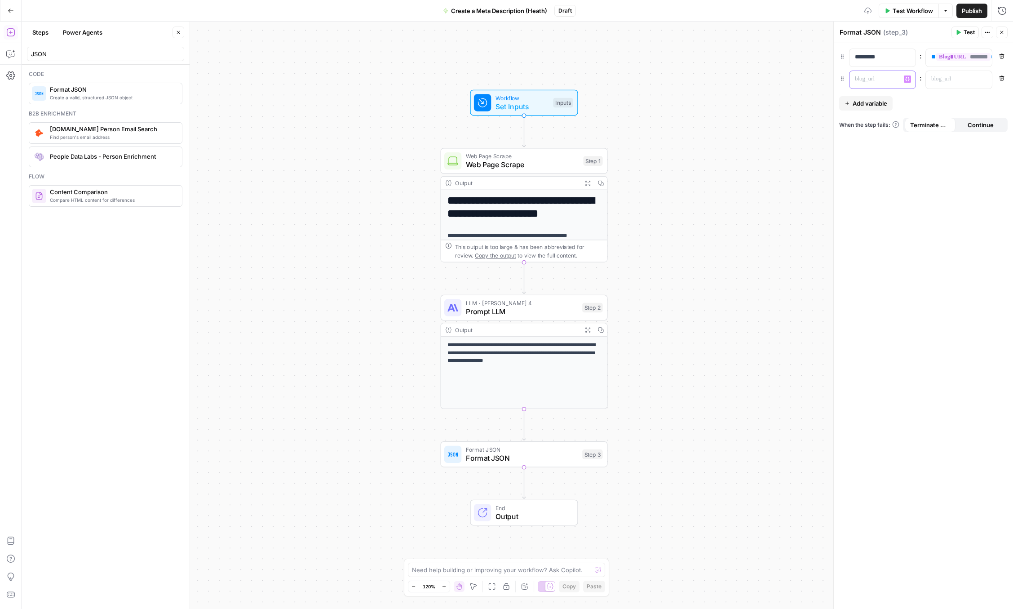
click at [879, 83] on p at bounding box center [875, 79] width 41 height 9
click at [953, 71] on div at bounding box center [952, 80] width 52 height 18
click at [982, 79] on icon "button" at bounding box center [984, 79] width 4 height 4
click at [672, 156] on button "Select variable Prompt LLM" at bounding box center [665, 156] width 112 height 14
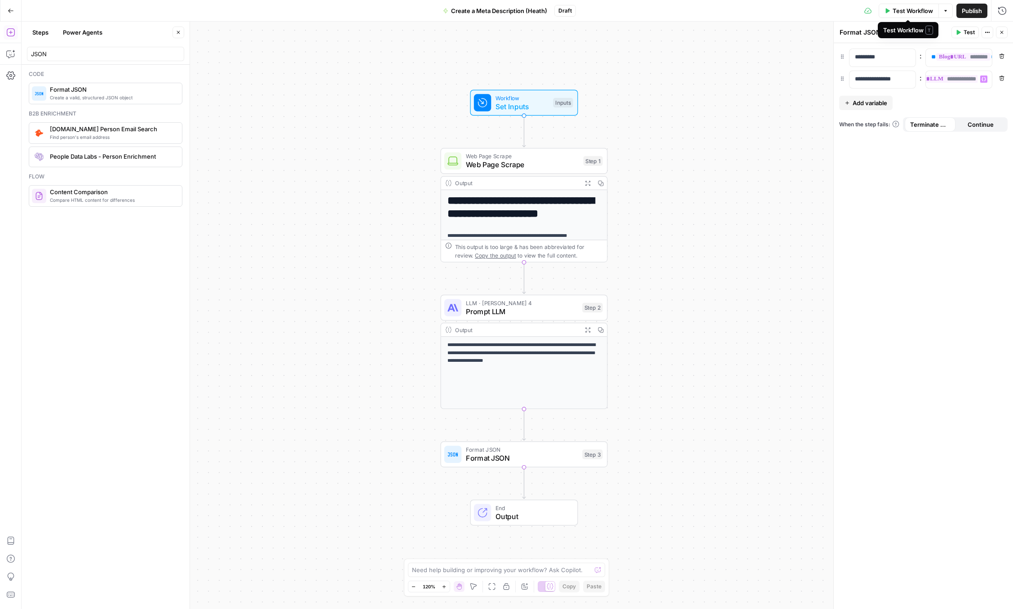
click at [905, 9] on span "Test Workflow" at bounding box center [913, 10] width 40 height 9
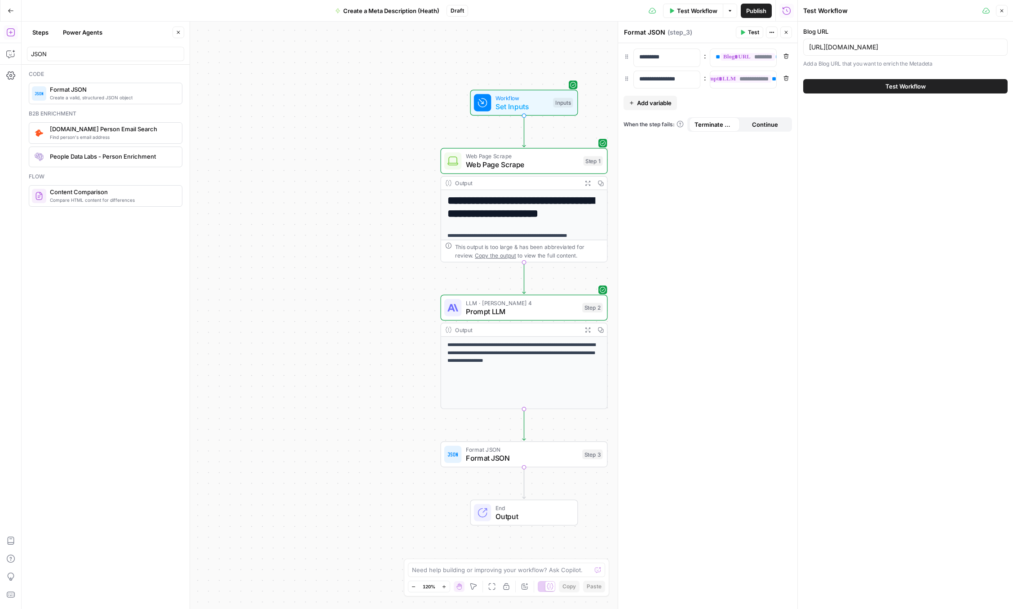
click at [895, 82] on span "Test Workflow" at bounding box center [905, 86] width 40 height 9
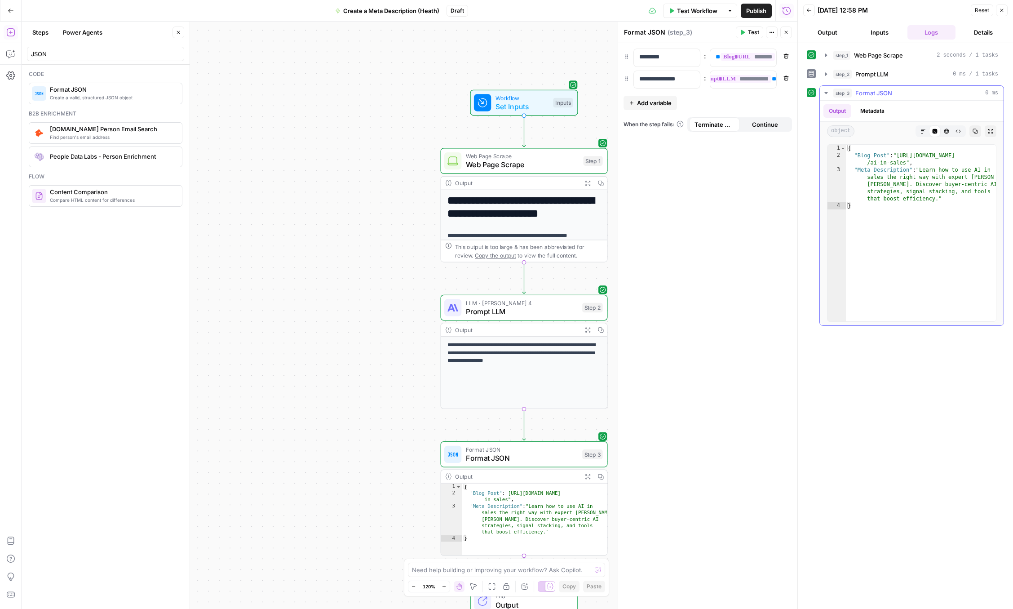
click at [827, 93] on icon "button" at bounding box center [825, 93] width 3 height 2
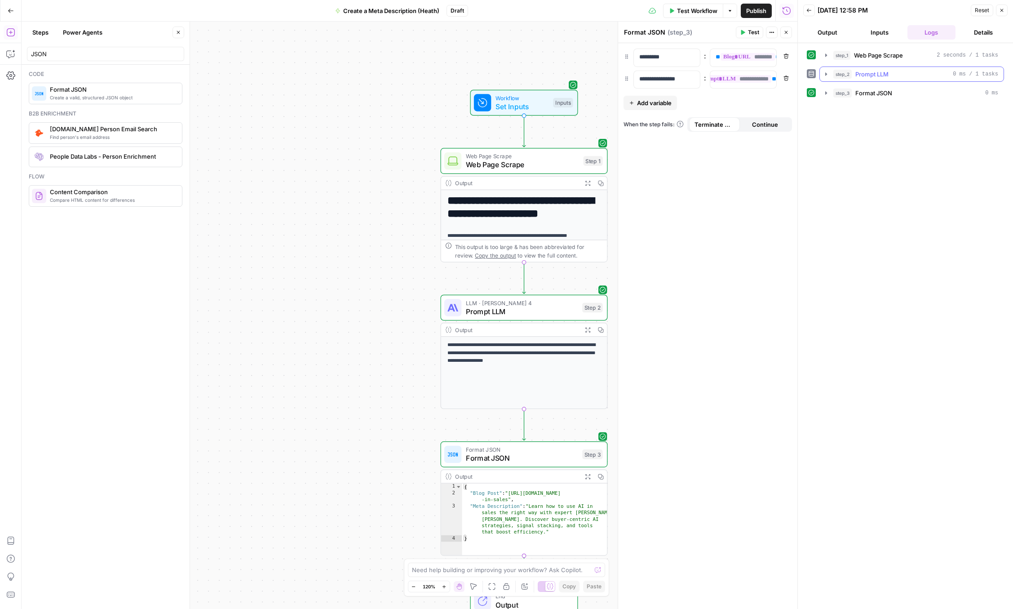
click at [825, 71] on icon "button" at bounding box center [826, 74] width 7 height 7
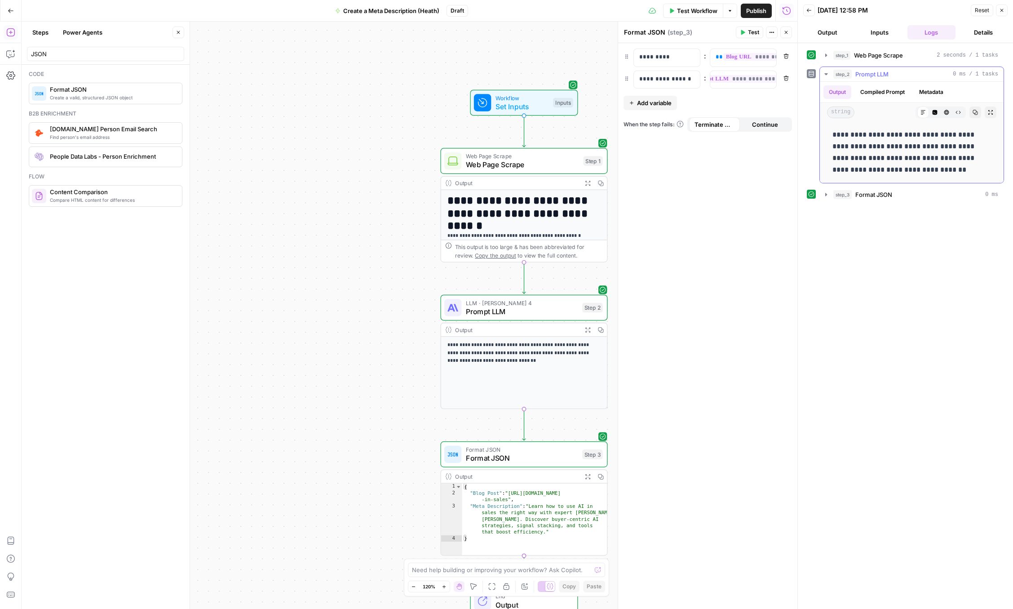
click at [825, 72] on icon "button" at bounding box center [826, 74] width 7 height 7
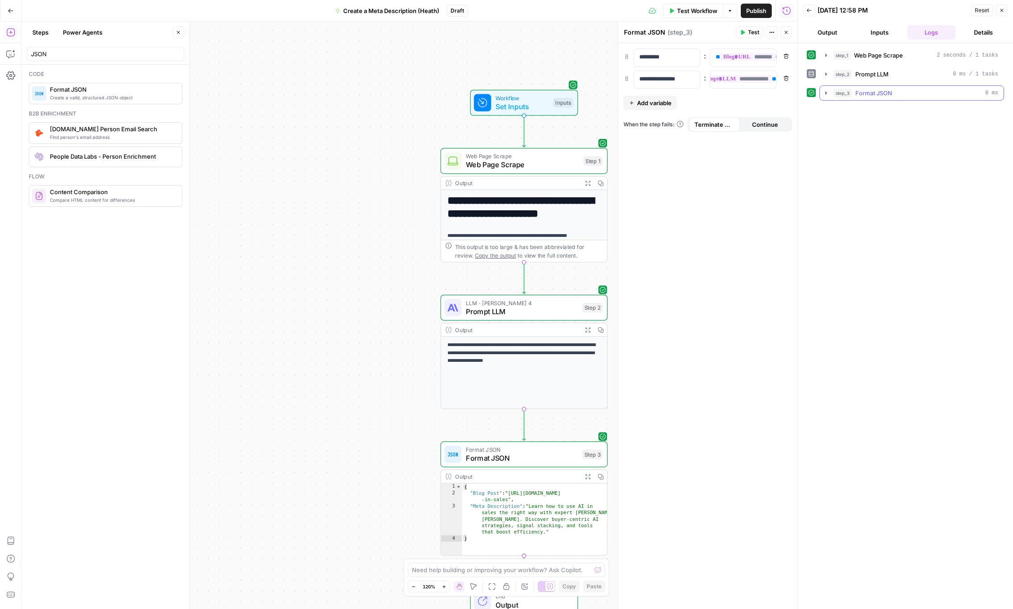
click at [826, 91] on icon "button" at bounding box center [826, 92] width 7 height 7
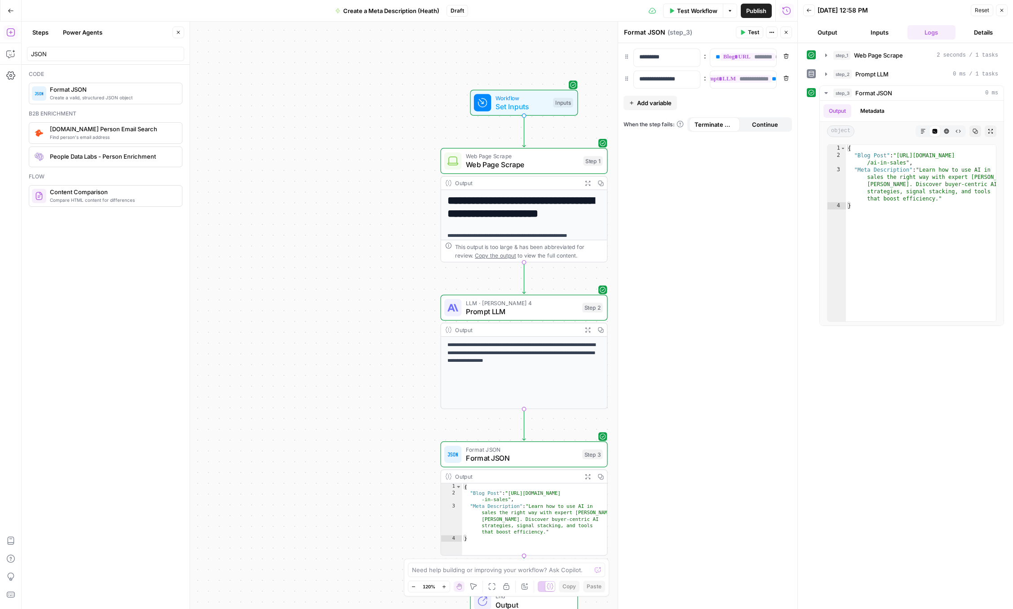
click at [178, 32] on icon "button" at bounding box center [178, 32] width 3 height 3
click at [12, 38] on button "Add Steps" at bounding box center [11, 32] width 14 height 14
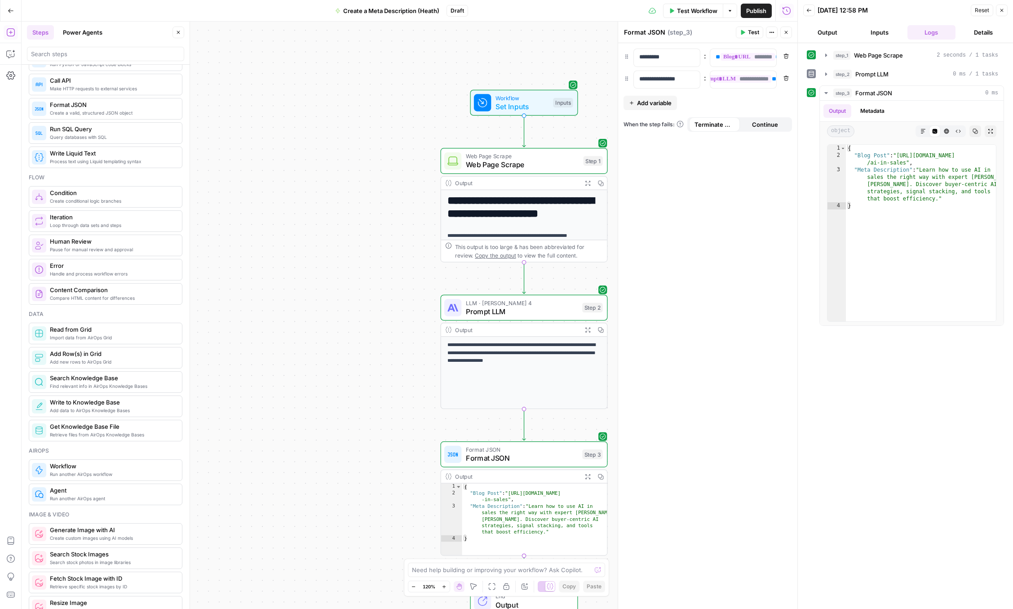
scroll to position [167, 0]
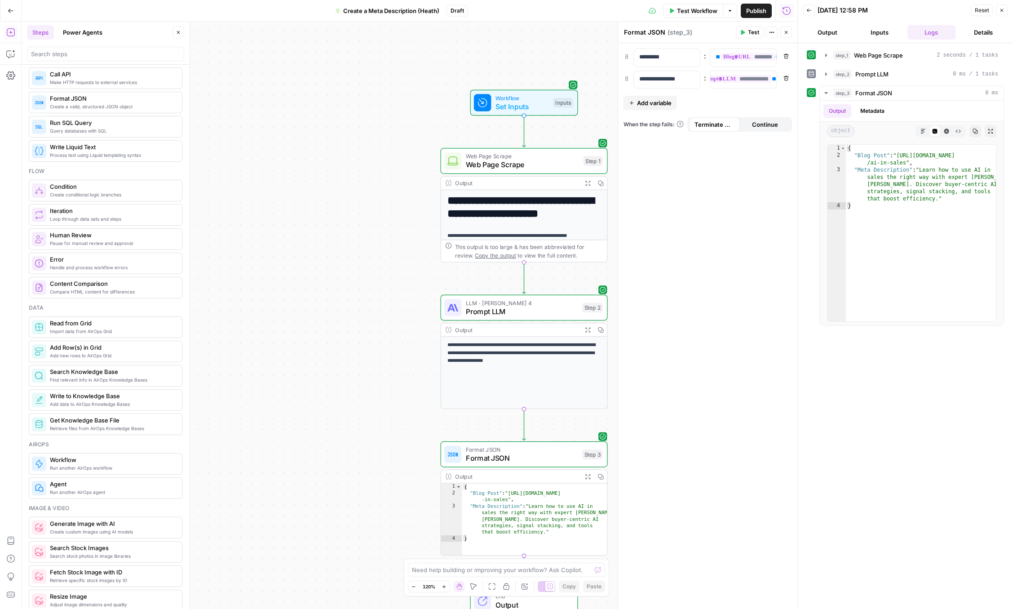
click at [755, 7] on span "Publish" at bounding box center [756, 10] width 20 height 9
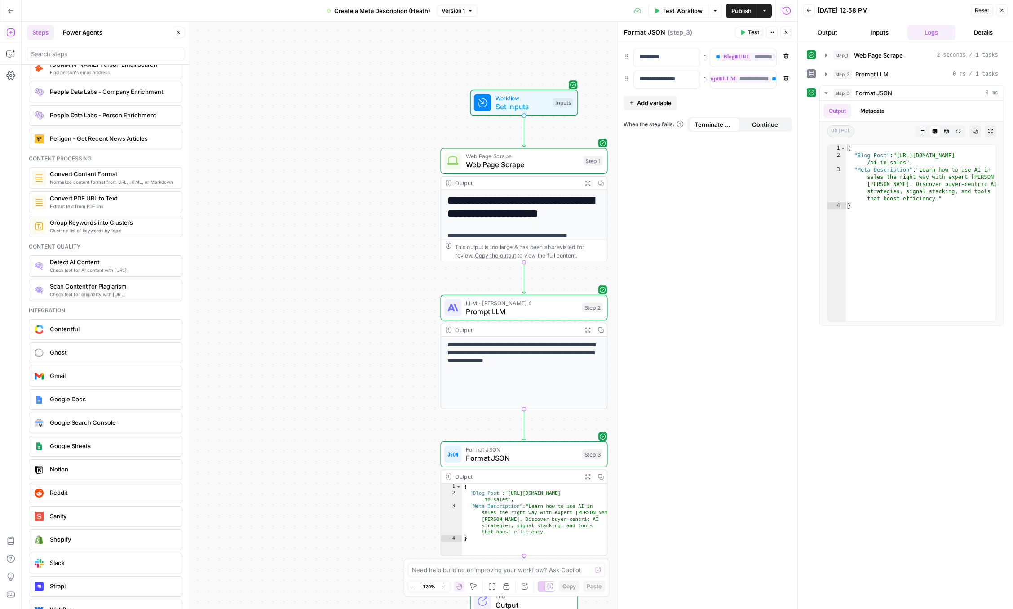
scroll to position [1414, 0]
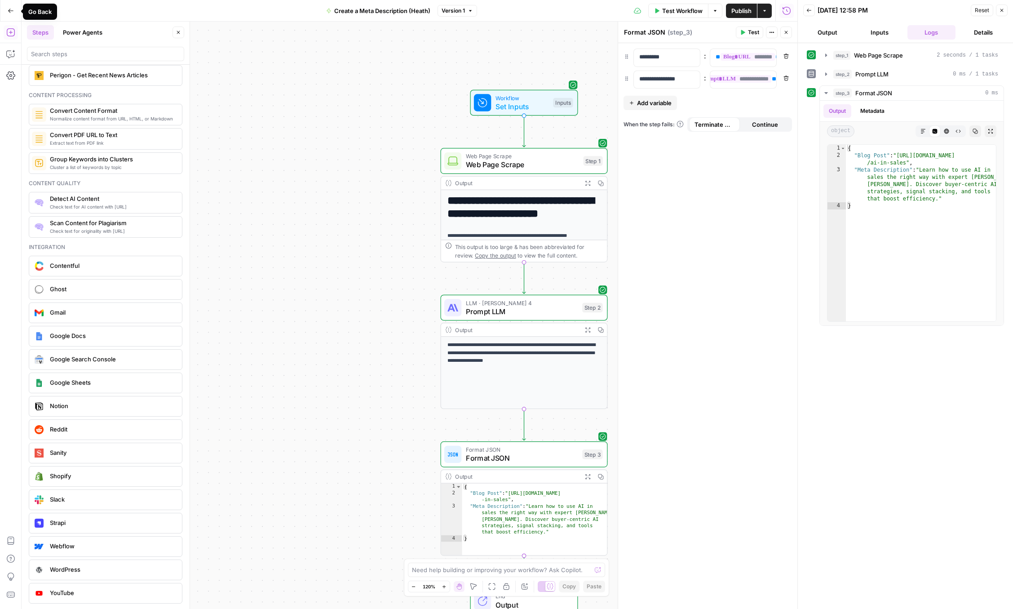
click at [10, 9] on icon "button" at bounding box center [11, 11] width 6 height 6
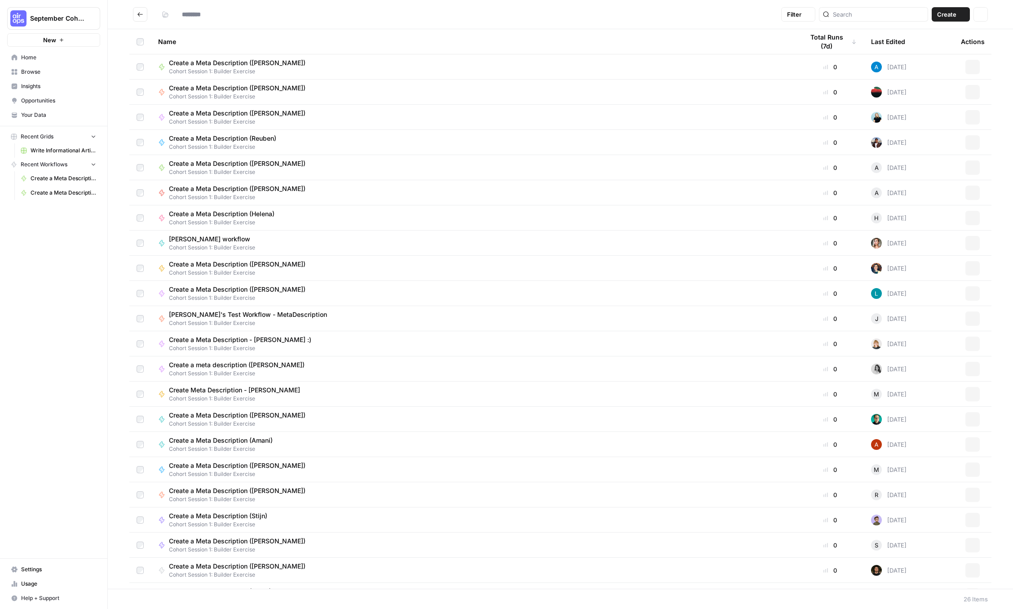
type input "**********"
